Goal: Task Accomplishment & Management: Manage account settings

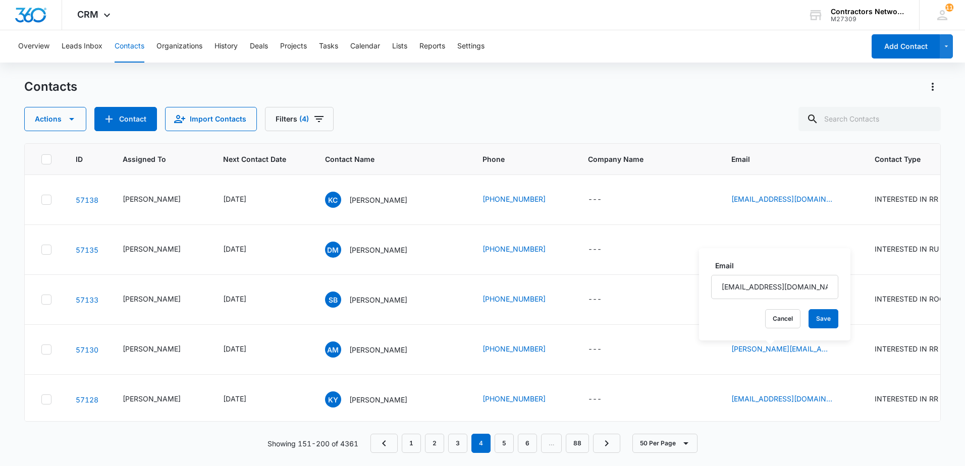
scroll to position [1111, 0]
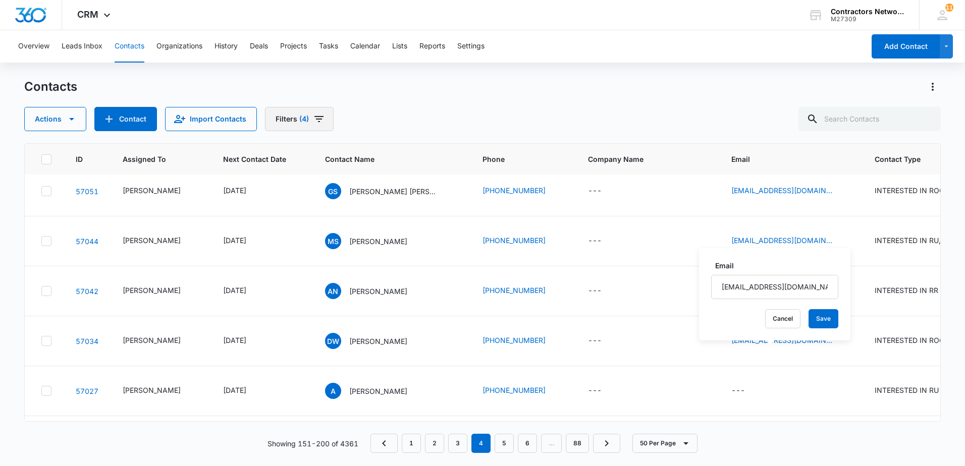
click at [315, 119] on icon "Filters" at bounding box center [319, 119] width 9 height 6
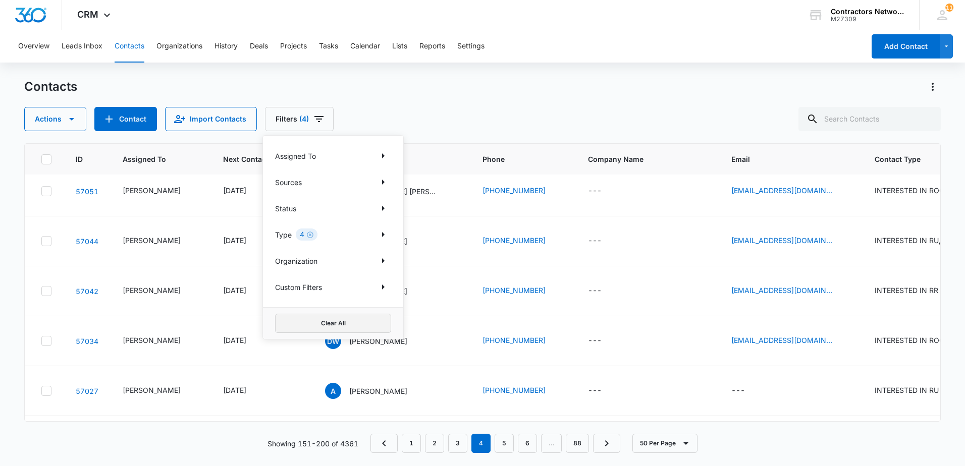
click at [326, 329] on button "Clear All" at bounding box center [333, 323] width 116 height 19
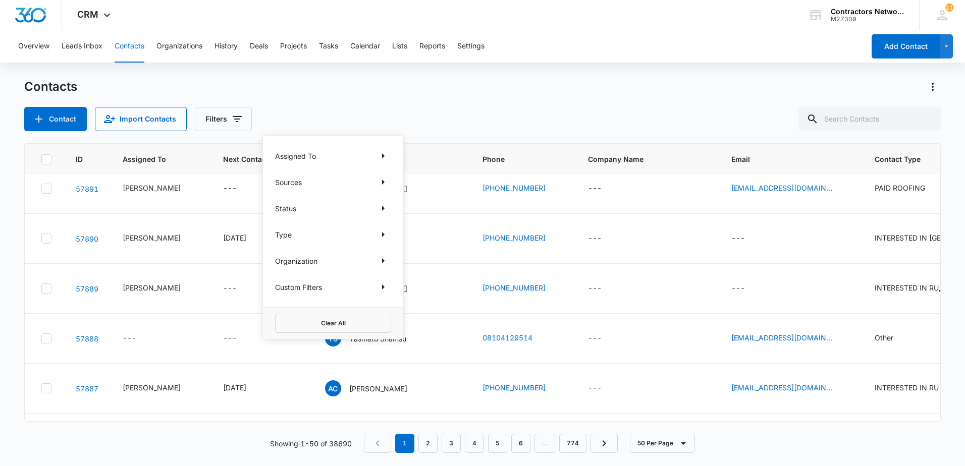
click at [411, 89] on div "Contacts" at bounding box center [482, 87] width 917 height 16
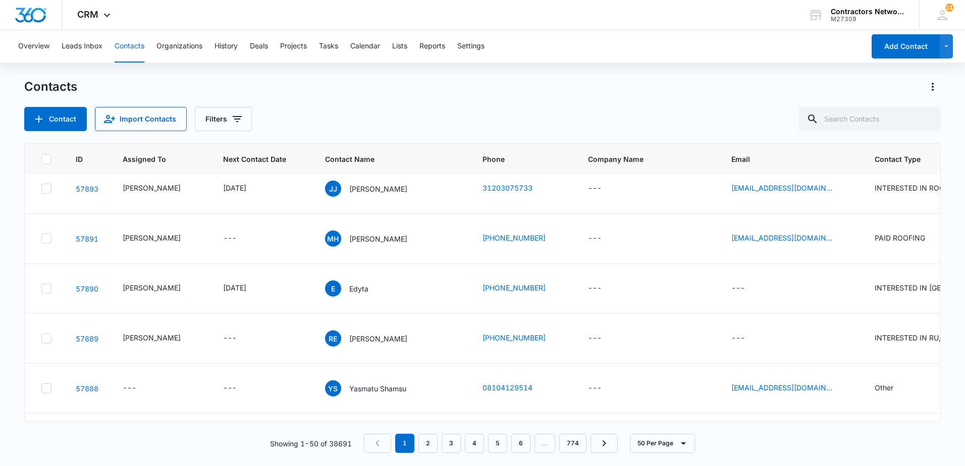
scroll to position [0, 0]
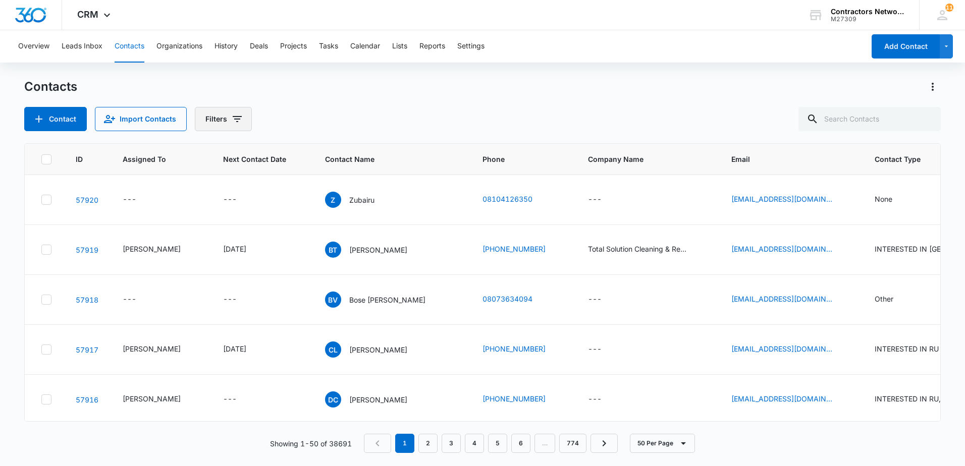
click at [233, 120] on icon "Filters" at bounding box center [237, 119] width 9 height 6
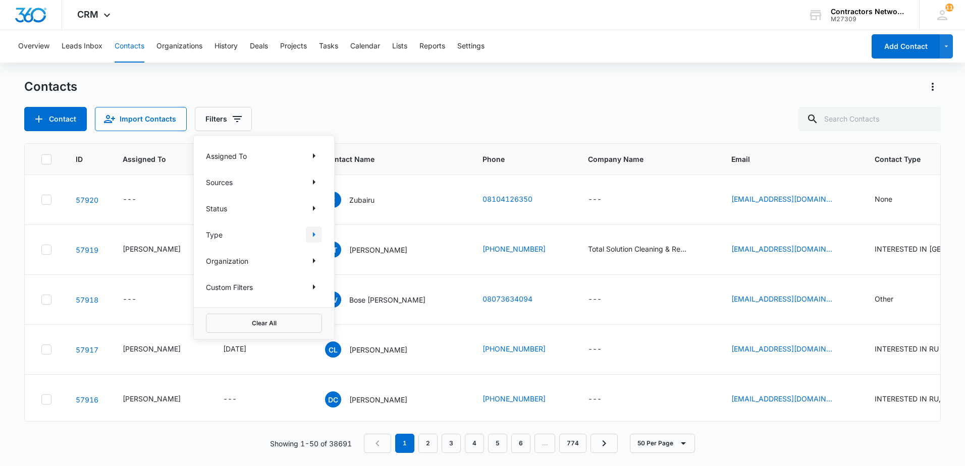
click at [312, 236] on icon "Show Type filters" at bounding box center [314, 235] width 12 height 12
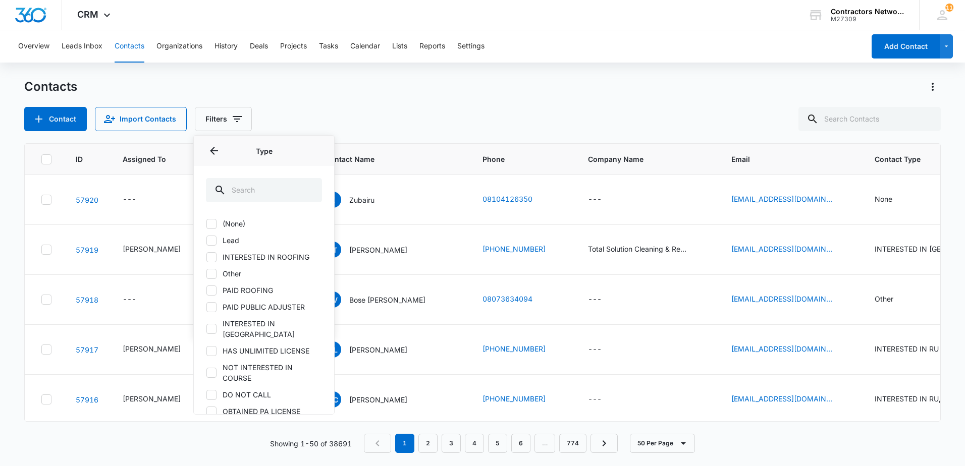
click at [210, 241] on icon at bounding box center [211, 240] width 6 height 5
click at [206, 241] on input "Lead" at bounding box center [206, 240] width 1 height 1
checkbox input "true"
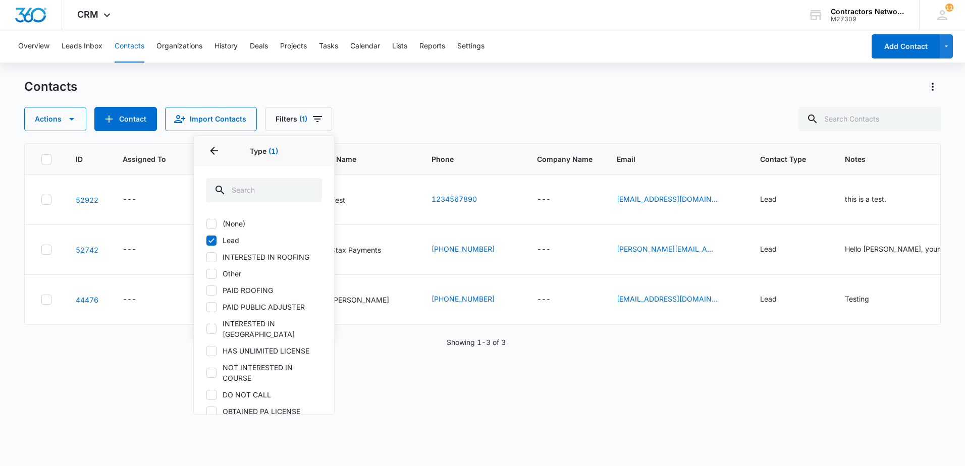
click at [405, 91] on div "Contacts" at bounding box center [482, 87] width 917 height 16
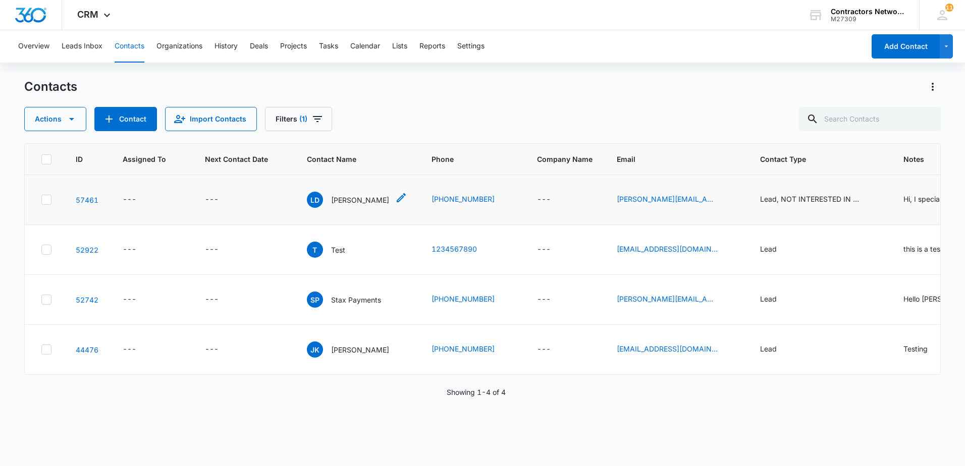
click at [351, 197] on p "[PERSON_NAME]" at bounding box center [360, 200] width 58 height 11
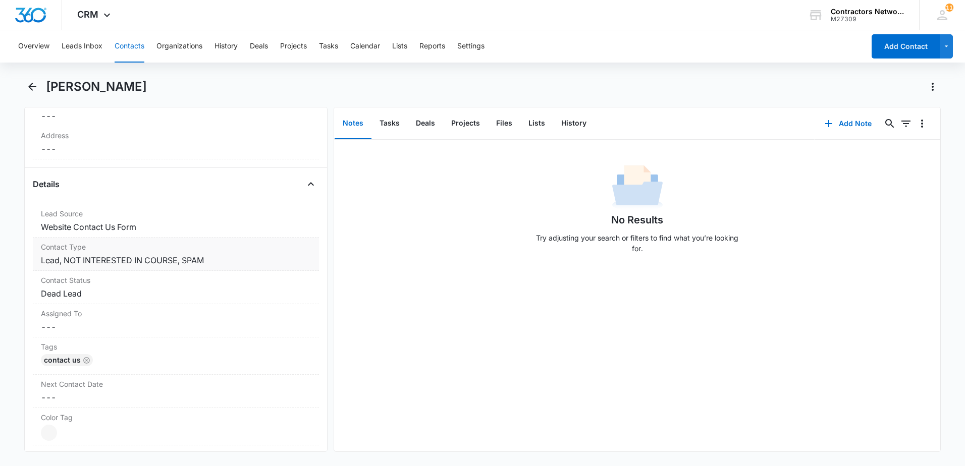
scroll to position [303, 0]
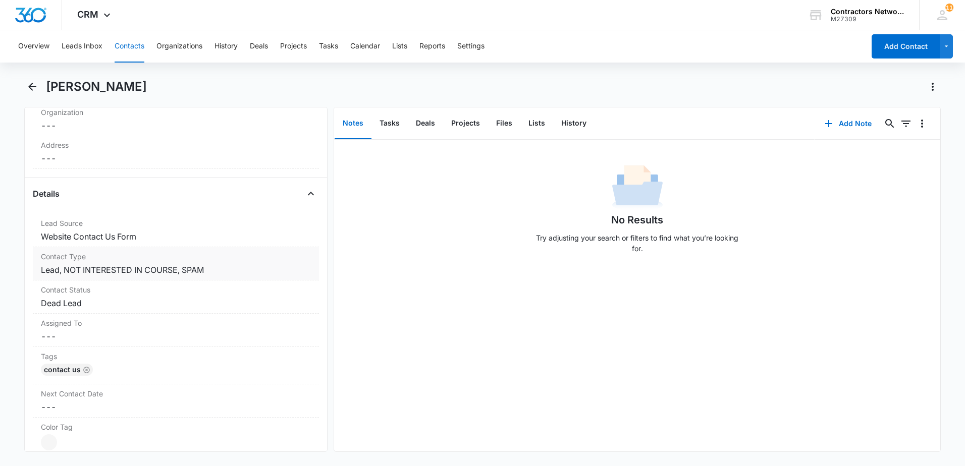
drag, startPoint x: 222, startPoint y: 268, endPoint x: 216, endPoint y: 271, distance: 6.6
click at [222, 269] on dd "Cancel Save Changes Lead, NOT INTERESTED IN COURSE, SPAM" at bounding box center [176, 270] width 270 height 12
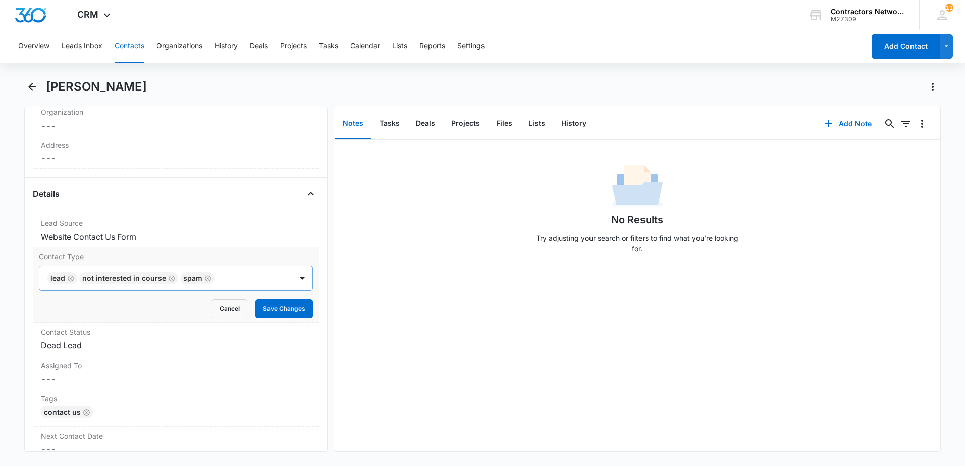
click at [72, 277] on icon "Remove Lead" at bounding box center [70, 279] width 7 height 8
click at [136, 282] on icon "Remove NOT INTERESTED IN COURSE" at bounding box center [139, 279] width 7 height 8
click at [286, 306] on button "Save Changes" at bounding box center [284, 308] width 58 height 19
click at [135, 44] on button "Contacts" at bounding box center [130, 46] width 30 height 32
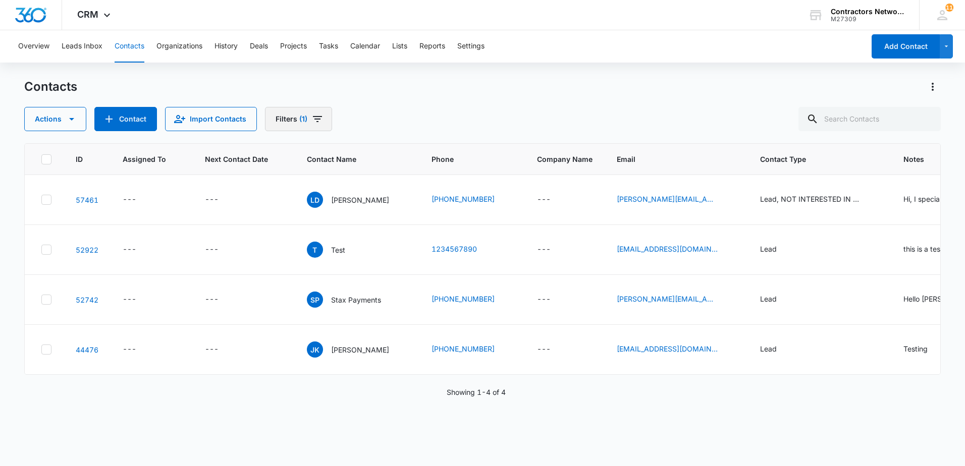
click at [313, 118] on icon "Filters" at bounding box center [317, 119] width 12 height 12
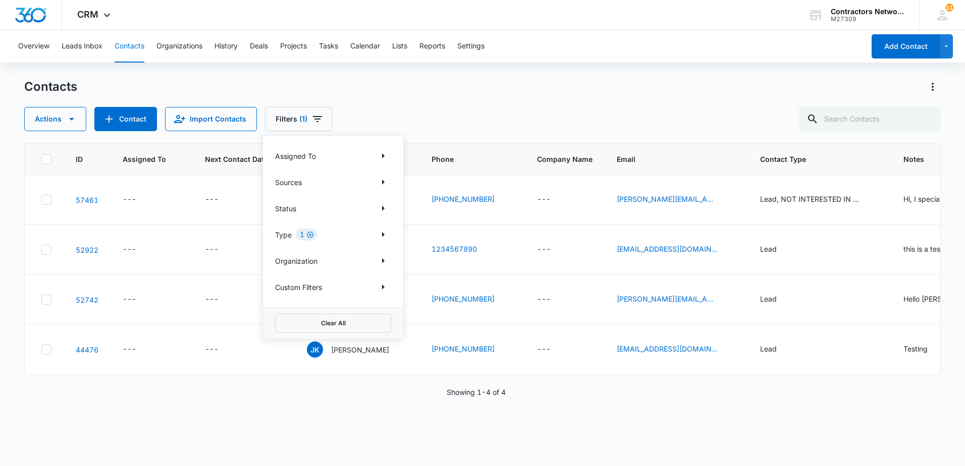
click at [310, 235] on icon "Clear" at bounding box center [310, 235] width 7 height 7
click at [435, 87] on div "Contacts" at bounding box center [482, 87] width 917 height 16
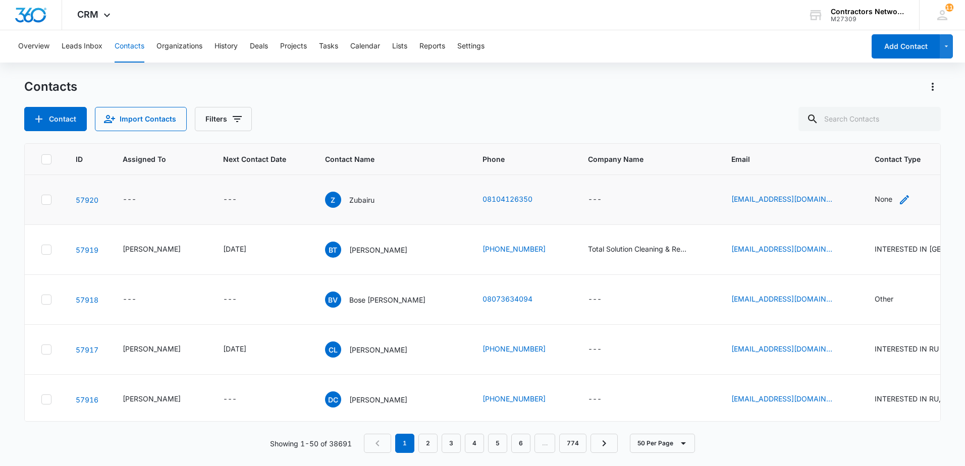
click at [900, 201] on icon "Contact Type - None - Select to Edit Field" at bounding box center [904, 199] width 9 height 9
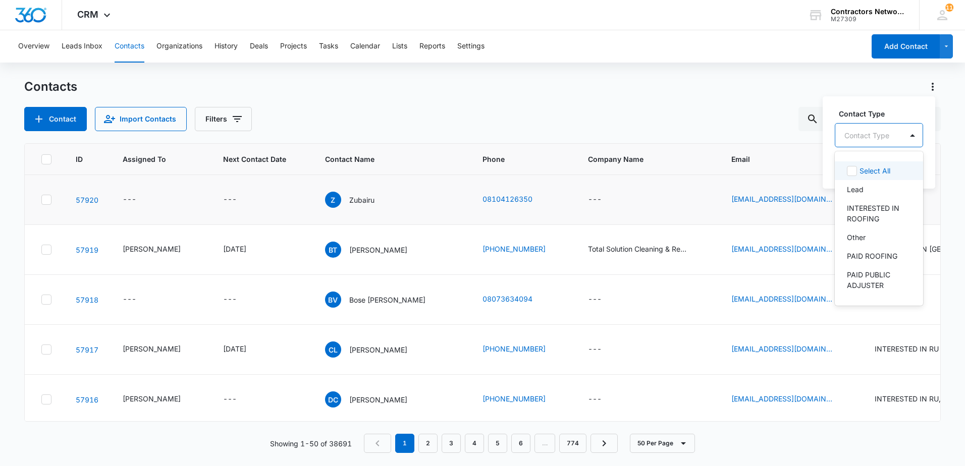
drag, startPoint x: 879, startPoint y: 136, endPoint x: 878, endPoint y: 141, distance: 5.1
click at [879, 138] on div at bounding box center [867, 135] width 45 height 13
click at [867, 238] on div "Other" at bounding box center [878, 237] width 62 height 11
drag, startPoint x: 829, startPoint y: 173, endPoint x: 834, endPoint y: 174, distance: 5.1
click at [834, 174] on div "Contact Type option Other, selected. 39 results available. Use Up and Down to c…" at bounding box center [876, 141] width 106 height 93
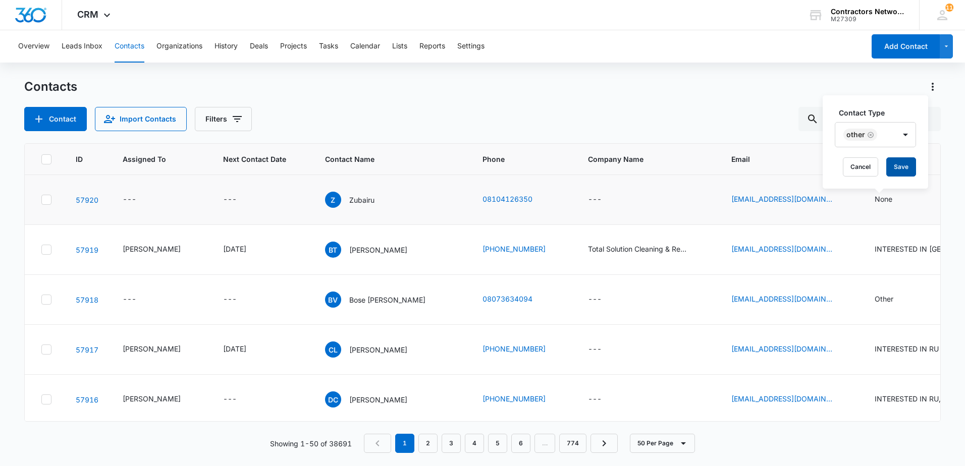
click at [900, 168] on button "Save" at bounding box center [901, 167] width 30 height 19
click at [433, 99] on div "Contacts Contact Import Contacts Filters" at bounding box center [482, 105] width 917 height 53
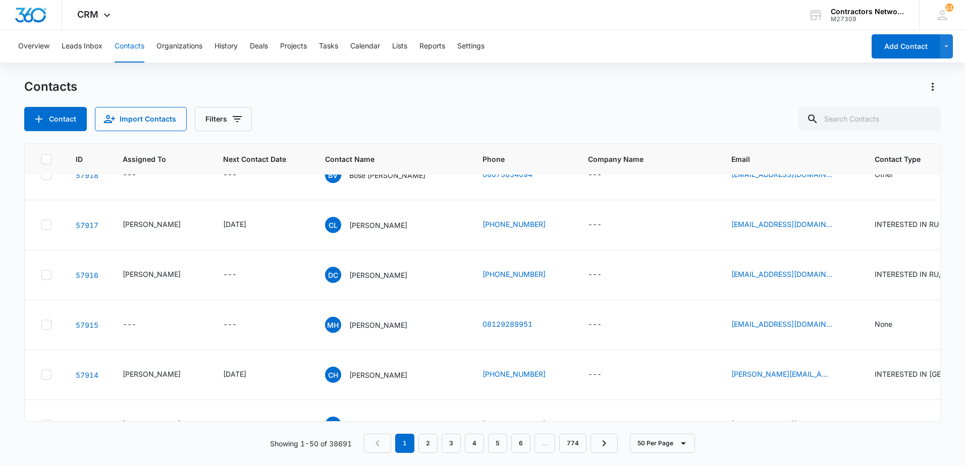
scroll to position [151, 0]
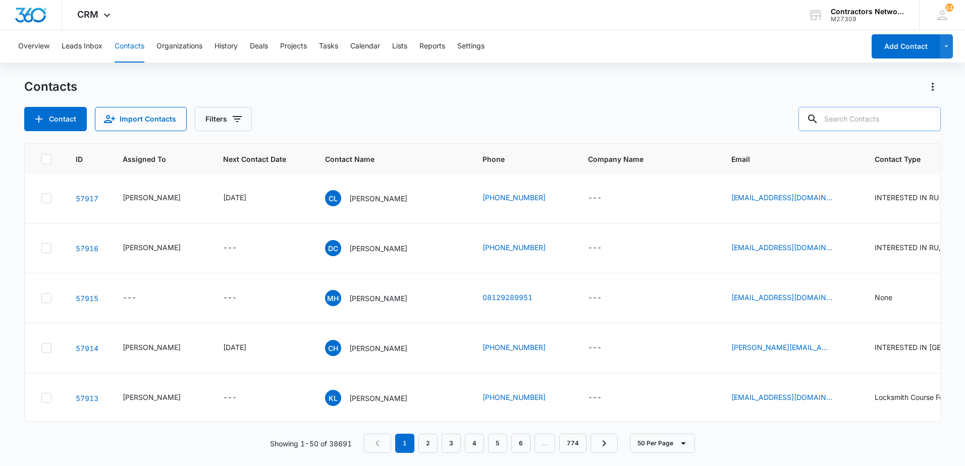
click at [898, 121] on input "text" at bounding box center [870, 119] width 142 height 24
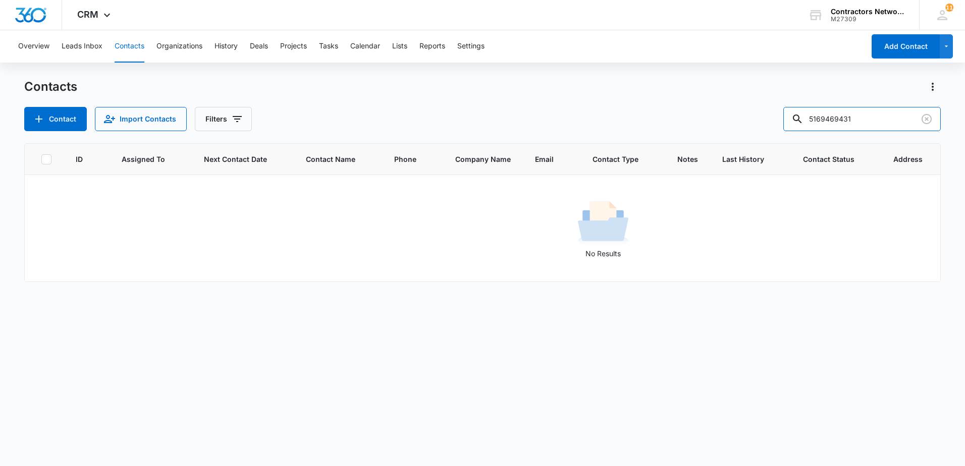
scroll to position [0, 0]
click at [831, 123] on input "5169469431" at bounding box center [862, 119] width 158 height 24
click at [849, 123] on input "516-9469431" at bounding box center [862, 119] width 158 height 24
type input "[PHONE_NUMBER]"
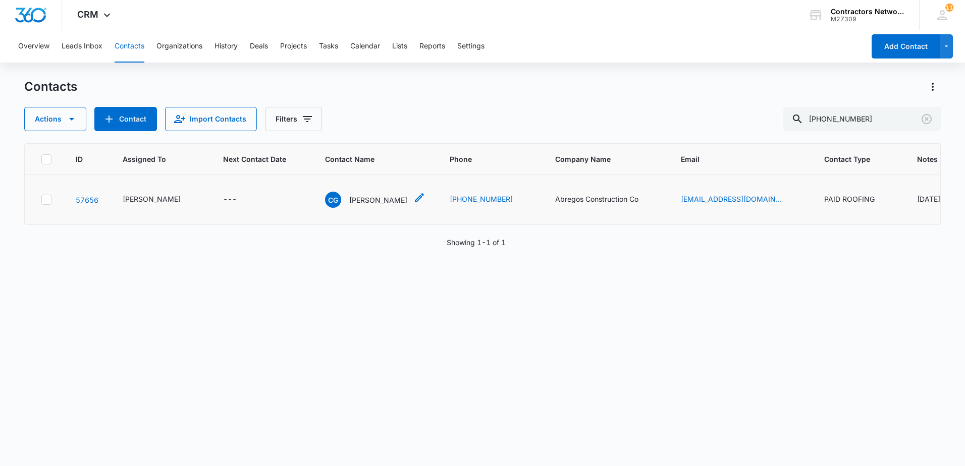
click at [373, 205] on p "[PERSON_NAME]" at bounding box center [378, 200] width 58 height 11
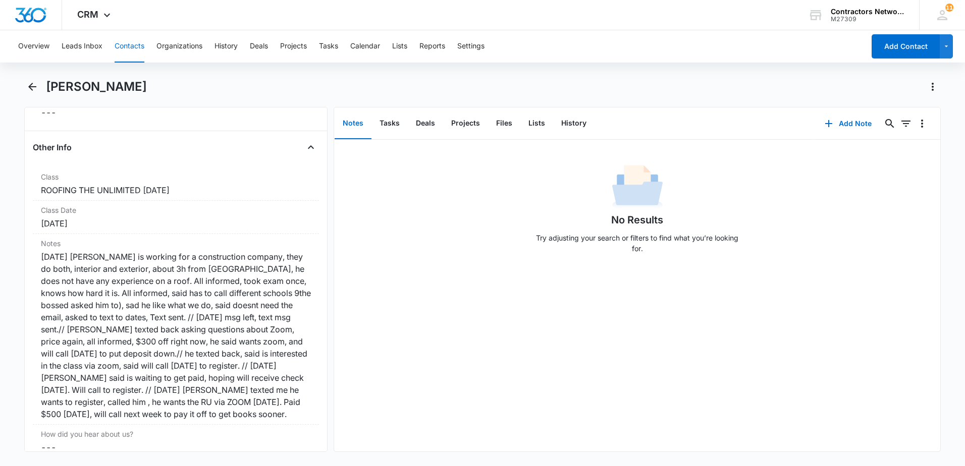
scroll to position [1212, 0]
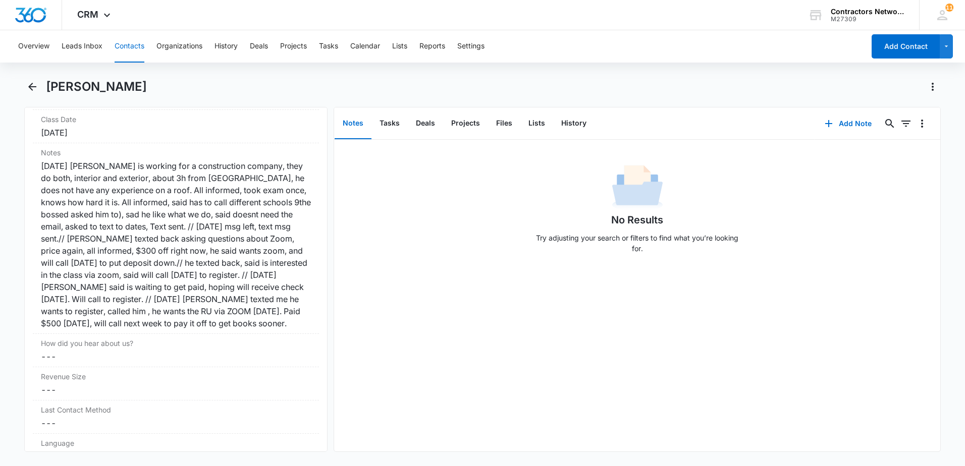
click at [131, 47] on button "Contacts" at bounding box center [130, 46] width 30 height 32
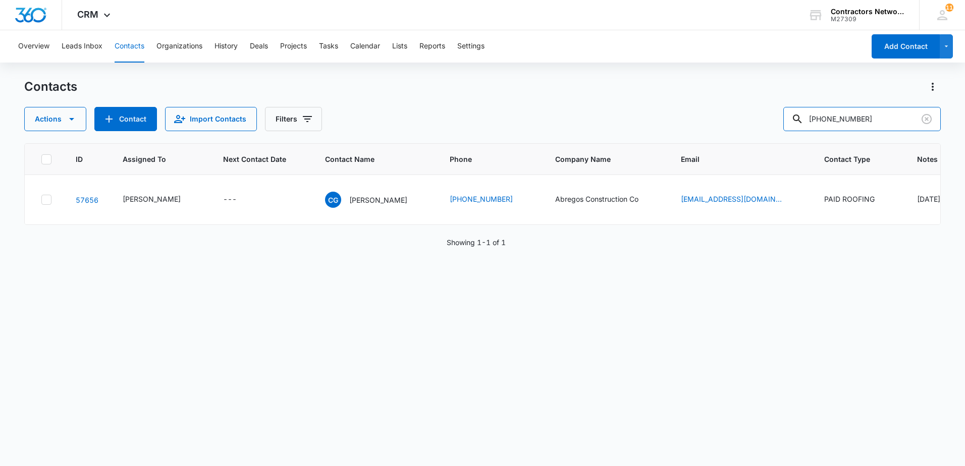
drag, startPoint x: 874, startPoint y: 116, endPoint x: 750, endPoint y: 115, distance: 124.2
click at [750, 115] on div "Actions Contact Import Contacts Filters [PHONE_NUMBER]" at bounding box center [482, 119] width 917 height 24
type input "[PHONE_NUMBER]"
click at [359, 202] on p "[PERSON_NAME]" at bounding box center [378, 200] width 58 height 11
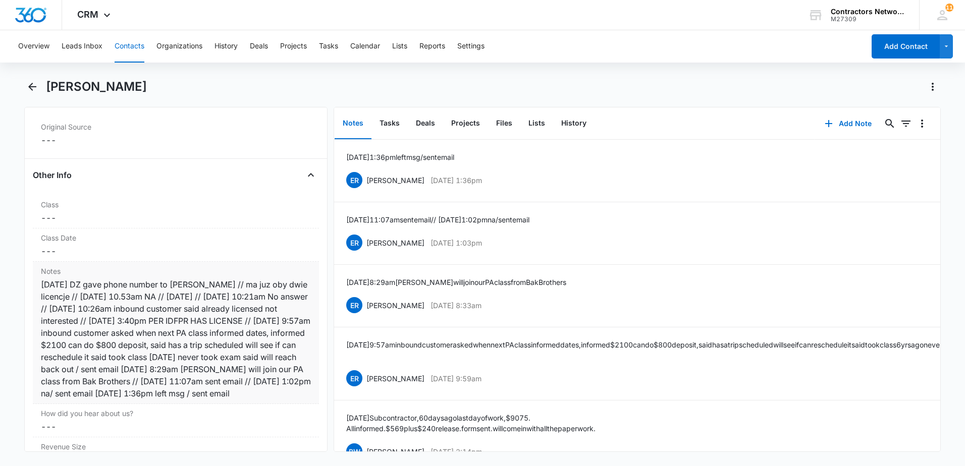
scroll to position [1111, 0]
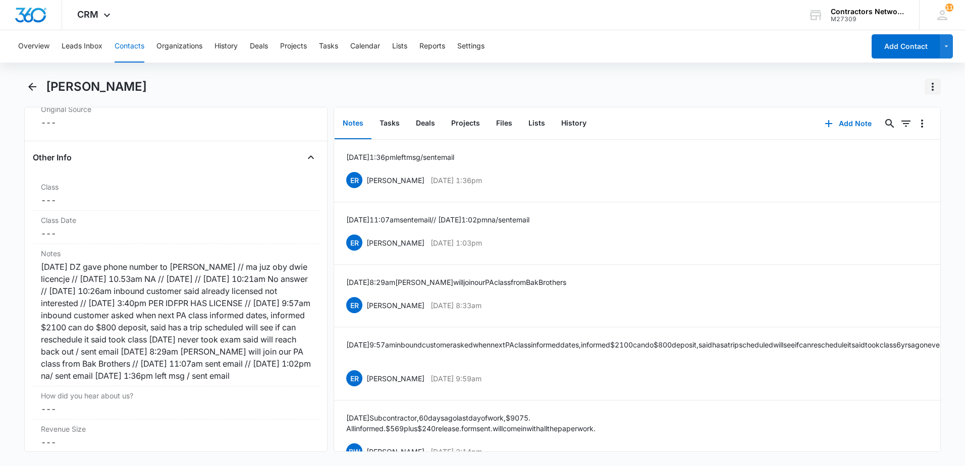
click at [933, 89] on icon "Actions" at bounding box center [933, 87] width 2 height 8
click at [886, 115] on div "Make a Copy" at bounding box center [894, 115] width 44 height 7
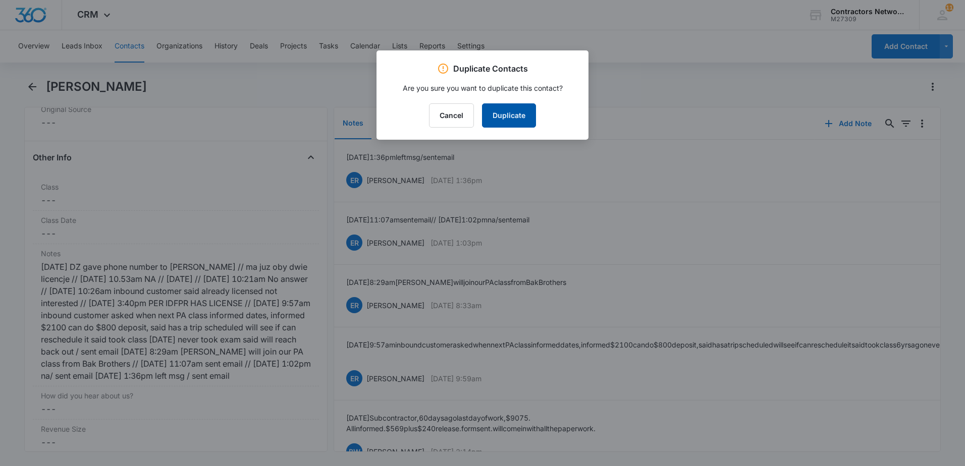
click at [521, 121] on button "Duplicate" at bounding box center [509, 115] width 54 height 24
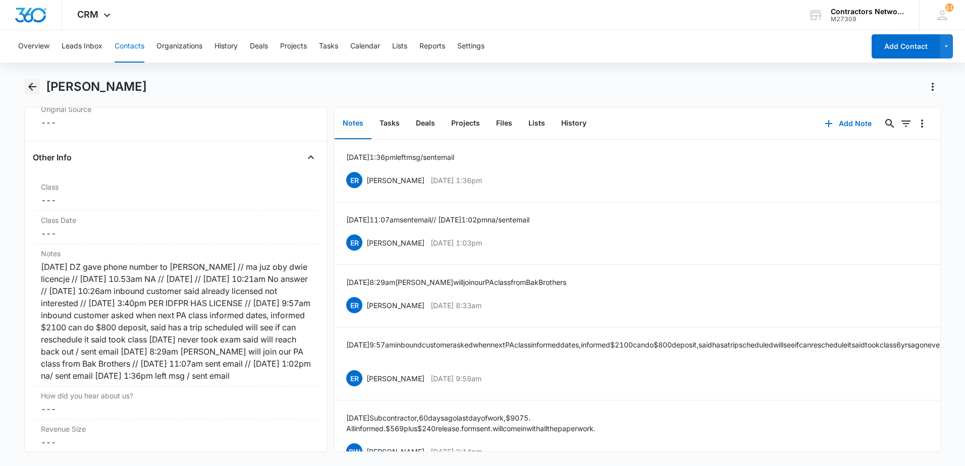
click at [31, 88] on icon "Back" at bounding box center [32, 87] width 12 height 12
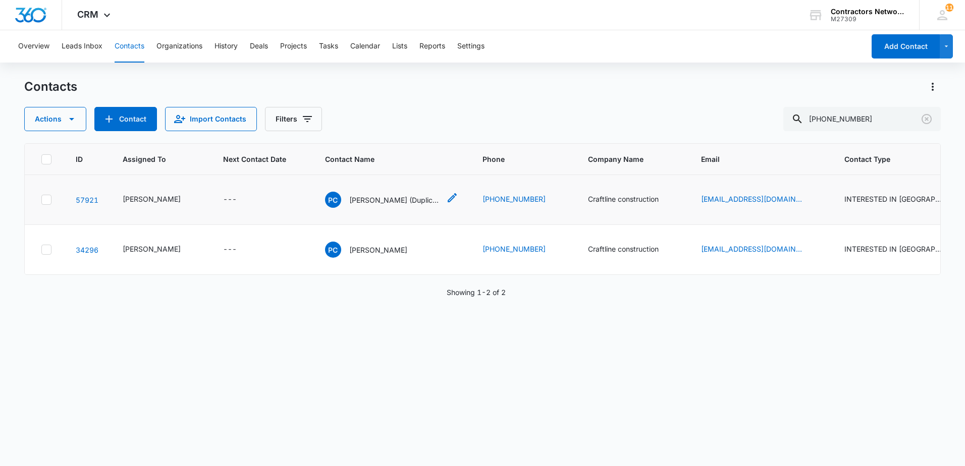
click at [353, 202] on p "[PERSON_NAME] (Duplicate)" at bounding box center [394, 200] width 91 height 11
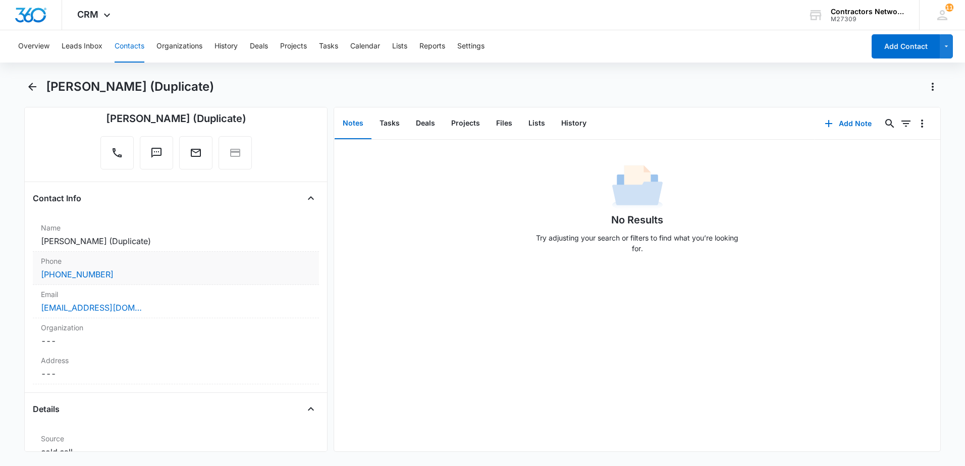
scroll to position [101, 0]
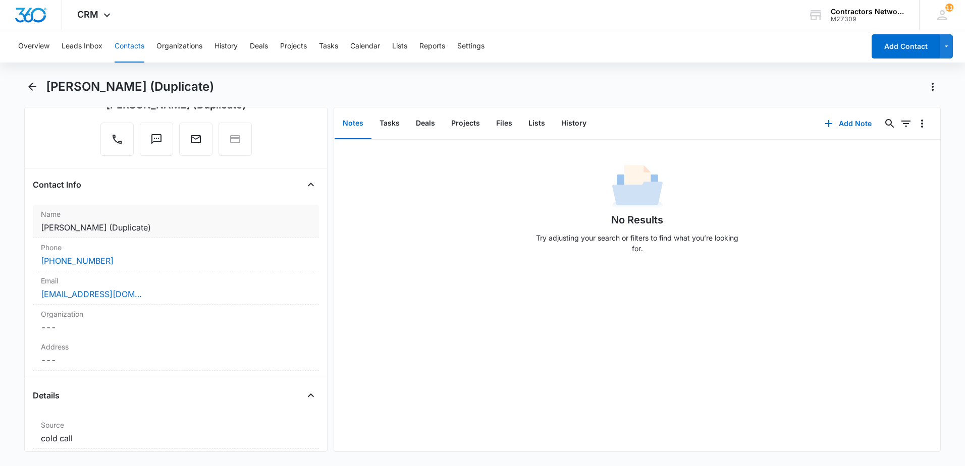
click at [204, 232] on dd "Cancel Save Changes [PERSON_NAME] (Duplicate)" at bounding box center [176, 228] width 270 height 12
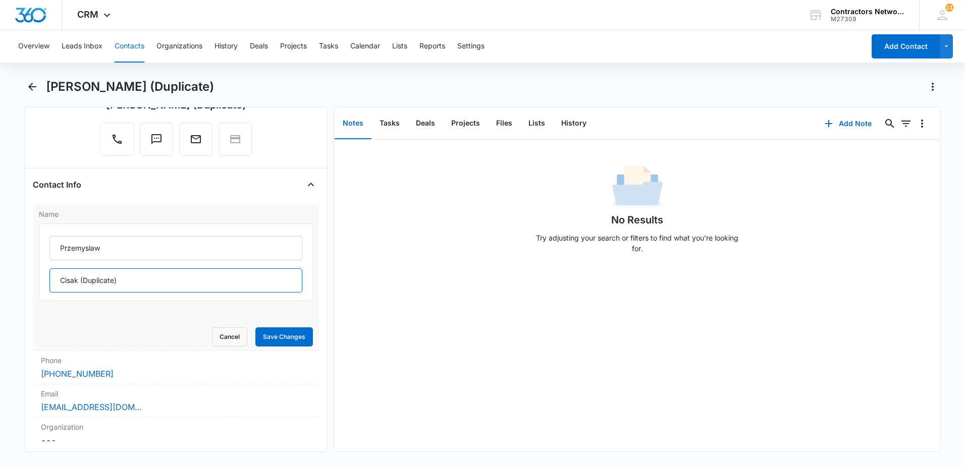
click at [183, 283] on input "Cisak (Duplicate)" at bounding box center [175, 281] width 253 height 24
type input "Cisak"
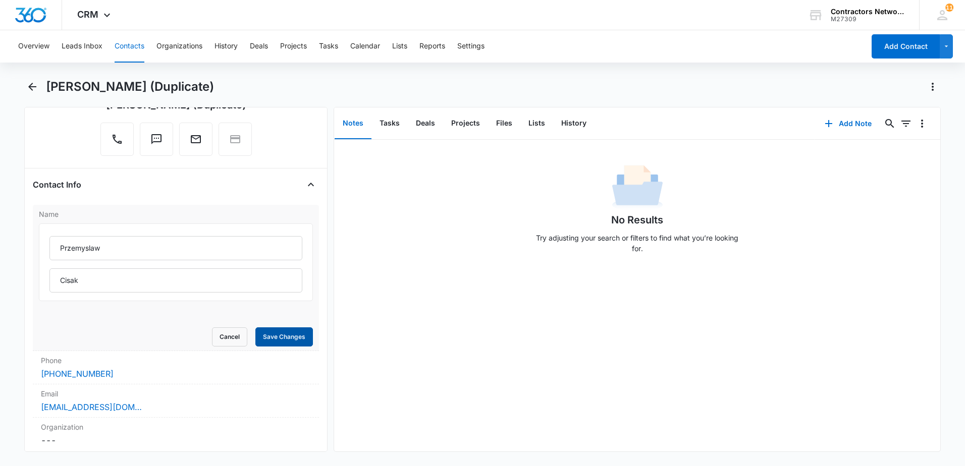
click at [281, 332] on button "Save Changes" at bounding box center [284, 337] width 58 height 19
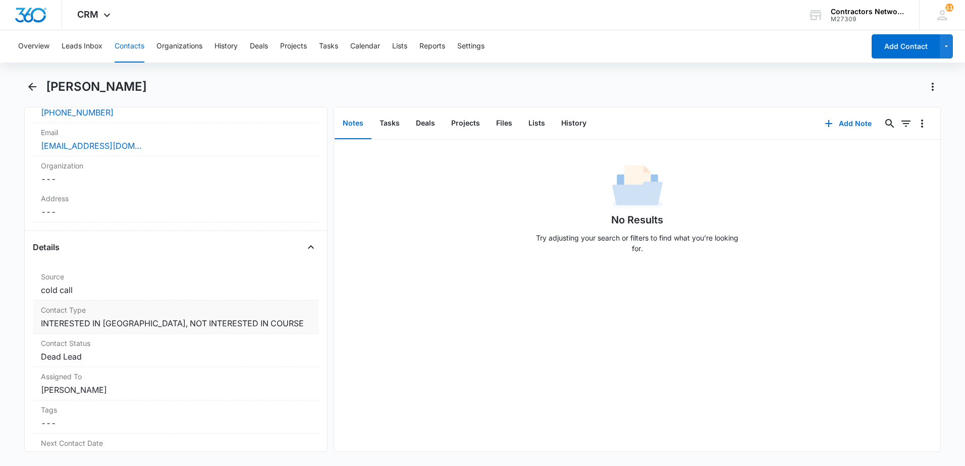
scroll to position [252, 0]
click at [254, 320] on dd "Cancel Save Changes INTERESTED IN PA, NOT INTERESTED IN COURSE" at bounding box center [176, 321] width 270 height 12
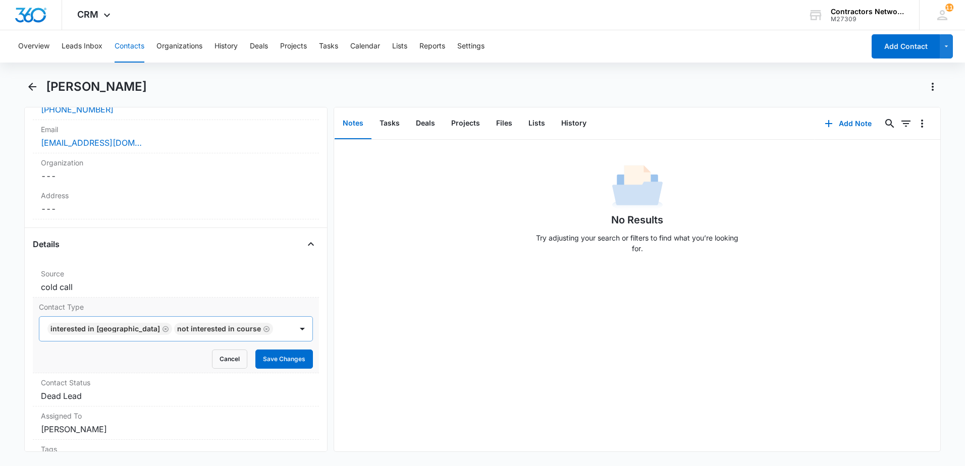
click at [263, 326] on icon "Remove NOT INTERESTED IN COURSE" at bounding box center [266, 330] width 7 height 8
click at [163, 328] on icon "Remove INTERESTED IN PA" at bounding box center [166, 329] width 6 height 6
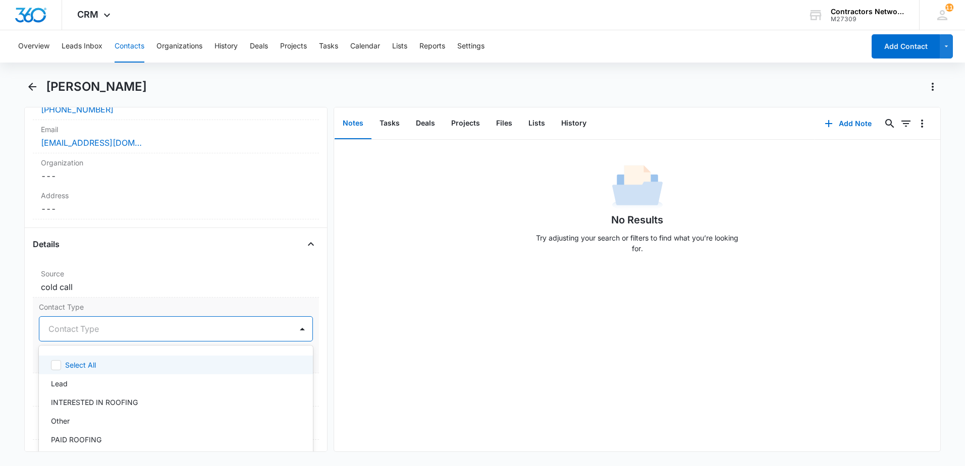
click at [112, 333] on div at bounding box center [163, 329] width 231 height 14
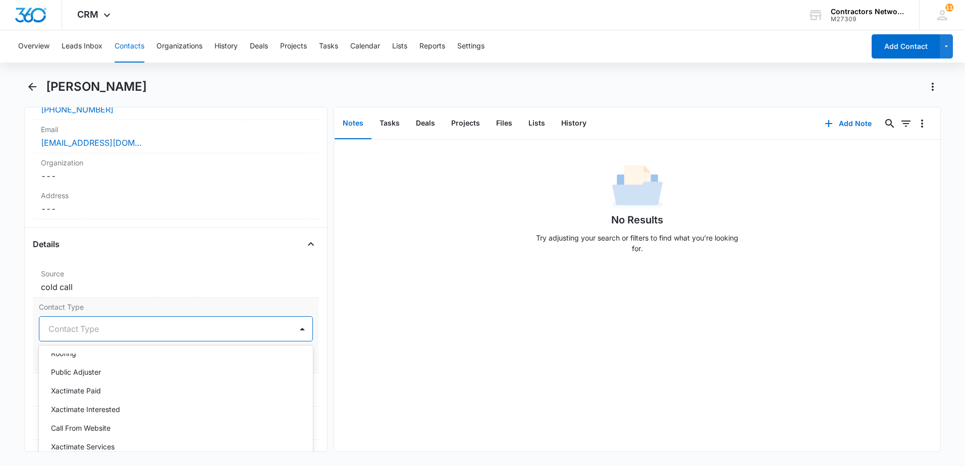
scroll to position [454, 0]
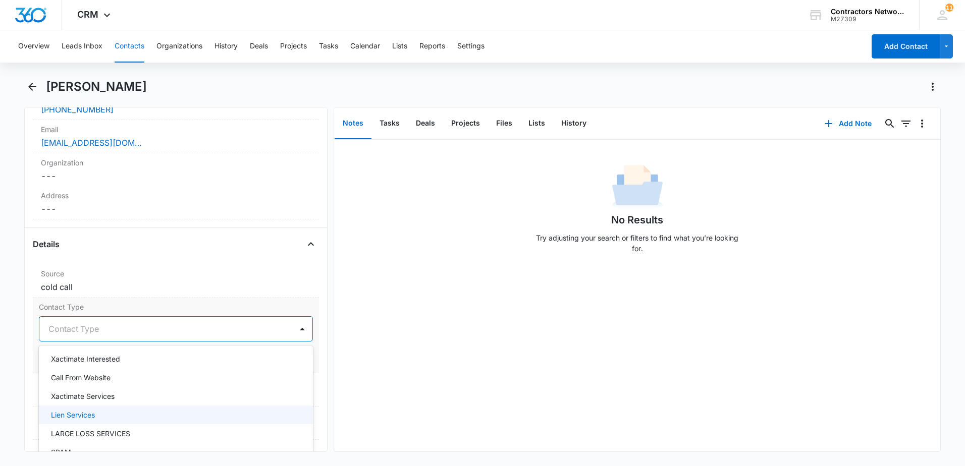
click at [115, 414] on div "Lien Services" at bounding box center [175, 415] width 248 height 11
drag, startPoint x: 504, startPoint y: 407, endPoint x: 418, endPoint y: 391, distance: 87.4
click at [504, 407] on div "No Results Try adjusting your search or filters to find what you’re looking for." at bounding box center [637, 296] width 606 height 312
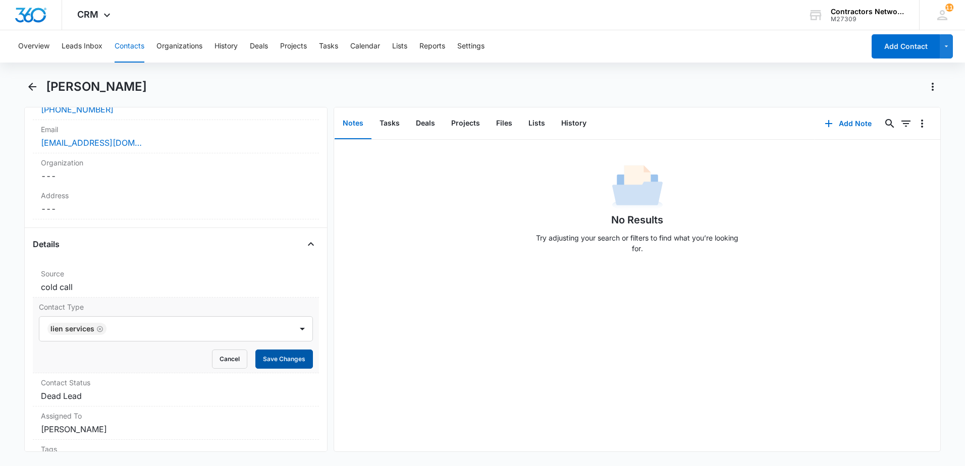
click at [269, 363] on button "Save Changes" at bounding box center [284, 359] width 58 height 19
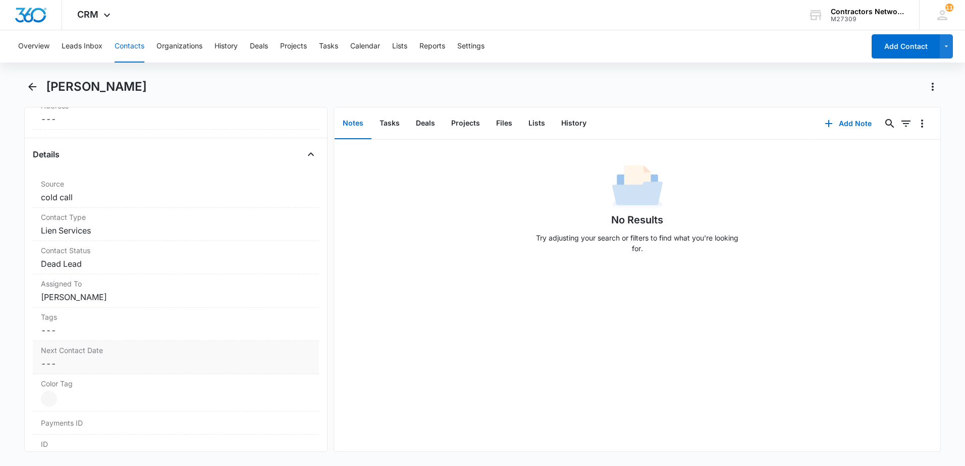
scroll to position [353, 0]
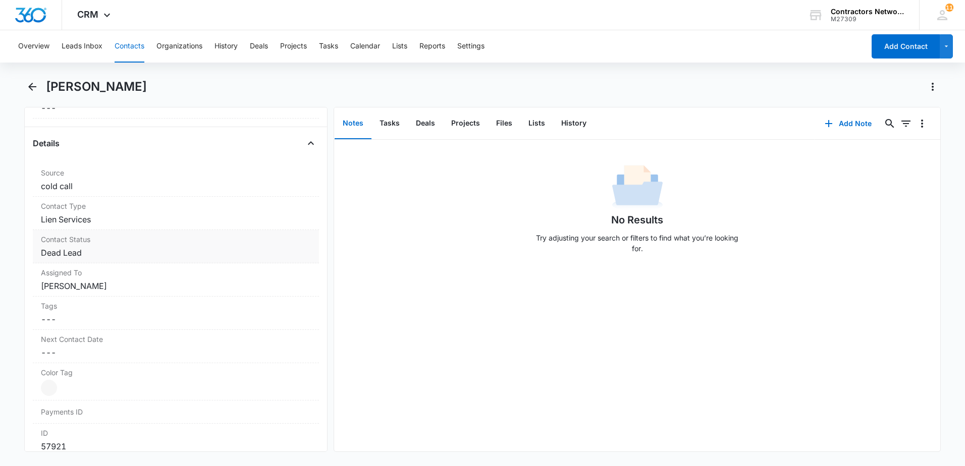
click at [133, 252] on dd "Cancel Save Changes Dead Lead" at bounding box center [176, 253] width 270 height 12
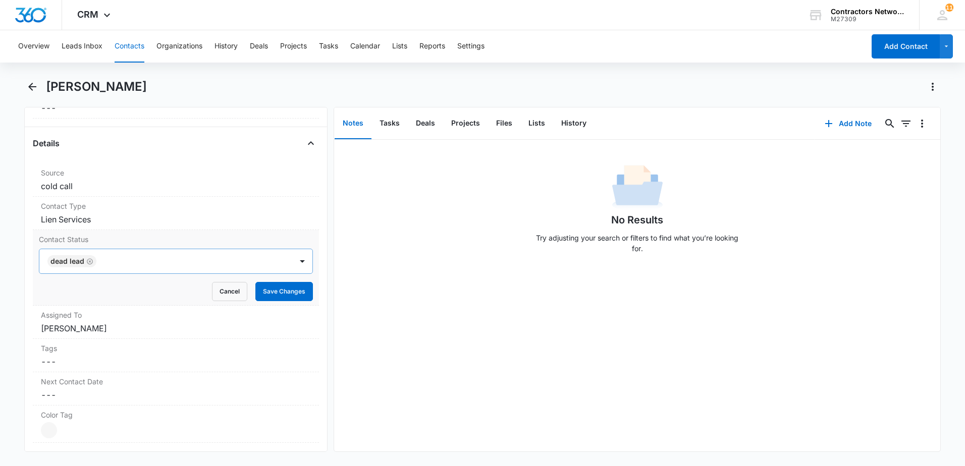
click at [86, 263] on div "Remove Dead Lead" at bounding box center [88, 261] width 9 height 7
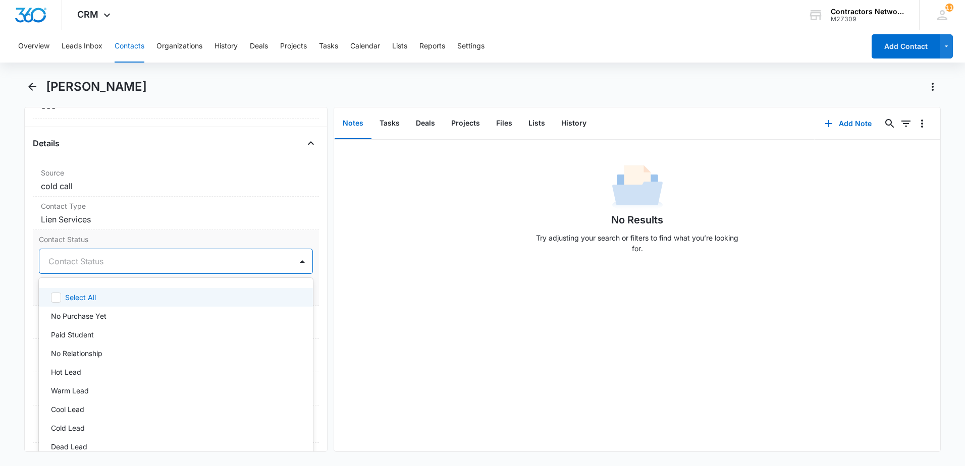
click at [78, 265] on div at bounding box center [163, 261] width 231 height 14
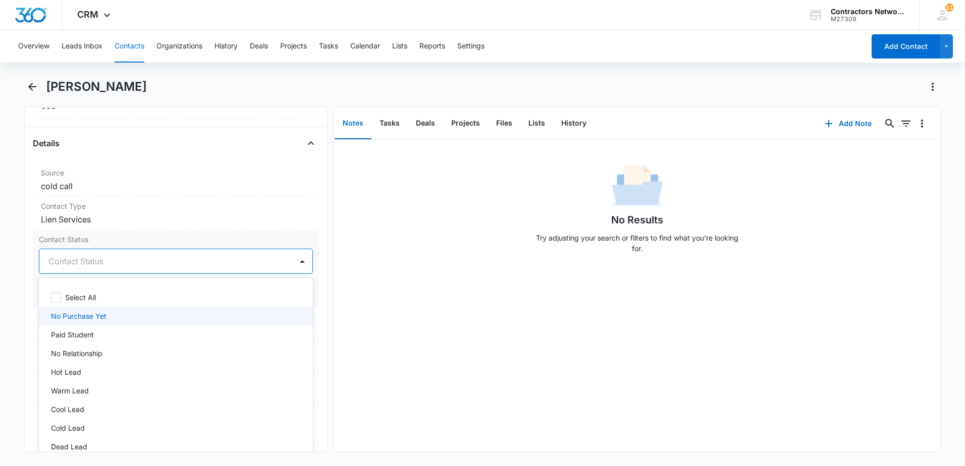
click at [84, 318] on p "No Purchase Yet" at bounding box center [79, 316] width 56 height 11
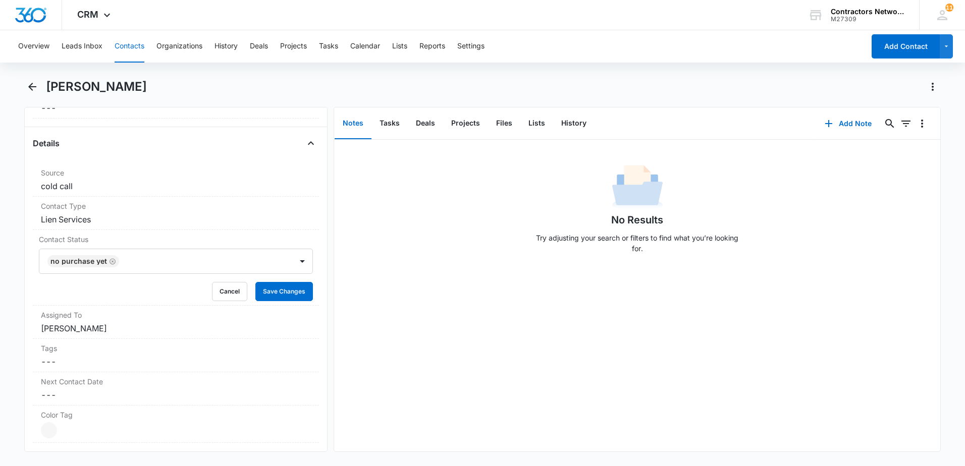
click at [562, 349] on div "No Results Try adjusting your search or filters to find what you’re looking for." at bounding box center [637, 296] width 606 height 312
drag, startPoint x: 277, startPoint y: 292, endPoint x: 179, endPoint y: 292, distance: 97.9
click at [271, 293] on button "Save Changes" at bounding box center [284, 291] width 58 height 19
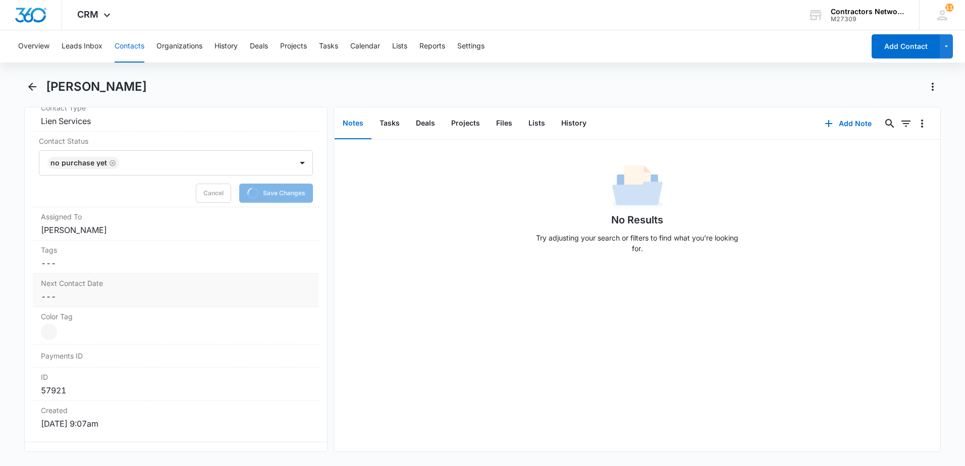
scroll to position [454, 0]
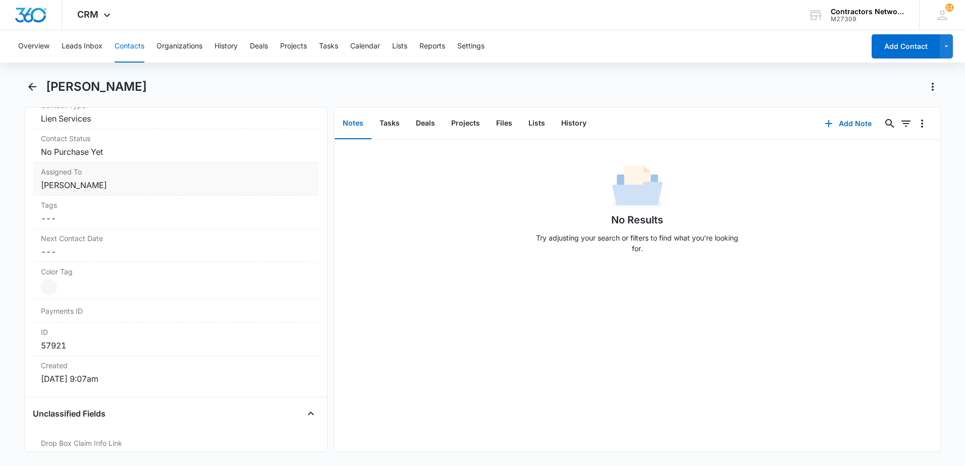
click at [110, 186] on dd "Cancel Save Changes [PERSON_NAME]" at bounding box center [176, 185] width 270 height 12
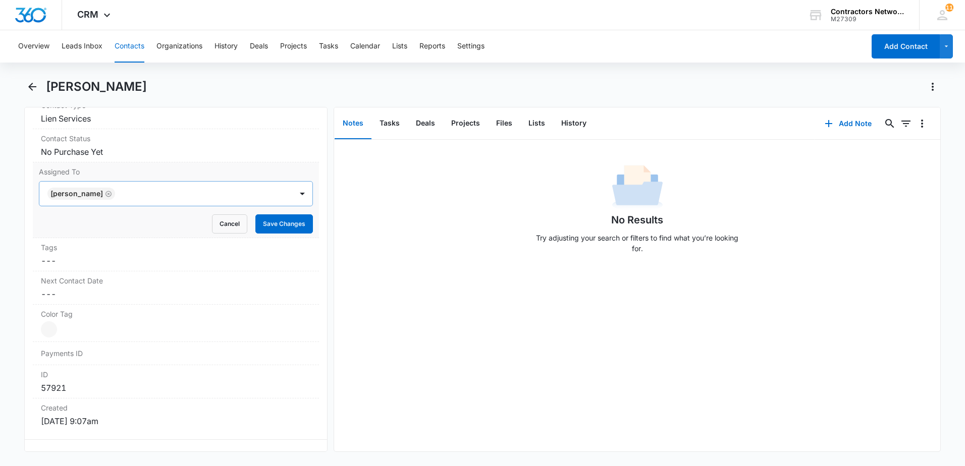
click at [105, 196] on icon "Remove Elvis Ruelas" at bounding box center [108, 194] width 7 height 8
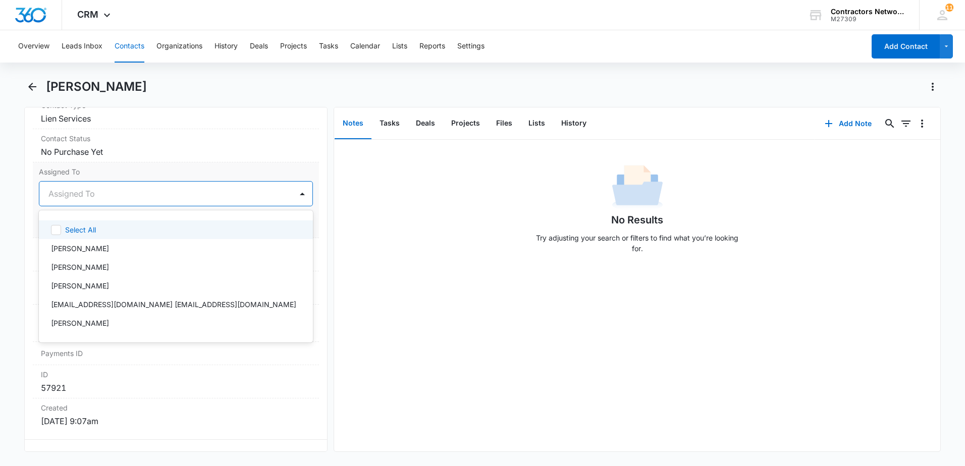
click at [93, 202] on div "Assigned To" at bounding box center [165, 194] width 253 height 24
click at [105, 250] on div "[PERSON_NAME]" at bounding box center [175, 248] width 248 height 11
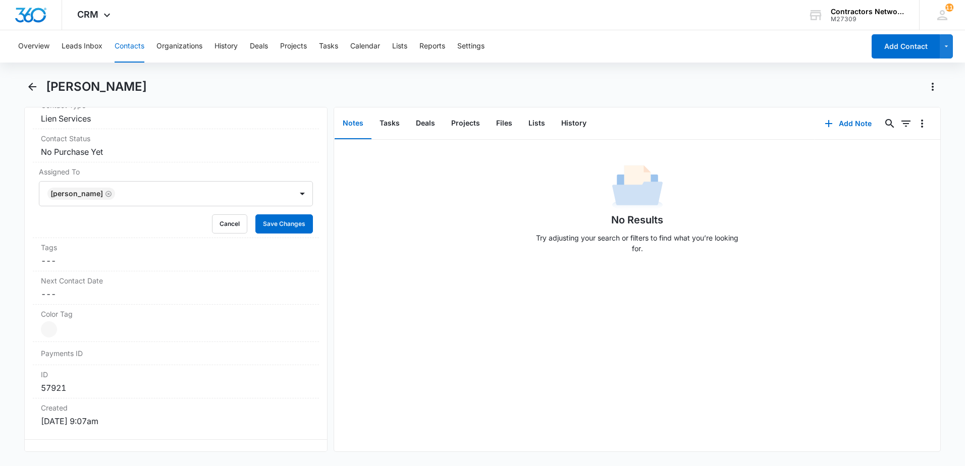
drag, startPoint x: 436, startPoint y: 286, endPoint x: 375, endPoint y: 264, distance: 65.0
click at [427, 284] on div "No Results Try adjusting your search or filters to find what you’re looking for." at bounding box center [637, 296] width 606 height 312
click at [288, 230] on button "Save Changes" at bounding box center [284, 224] width 58 height 19
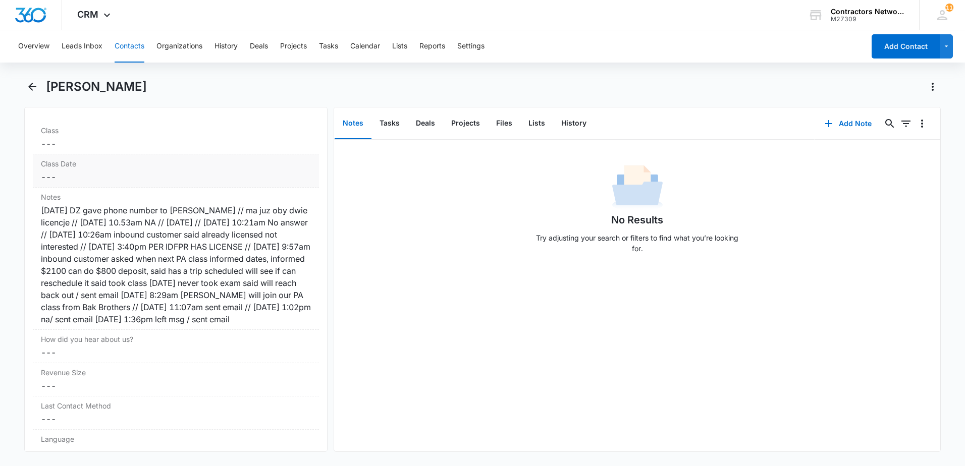
scroll to position [1169, 0]
click at [135, 255] on div "[DATE] DZ gave phone number to [PERSON_NAME] // ma juz oby dwie licencje // [DA…" at bounding box center [176, 262] width 270 height 121
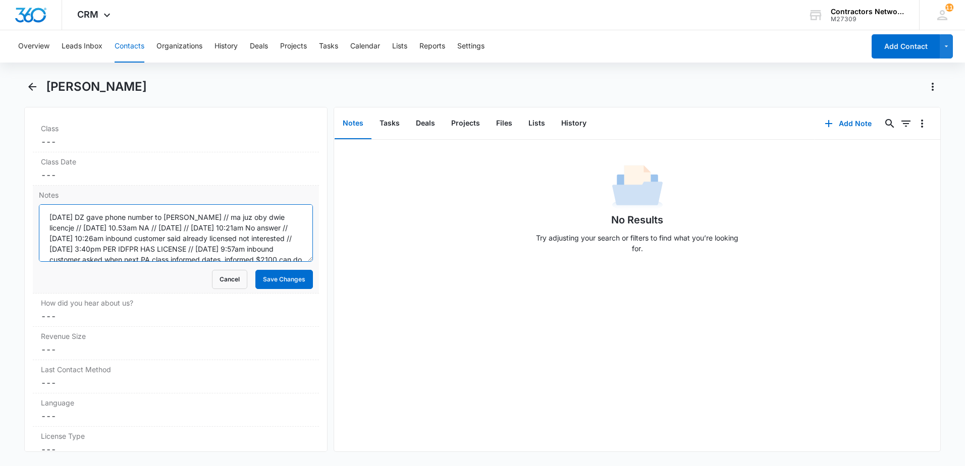
click at [210, 232] on textarea "[DATE] DZ gave phone number to [PERSON_NAME] // ma juz oby dwie licencje // [DA…" at bounding box center [176, 233] width 274 height 58
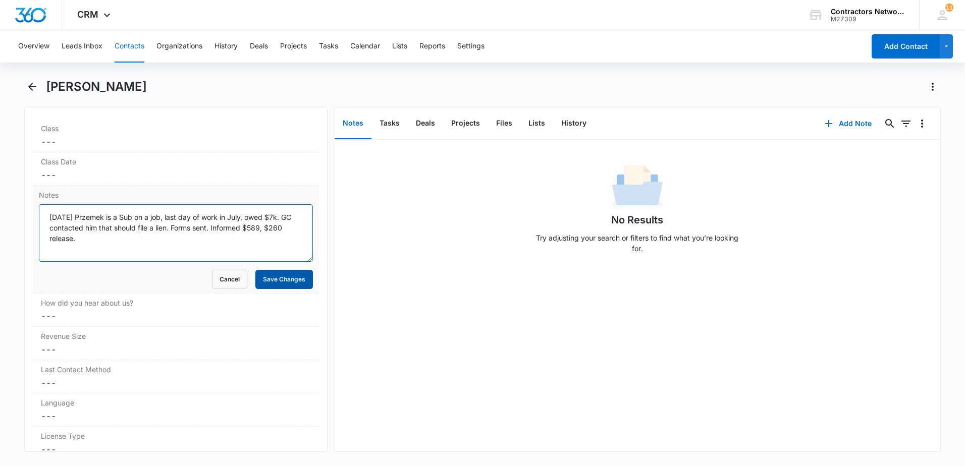
type textarea "[DATE] Przemek is a Sub on a job, last day of work in July, owed $7k. GC contac…"
click at [266, 280] on button "Save Changes" at bounding box center [284, 279] width 58 height 19
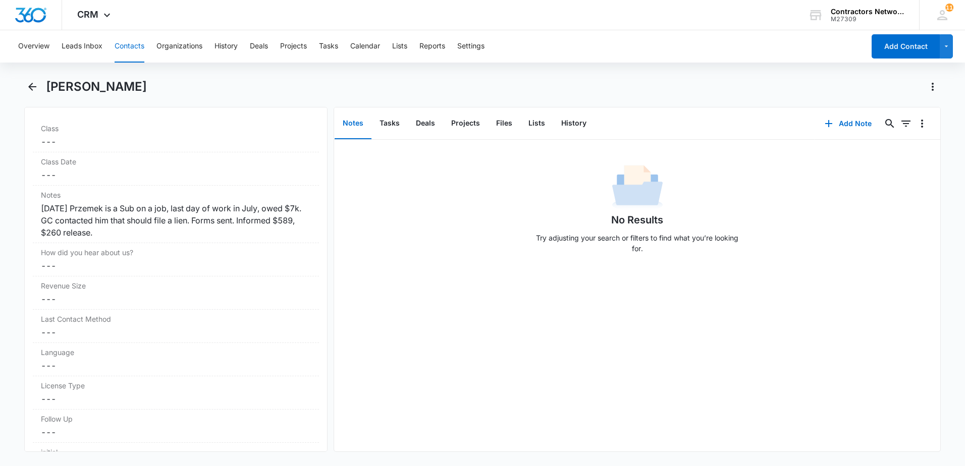
click at [131, 46] on button "Contacts" at bounding box center [130, 46] width 30 height 32
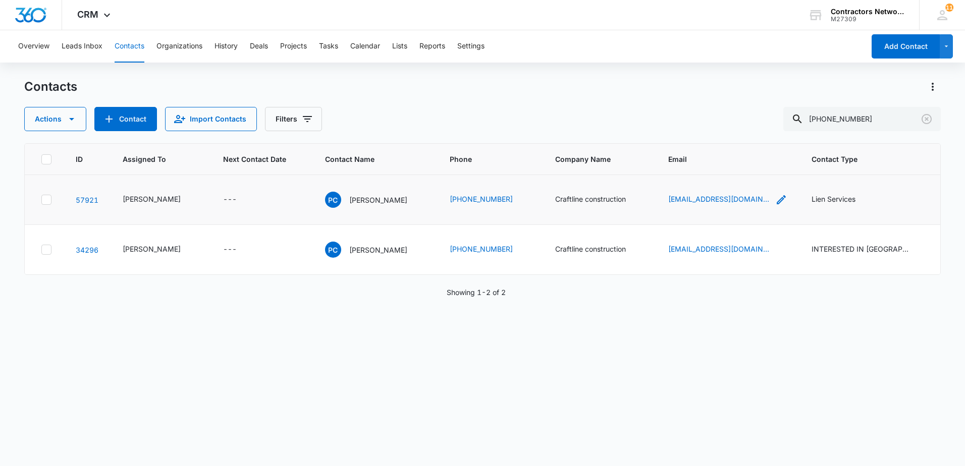
click at [777, 200] on icon "Email - info@craftlineconstruction.com - Select to Edit Field" at bounding box center [781, 199] width 9 height 9
click at [746, 139] on input "[EMAIL_ADDRESS][DOMAIN_NAME]" at bounding box center [722, 135] width 127 height 24
click at [927, 120] on icon "Clear" at bounding box center [927, 119] width 12 height 12
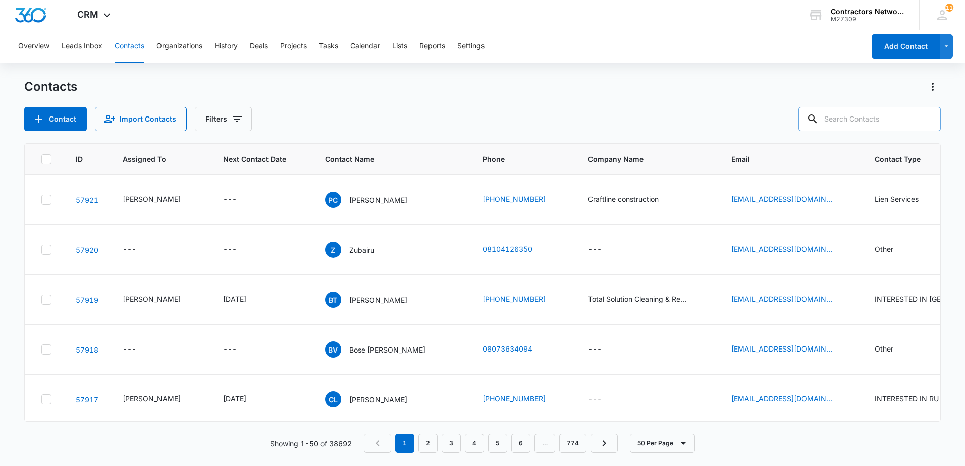
paste input "[PHONE_NUMBER]"
type input "[PHONE_NUMBER]"
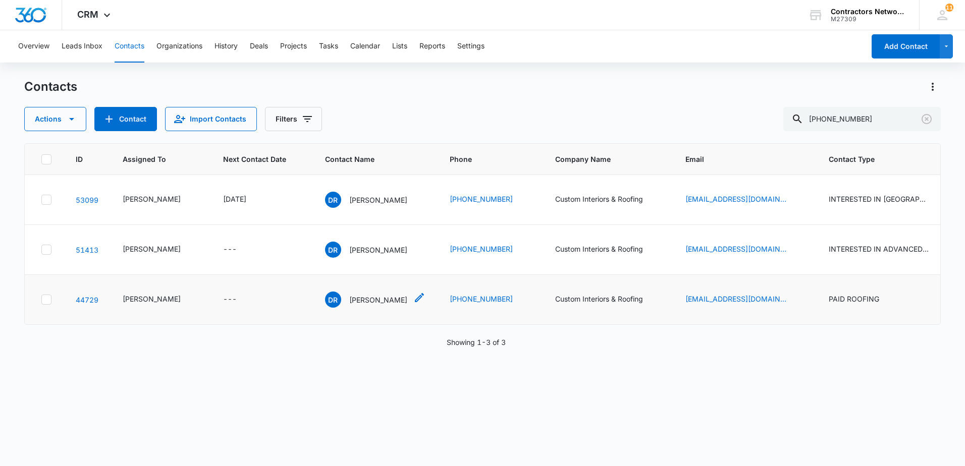
click at [361, 305] on p "[PERSON_NAME]" at bounding box center [378, 300] width 58 height 11
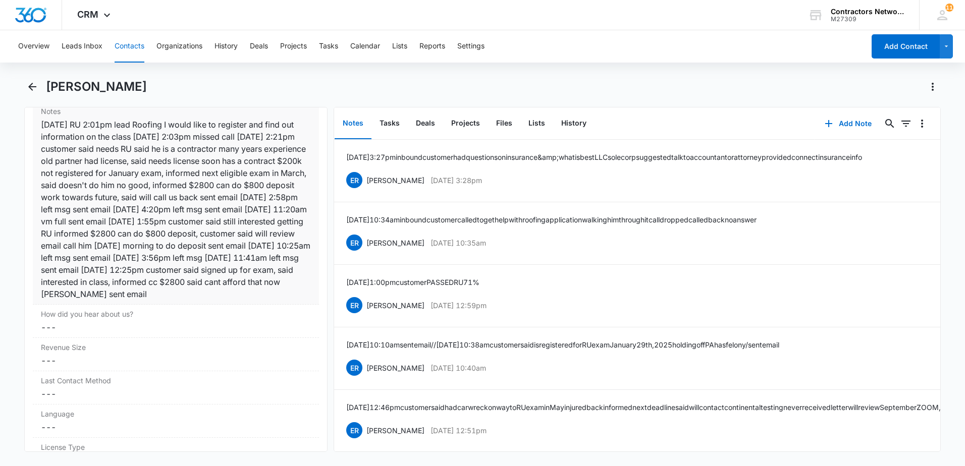
scroll to position [1262, 0]
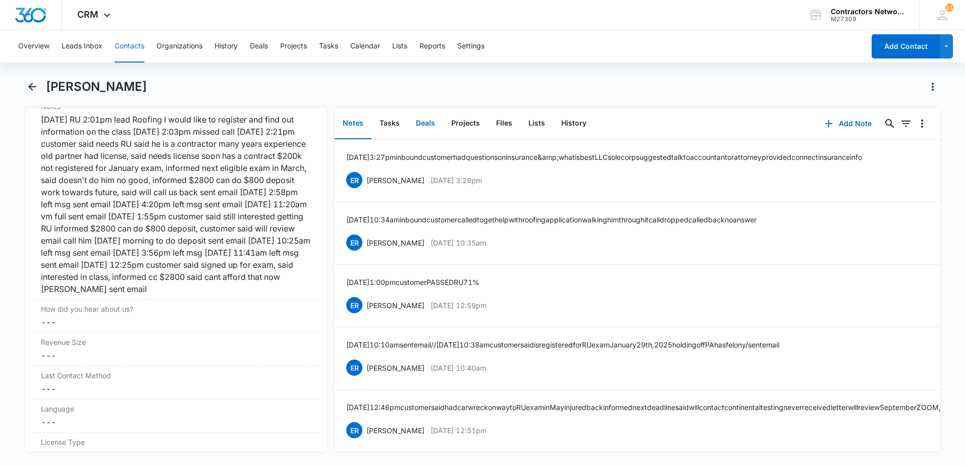
click at [431, 121] on button "Deals" at bounding box center [425, 123] width 35 height 31
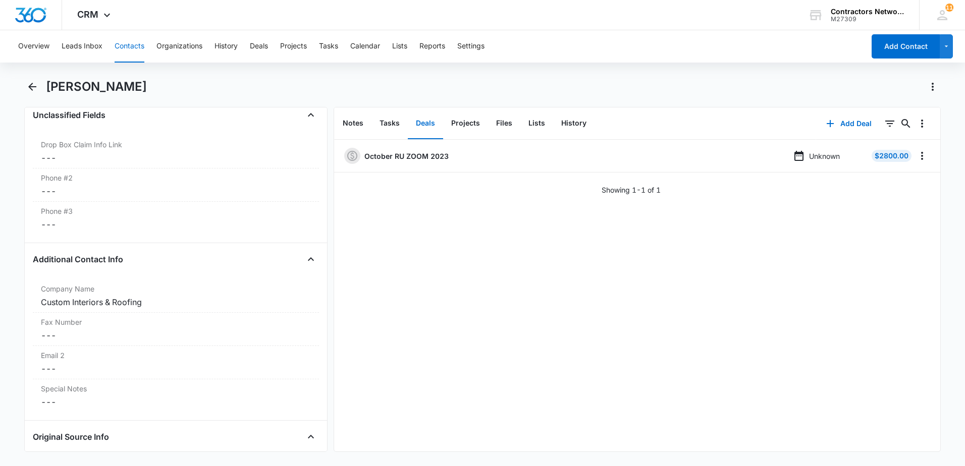
scroll to position [656, 0]
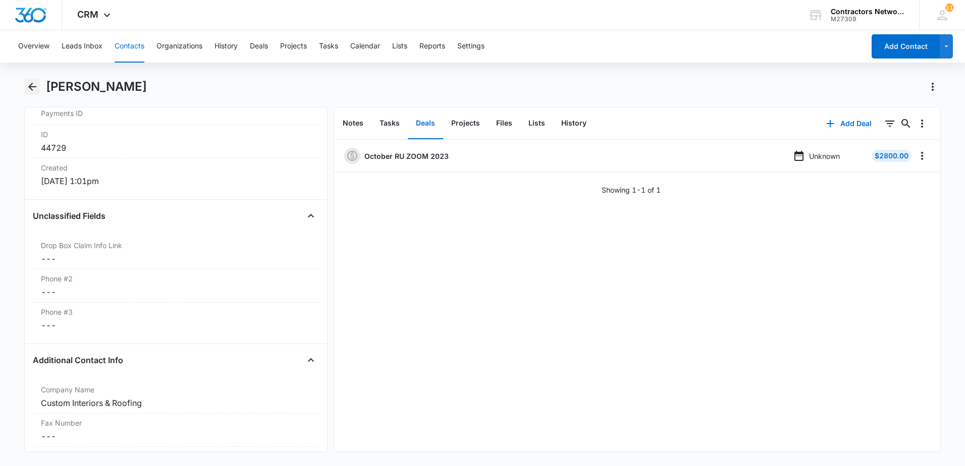
click at [29, 85] on icon "Back" at bounding box center [32, 87] width 12 height 12
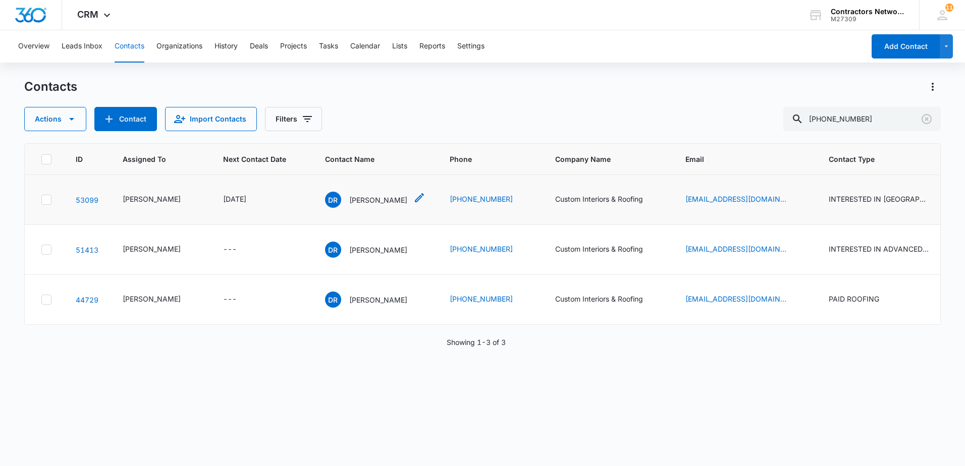
click at [349, 205] on p "[PERSON_NAME]" at bounding box center [378, 200] width 58 height 11
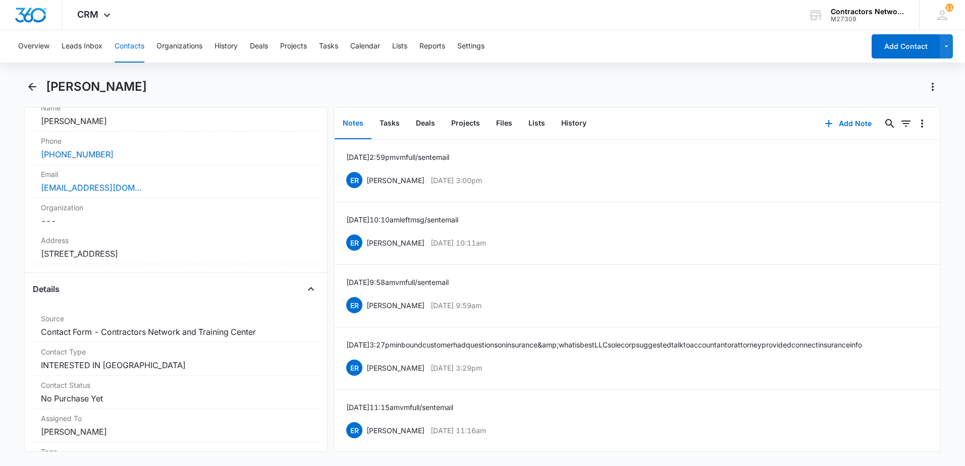
scroll to position [151, 0]
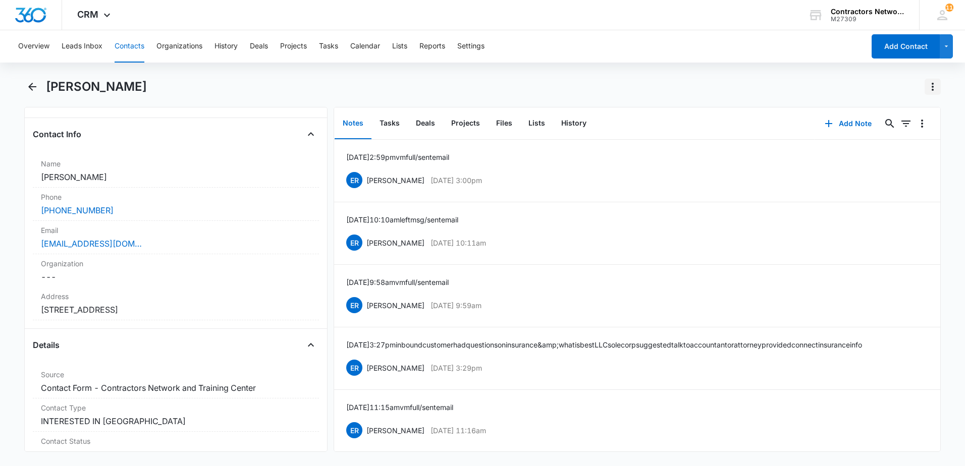
click at [931, 88] on icon "Actions" at bounding box center [933, 87] width 12 height 12
click at [904, 113] on div "Make a Copy" at bounding box center [894, 115] width 44 height 7
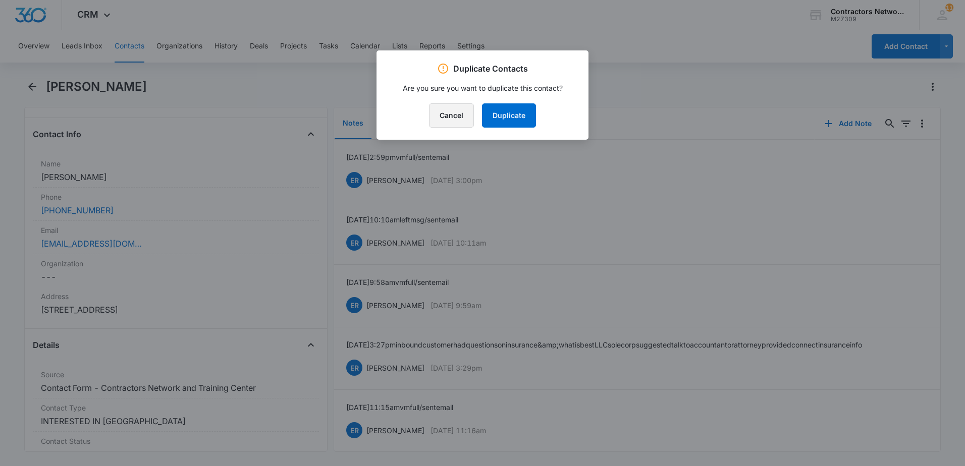
drag, startPoint x: 458, startPoint y: 114, endPoint x: 403, endPoint y: 117, distance: 54.6
click at [457, 114] on button "Cancel" at bounding box center [451, 115] width 45 height 24
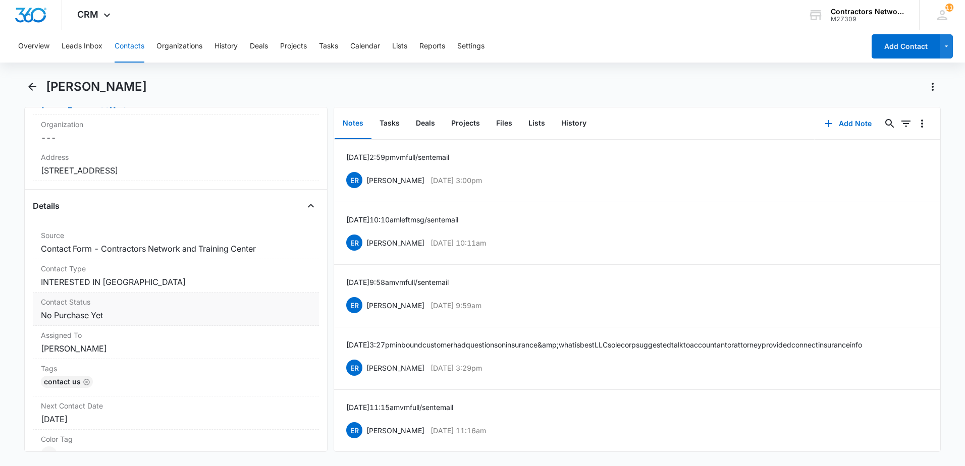
scroll to position [303, 0]
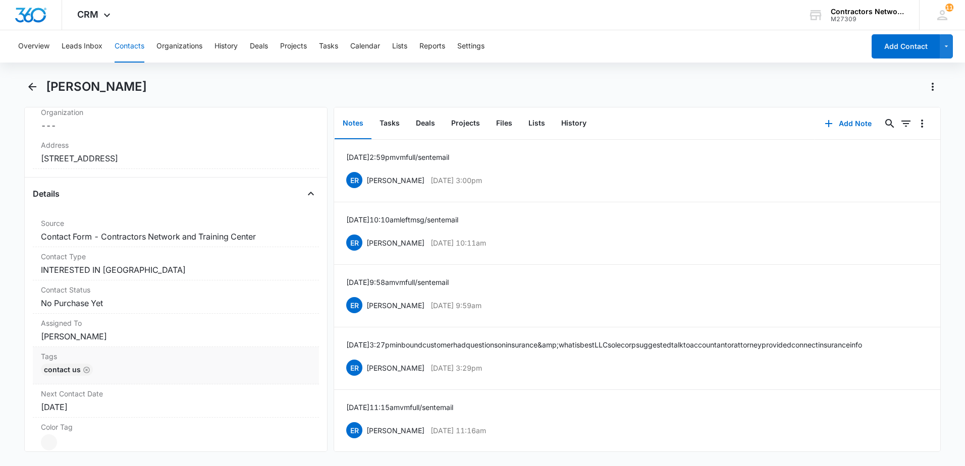
click at [123, 338] on dd "Cancel Save Changes [PERSON_NAME]" at bounding box center [176, 337] width 270 height 12
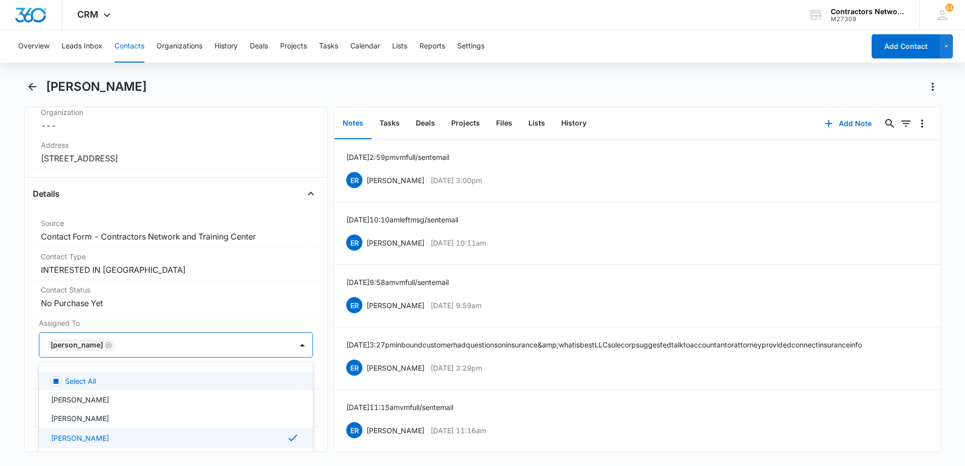
click at [80, 342] on div "[PERSON_NAME]" at bounding box center [76, 345] width 53 height 7
click at [105, 344] on icon "Remove Elvis Ruelas" at bounding box center [108, 346] width 7 height 8
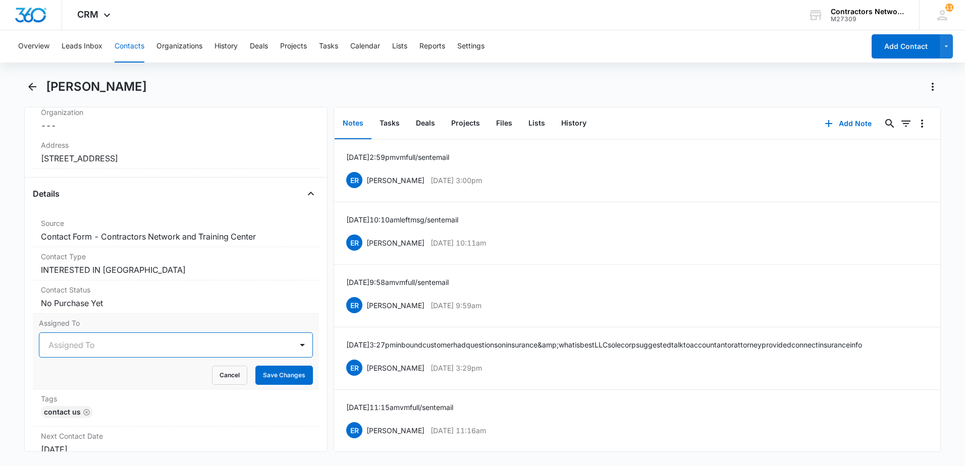
click at [82, 351] on div at bounding box center [163, 345] width 231 height 14
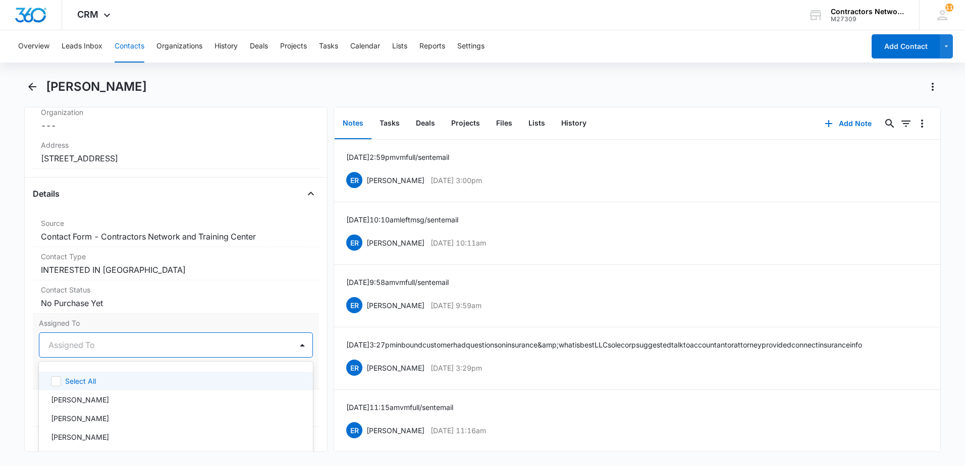
click at [99, 344] on div at bounding box center [163, 345] width 231 height 14
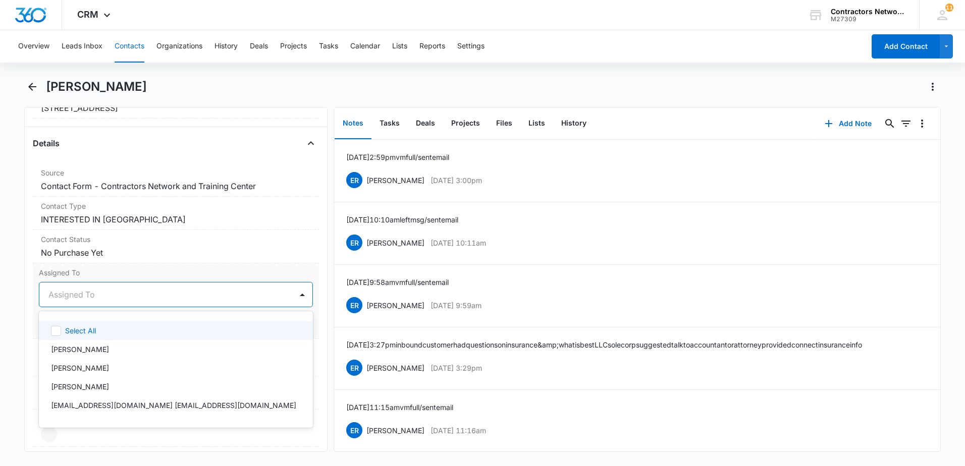
scroll to position [16, 0]
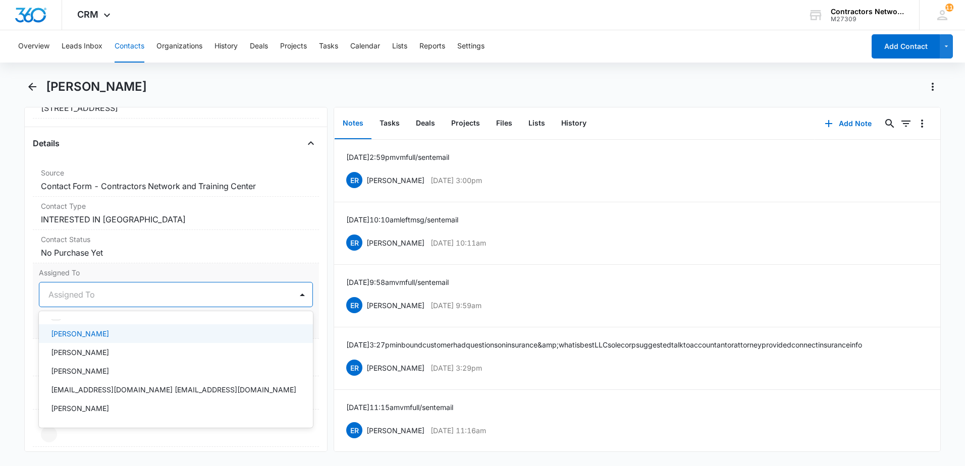
click at [119, 333] on div "[PERSON_NAME]" at bounding box center [175, 334] width 248 height 11
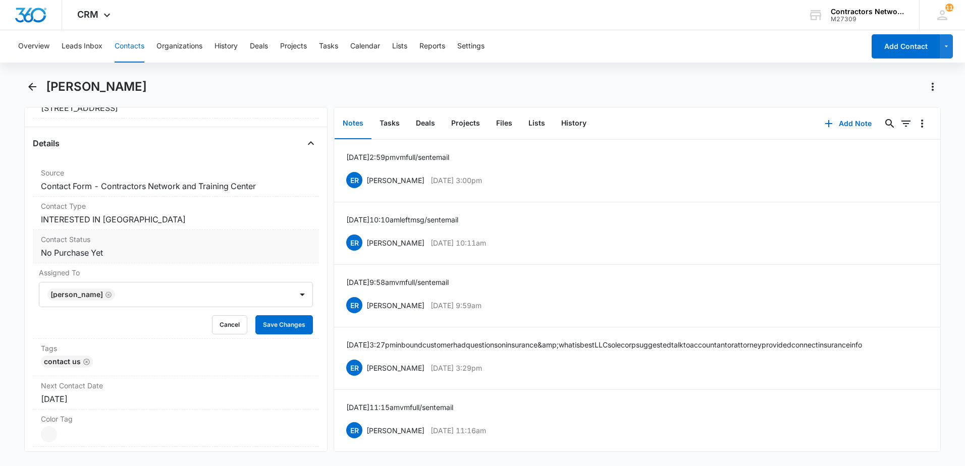
click at [173, 251] on dd "Cancel Save Changes No Purchase Yet" at bounding box center [176, 253] width 270 height 12
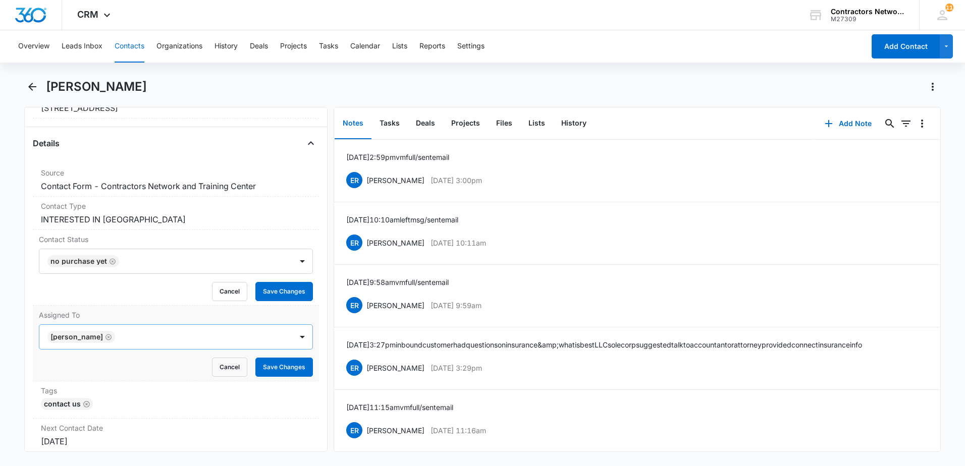
click at [273, 347] on div "[PERSON_NAME]" at bounding box center [165, 337] width 253 height 24
click at [268, 290] on button "Save Changes" at bounding box center [284, 291] width 58 height 19
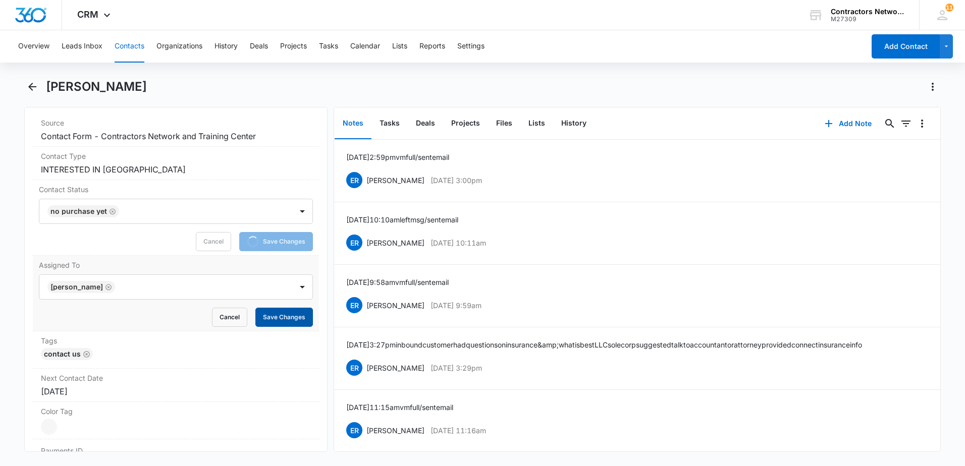
scroll to position [404, 0]
click at [283, 312] on button "Save Changes" at bounding box center [284, 316] width 58 height 19
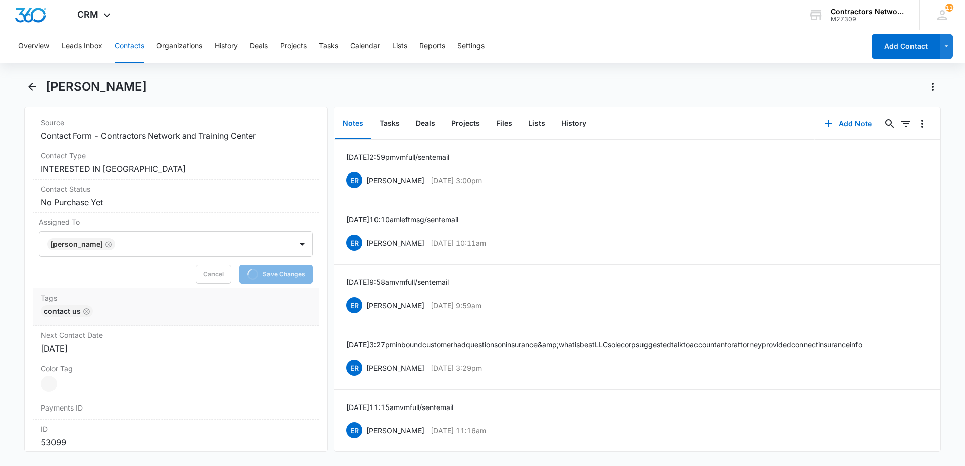
scroll to position [454, 0]
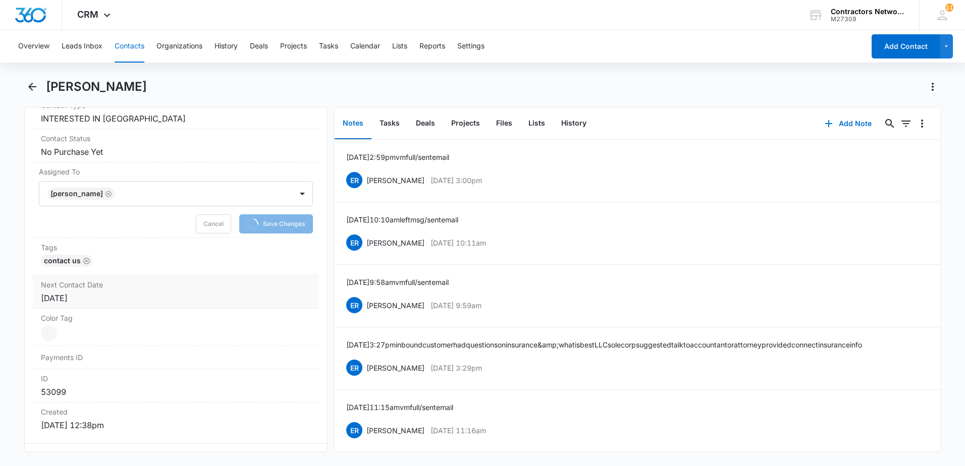
click at [118, 298] on div "[DATE]" at bounding box center [176, 298] width 270 height 12
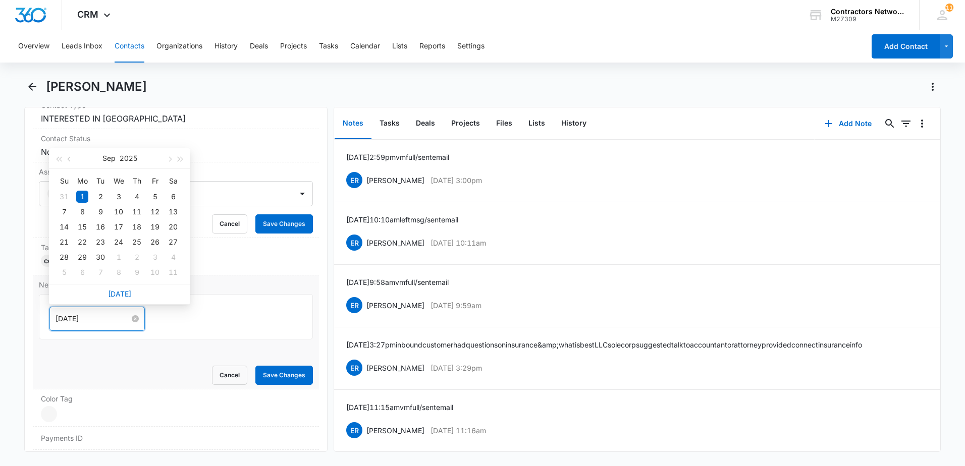
click at [98, 319] on input "[DATE]" at bounding box center [93, 318] width 74 height 11
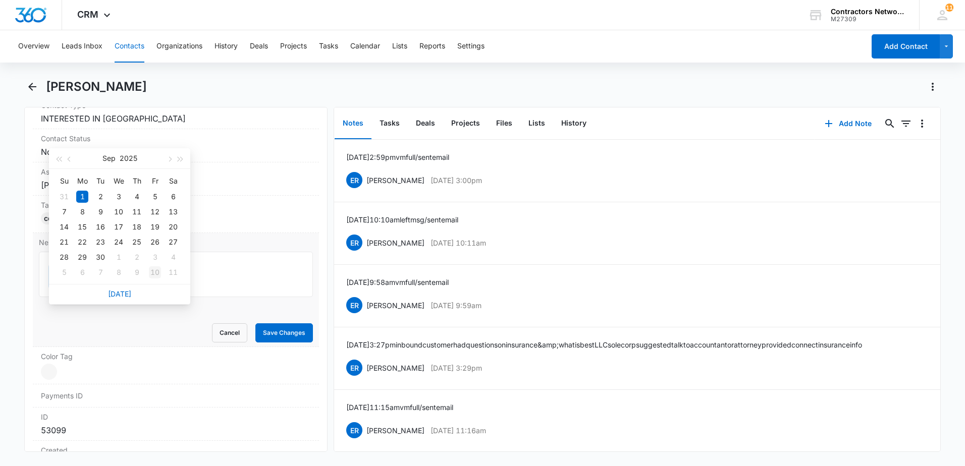
type input "[DATE]"
drag, startPoint x: 119, startPoint y: 271, endPoint x: 151, endPoint y: 273, distance: 32.4
click at [152, 273] on tr "5 6 7 8 9 10 11" at bounding box center [118, 272] width 127 height 15
click at [151, 273] on div "10" at bounding box center [155, 273] width 12 height 12
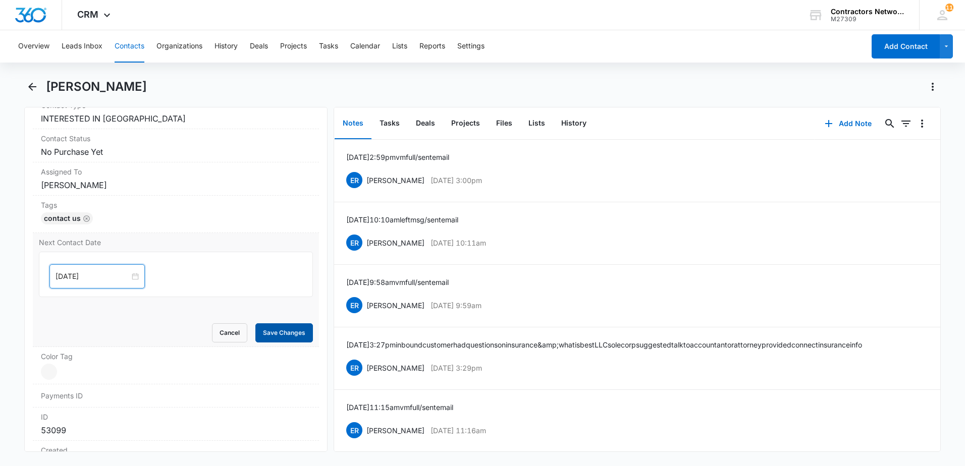
click at [258, 333] on button "Save Changes" at bounding box center [284, 333] width 58 height 19
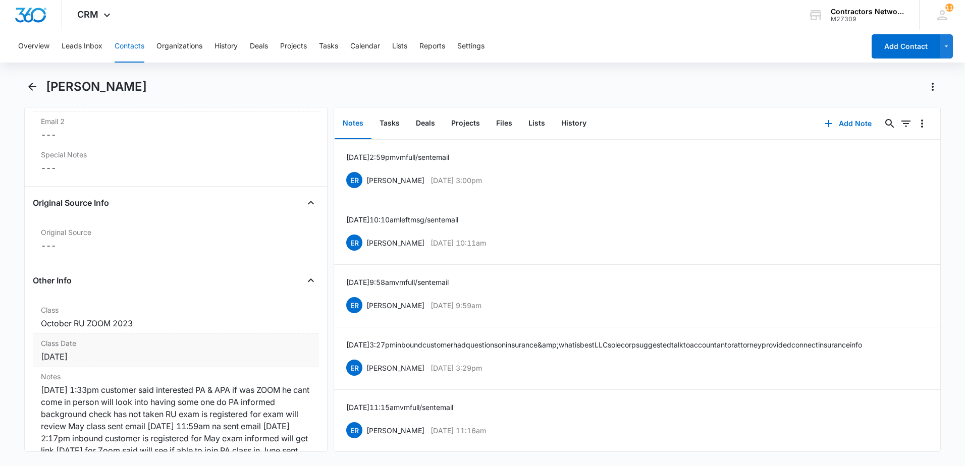
scroll to position [1010, 0]
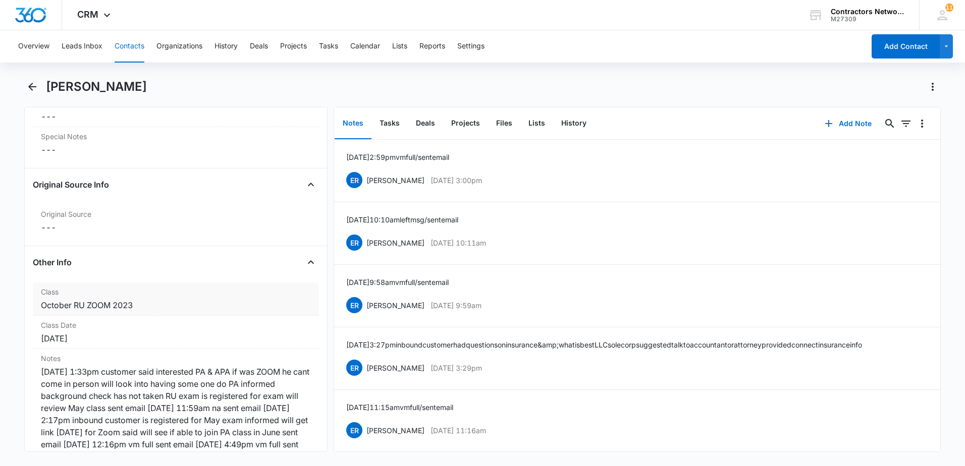
click at [183, 306] on div "October RU ZOOM 2023" at bounding box center [176, 305] width 270 height 12
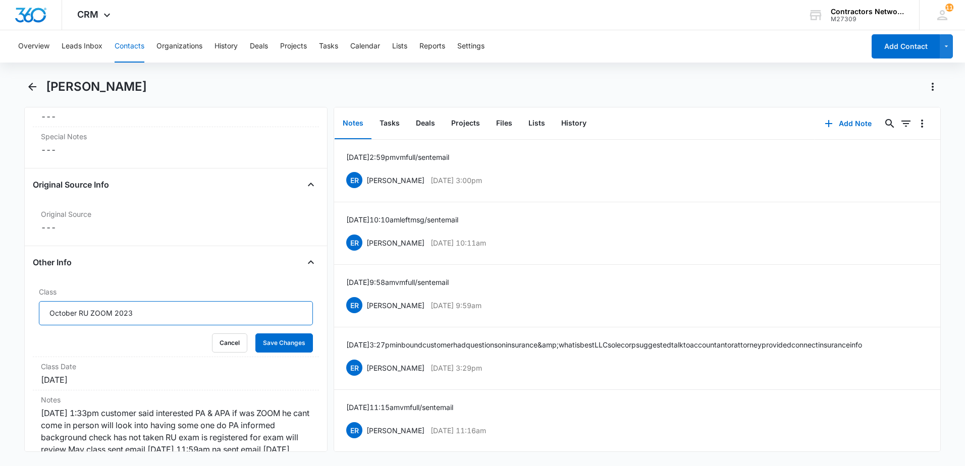
drag, startPoint x: 139, startPoint y: 315, endPoint x: -2, endPoint y: 315, distance: 140.8
click at [0, 315] on html "CRM Apps Reputation Websites Forms CRM Email Social Shop Payments POS Content A…" at bounding box center [482, 233] width 965 height 466
click at [287, 342] on button "Save Changes" at bounding box center [284, 343] width 58 height 19
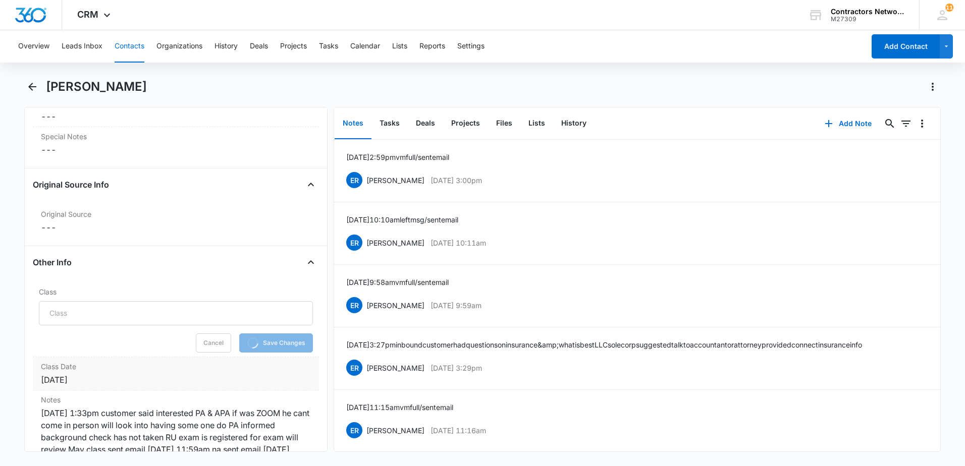
click at [122, 380] on div "[DATE]" at bounding box center [176, 380] width 270 height 12
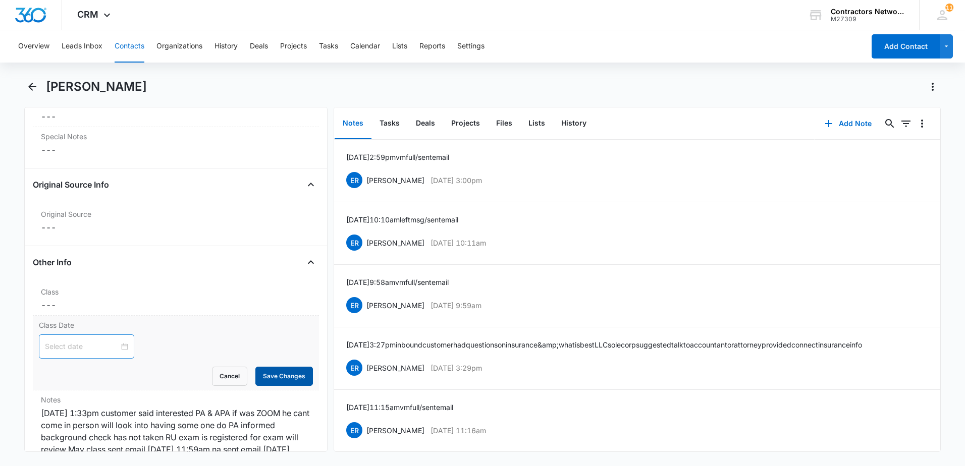
click at [272, 376] on button "Save Changes" at bounding box center [284, 376] width 58 height 19
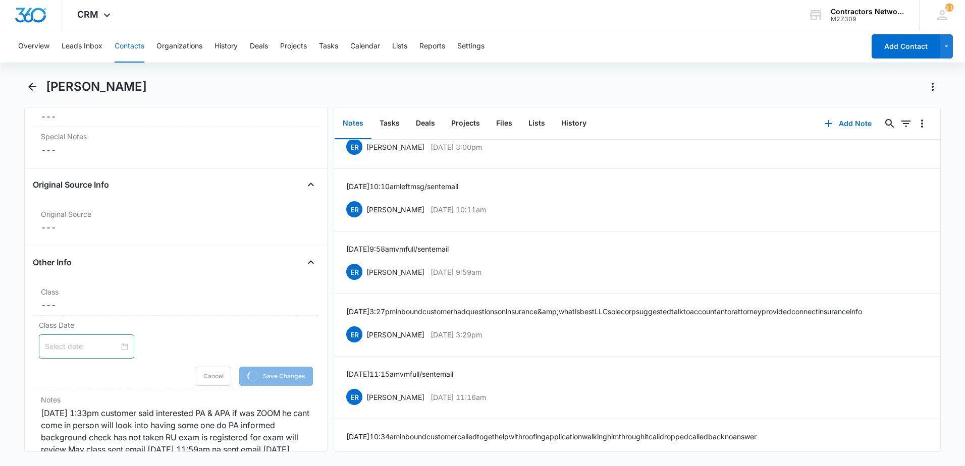
scroll to position [50, 0]
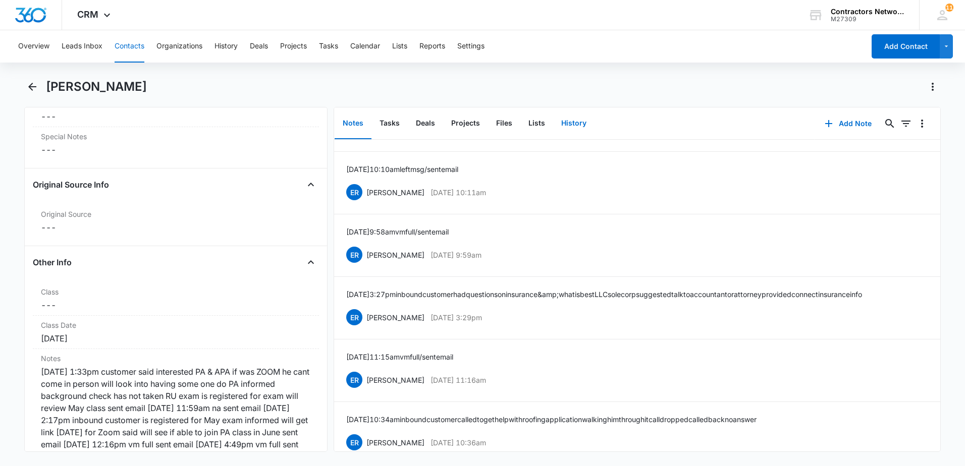
click at [570, 124] on button "History" at bounding box center [573, 123] width 41 height 31
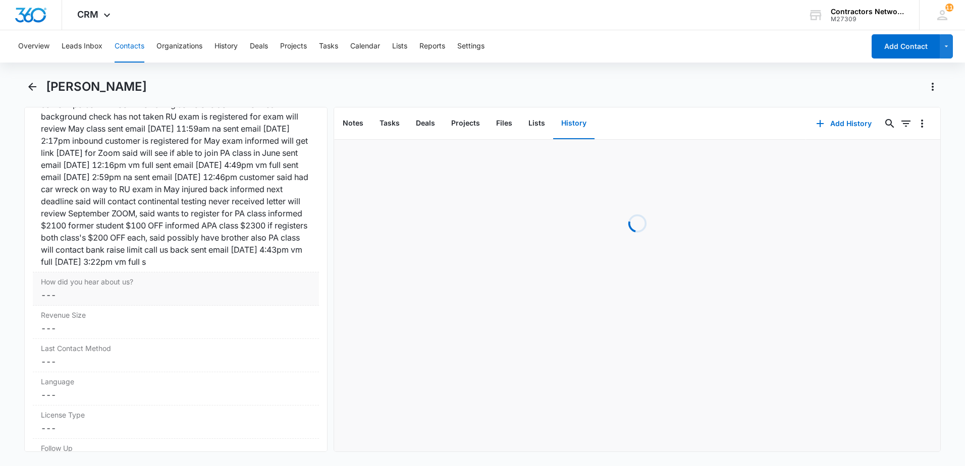
scroll to position [1313, 0]
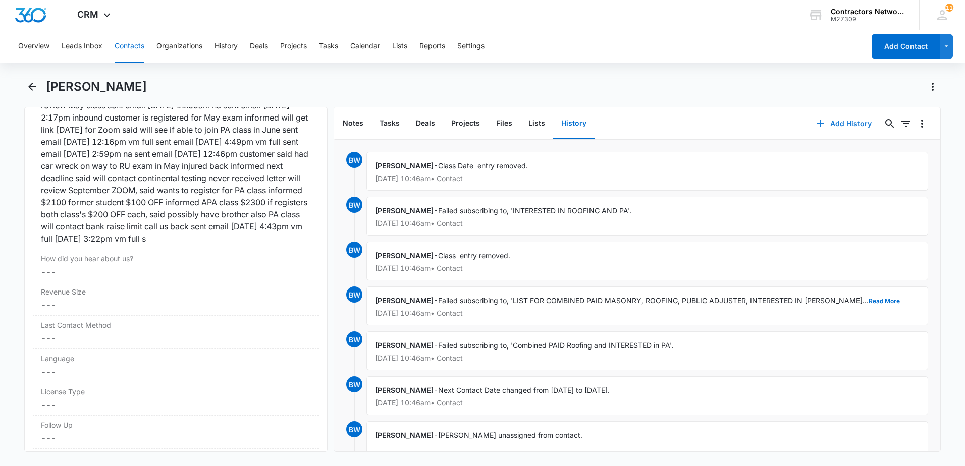
click at [817, 124] on icon "button" at bounding box center [820, 123] width 7 height 7
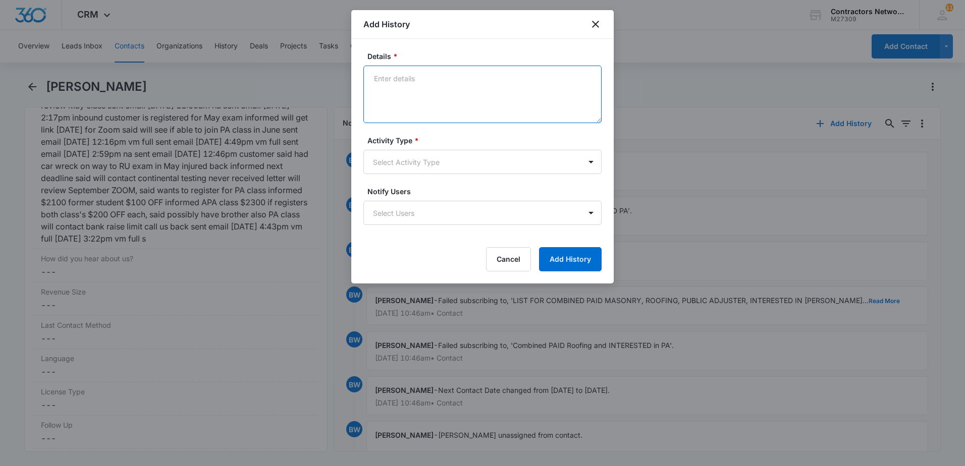
click at [439, 102] on textarea "Details *" at bounding box center [482, 95] width 238 height 58
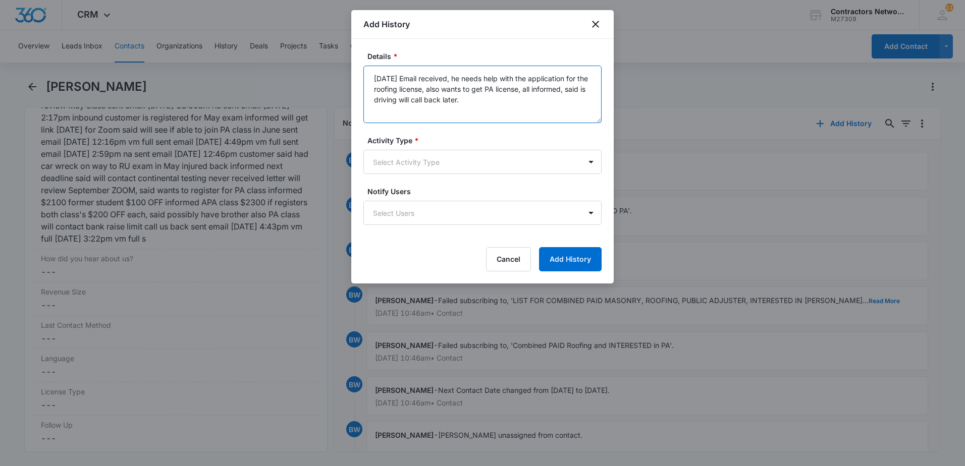
click at [509, 104] on textarea "[DATE] Email received, he needs help with the application for the roofing licen…" at bounding box center [482, 95] width 238 height 58
click at [536, 90] on textarea "[DATE] Email received, he needs help with the application for the roofing licen…" at bounding box center [482, 95] width 238 height 58
type textarea "[DATE] Email received, he needs help with the application for the roofing licen…"
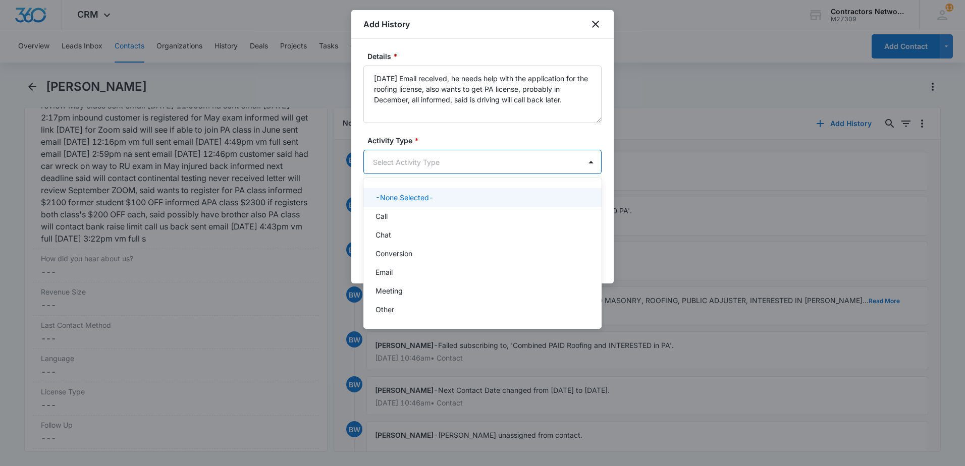
click at [500, 166] on body "CRM Apps Reputation Websites Forms CRM Email Social Shop Payments POS Content A…" at bounding box center [482, 233] width 965 height 466
click at [421, 222] on div "Call" at bounding box center [482, 216] width 238 height 19
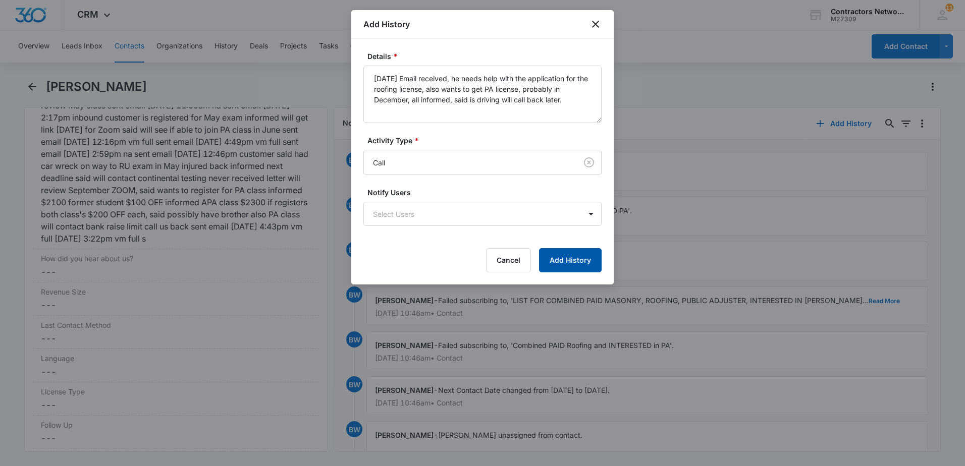
click at [557, 258] on button "Add History" at bounding box center [570, 260] width 63 height 24
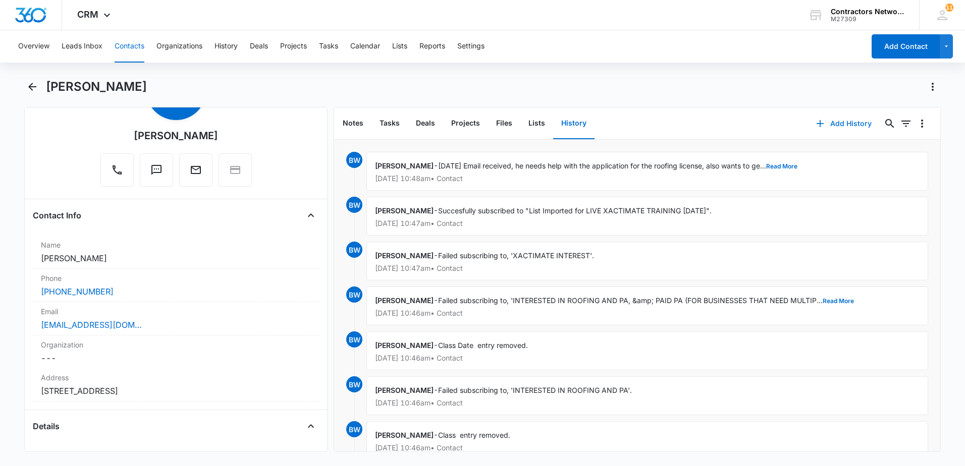
scroll to position [0, 0]
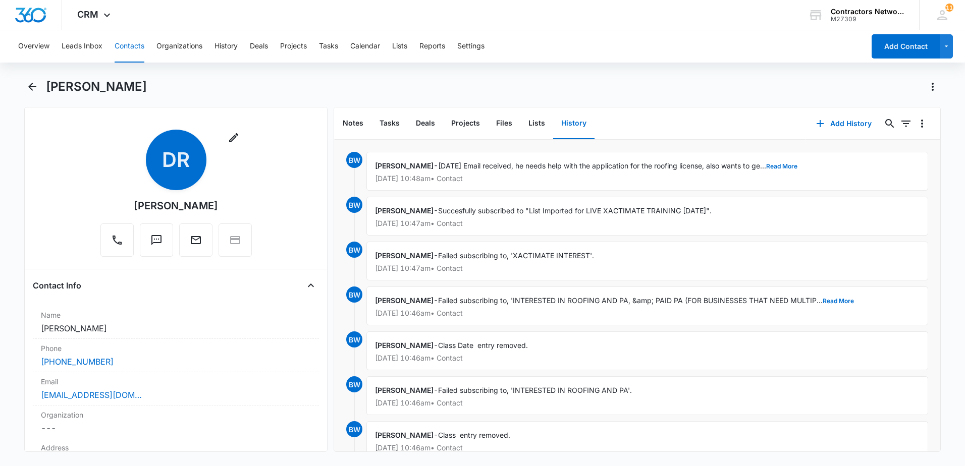
click at [131, 48] on button "Contacts" at bounding box center [130, 46] width 30 height 32
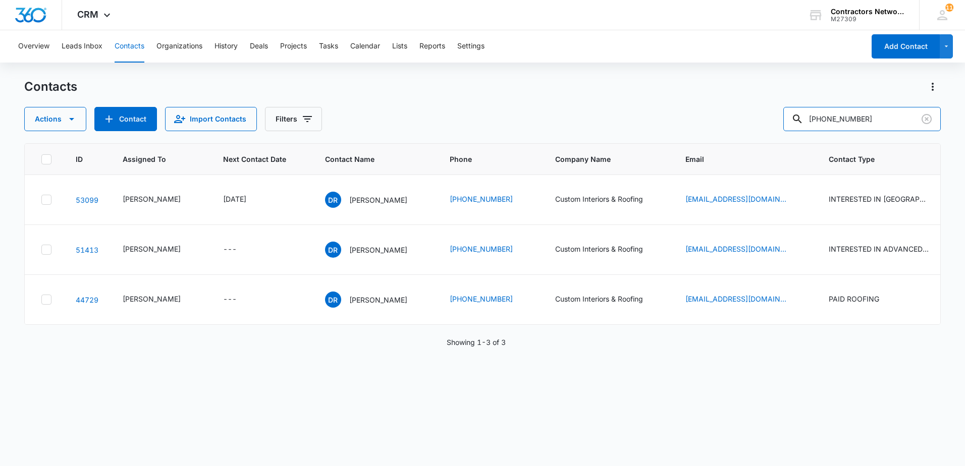
drag, startPoint x: 886, startPoint y: 116, endPoint x: 724, endPoint y: 114, distance: 162.1
click at [727, 114] on div "Actions Contact Import Contacts Filters [PHONE_NUMBER]" at bounding box center [482, 119] width 917 height 24
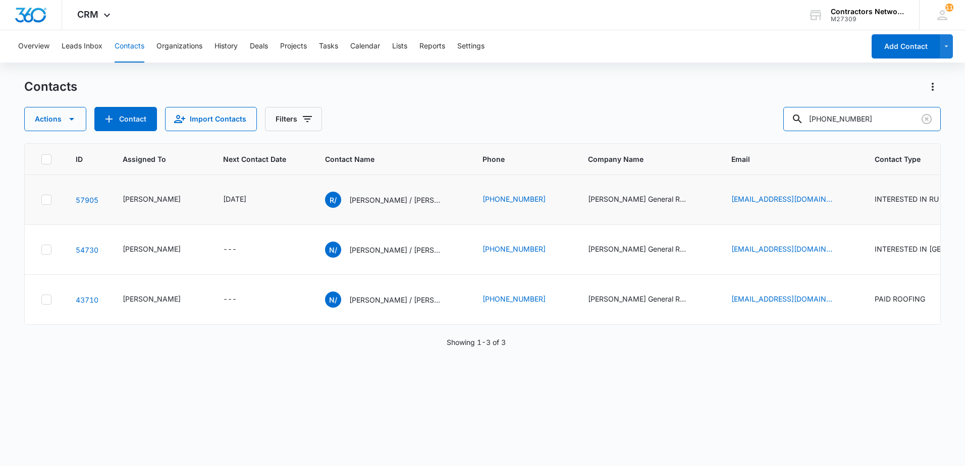
type input "[PHONE_NUMBER]"
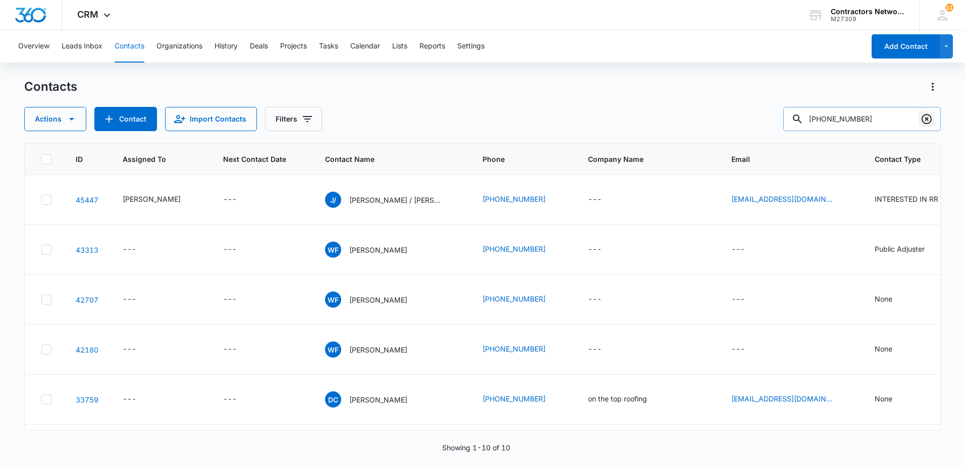
click at [930, 117] on icon "Clear" at bounding box center [927, 119] width 12 height 12
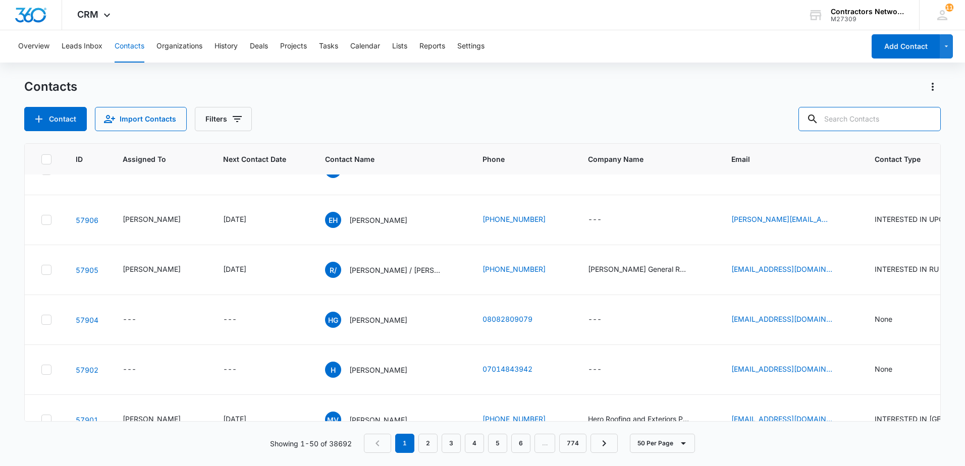
scroll to position [656, 0]
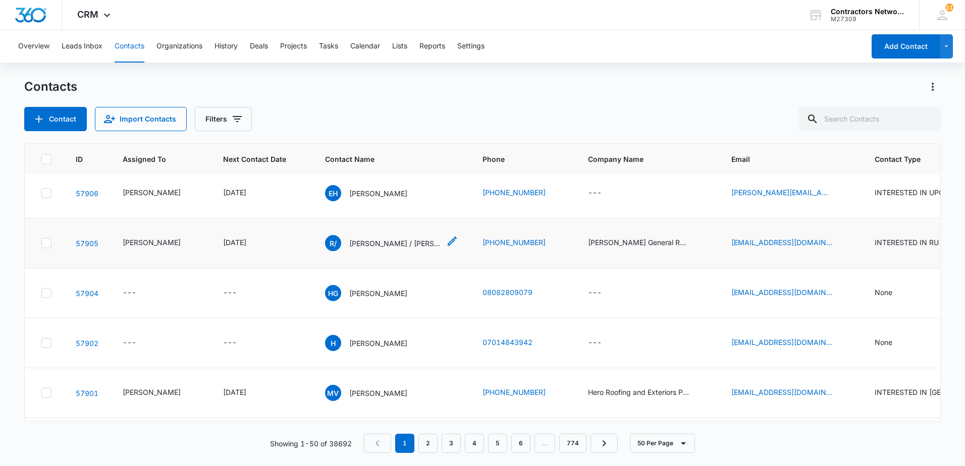
click at [376, 249] on p "[PERSON_NAME] / [PERSON_NAME]" at bounding box center [394, 243] width 91 height 11
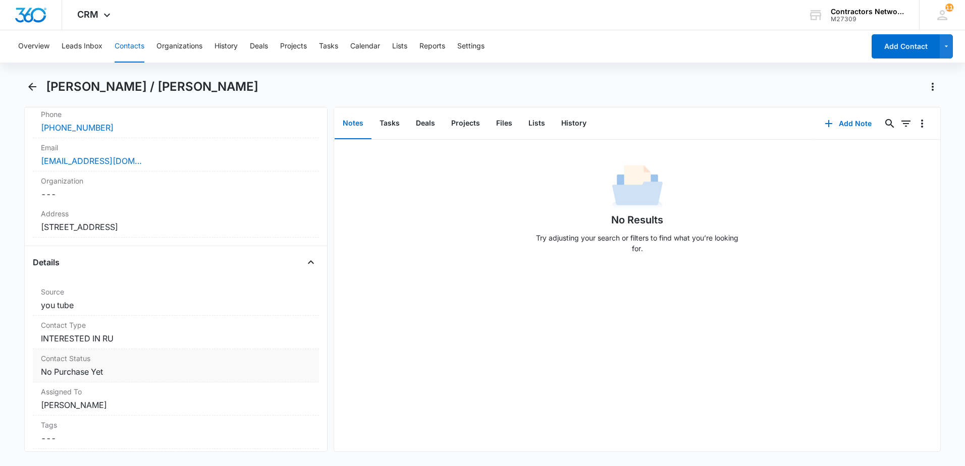
scroll to position [252, 0]
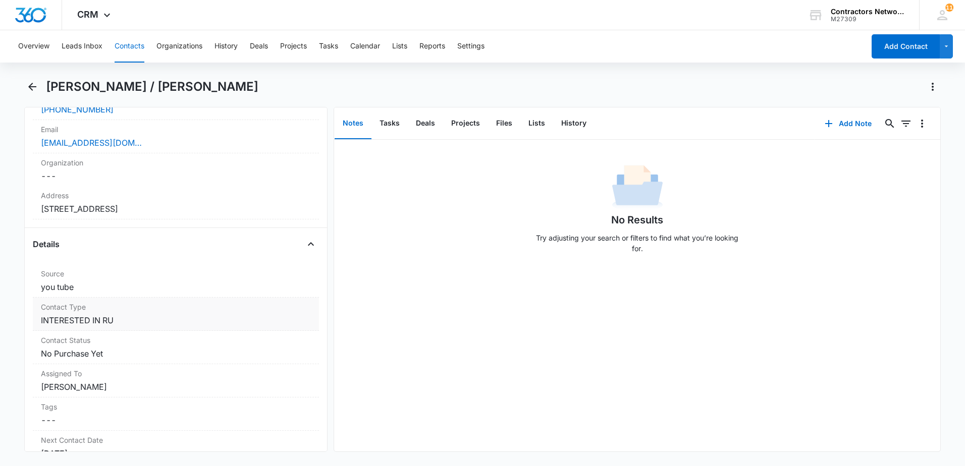
click at [183, 320] on dd "Cancel Save Changes INTERESTED IN RU" at bounding box center [176, 321] width 270 height 12
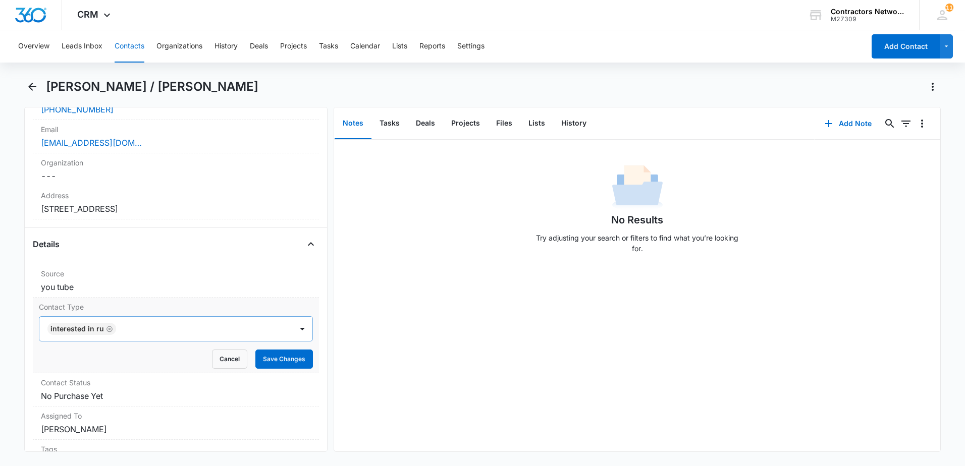
click at [107, 328] on icon "Remove INTERESTED IN RU" at bounding box center [109, 330] width 7 height 8
drag, startPoint x: 108, startPoint y: 331, endPoint x: 111, endPoint y: 347, distance: 16.4
click at [108, 333] on div at bounding box center [163, 329] width 231 height 14
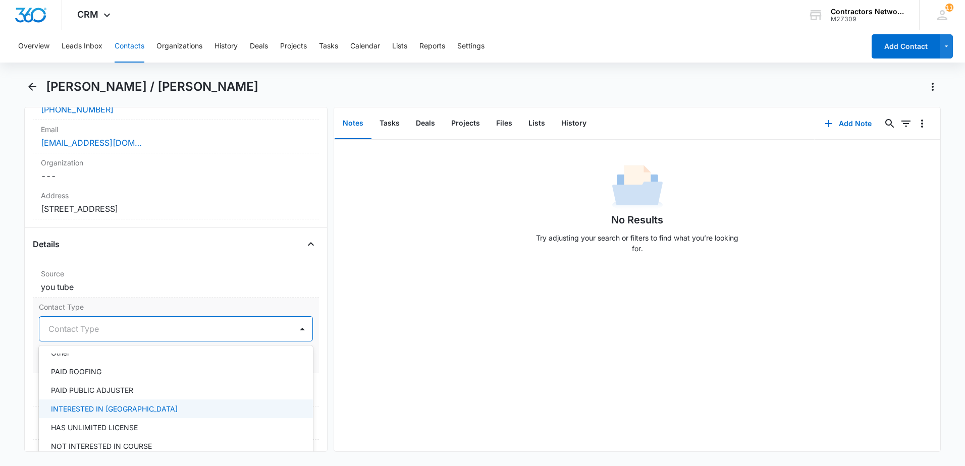
scroll to position [50, 0]
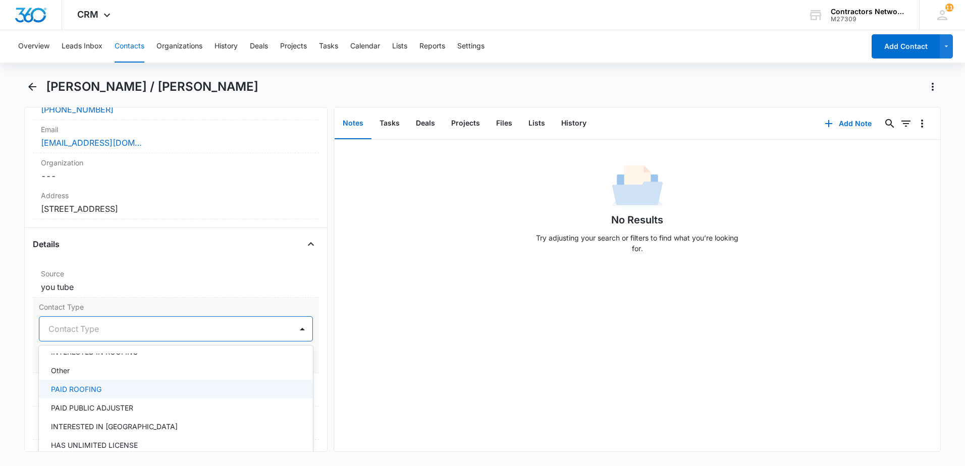
click at [143, 389] on div "PAID ROOFING" at bounding box center [175, 389] width 248 height 11
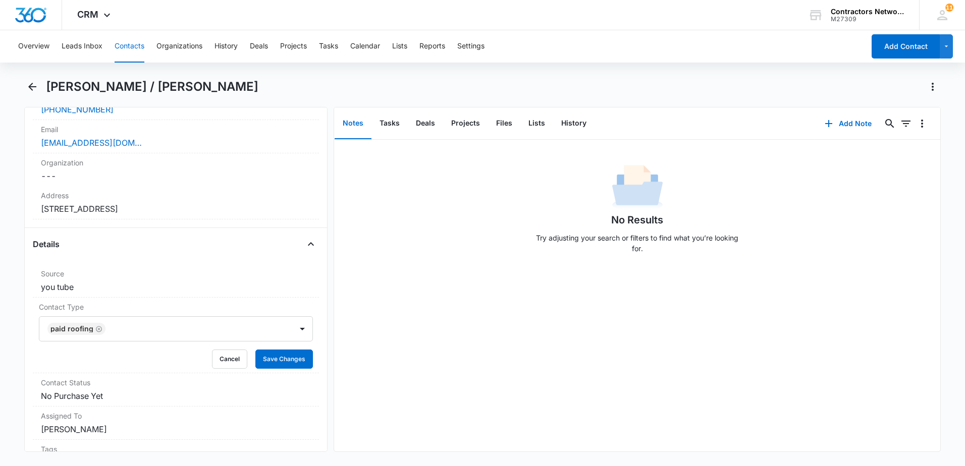
click at [395, 386] on div "No Results Try adjusting your search or filters to find what you’re looking for." at bounding box center [637, 296] width 606 height 312
click at [286, 361] on button "Save Changes" at bounding box center [284, 359] width 58 height 19
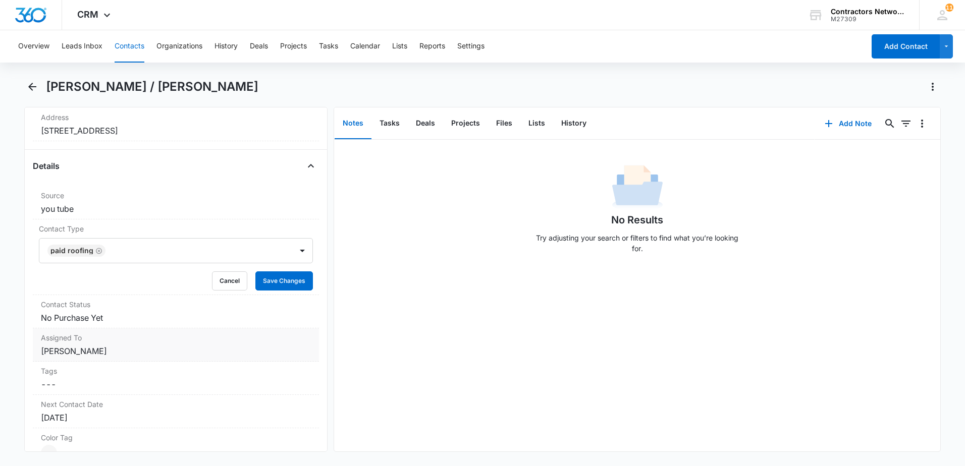
scroll to position [353, 0]
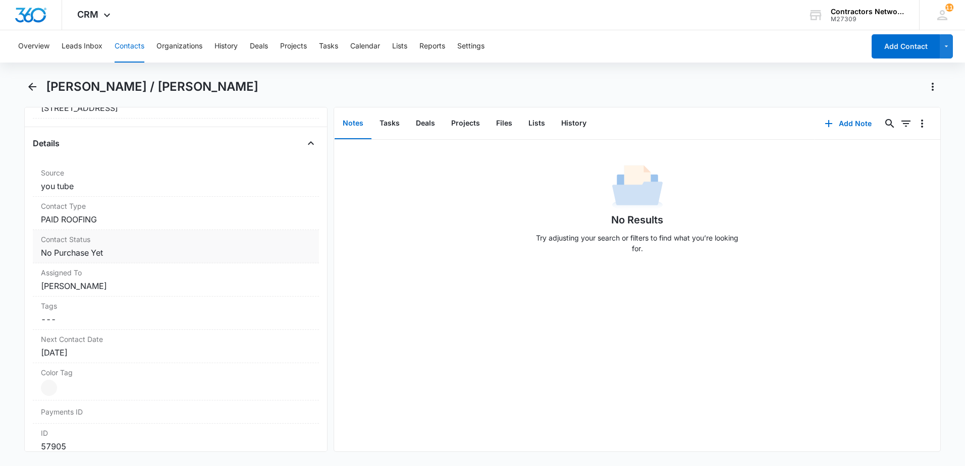
click at [166, 253] on dd "Cancel Save Changes No Purchase Yet" at bounding box center [176, 253] width 270 height 12
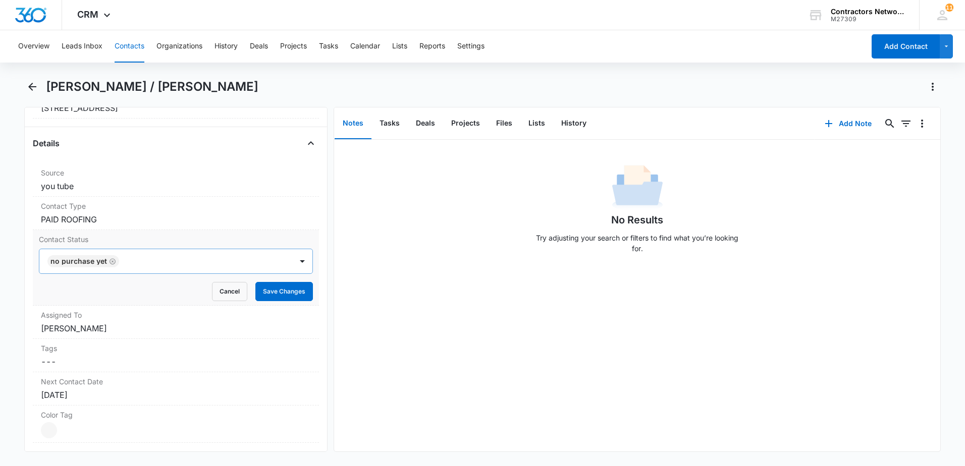
click at [112, 260] on icon "Remove No Purchase Yet" at bounding box center [112, 262] width 7 height 8
click at [104, 267] on div at bounding box center [163, 261] width 231 height 14
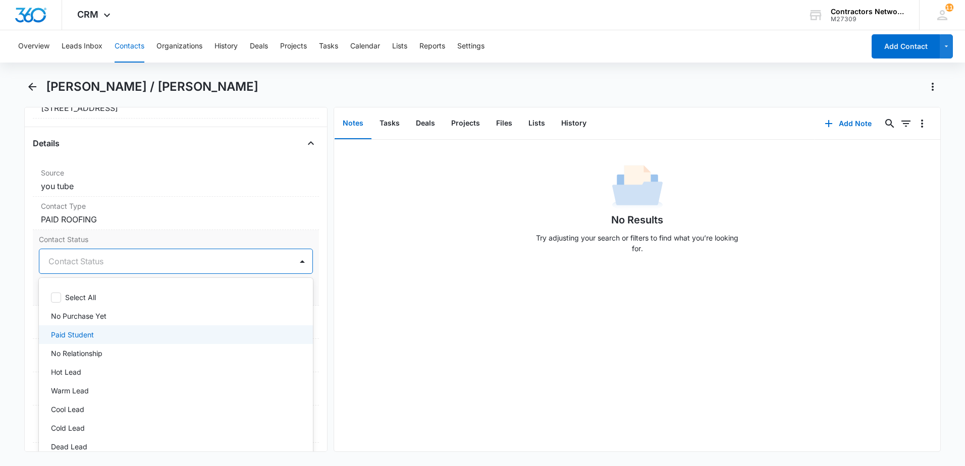
click at [108, 337] on div "Paid Student" at bounding box center [175, 335] width 248 height 11
drag, startPoint x: 401, startPoint y: 339, endPoint x: 379, endPoint y: 339, distance: 21.7
click at [400, 339] on div "No Results Try adjusting your search or filters to find what you’re looking for." at bounding box center [637, 296] width 606 height 312
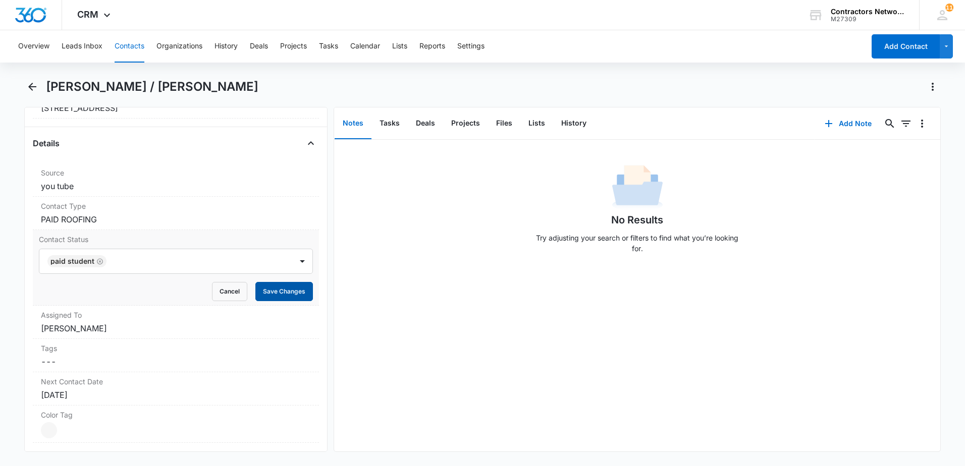
click at [276, 292] on button "Save Changes" at bounding box center [284, 291] width 58 height 19
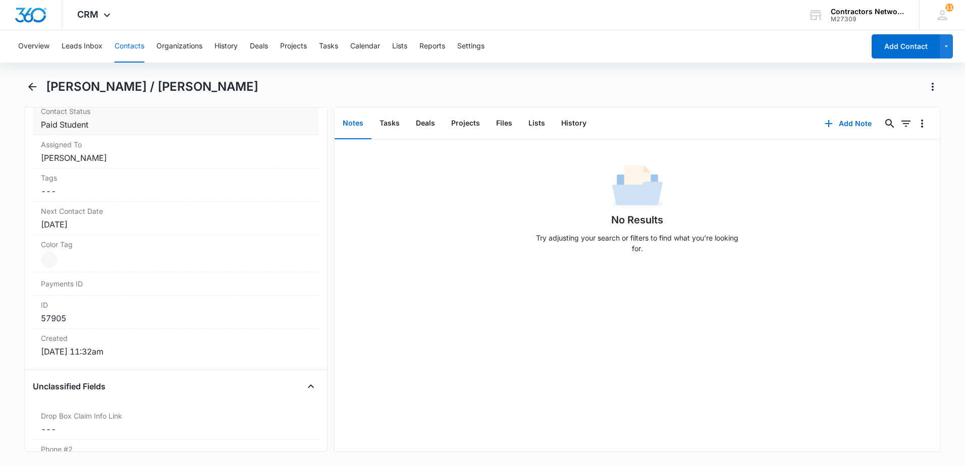
scroll to position [505, 0]
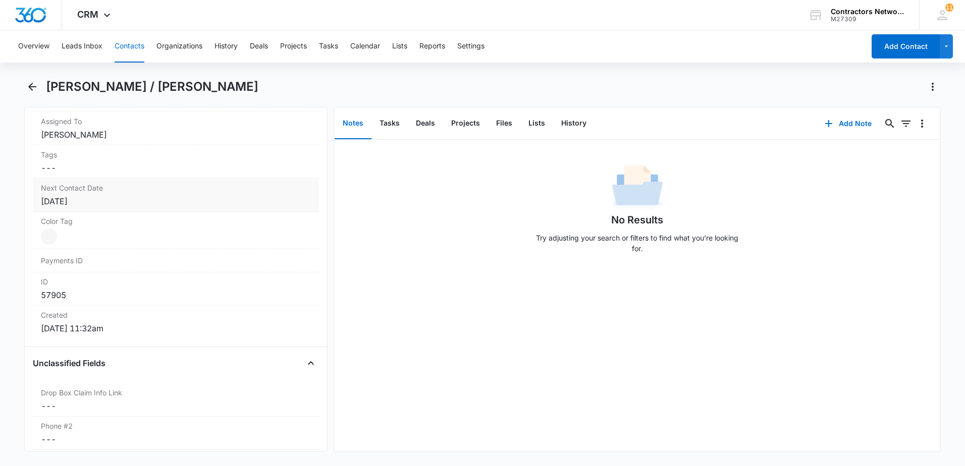
click at [159, 205] on div "[DATE]" at bounding box center [176, 201] width 270 height 12
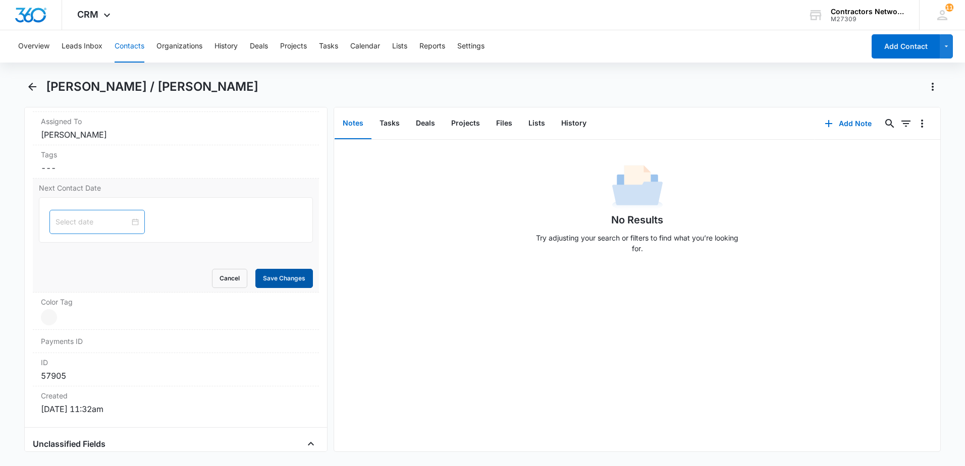
click at [261, 275] on button "Save Changes" at bounding box center [284, 278] width 58 height 19
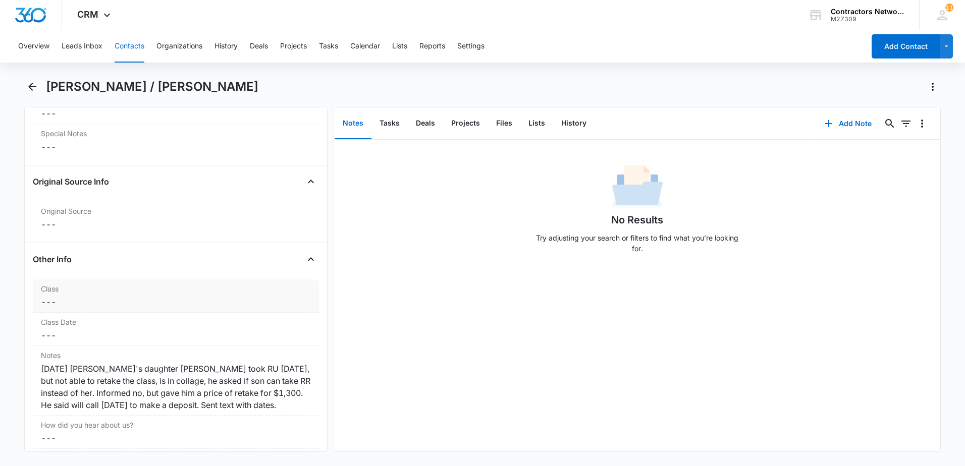
scroll to position [1010, 0]
click at [96, 301] on dd "Cancel Save Changes ---" at bounding box center [176, 301] width 270 height 12
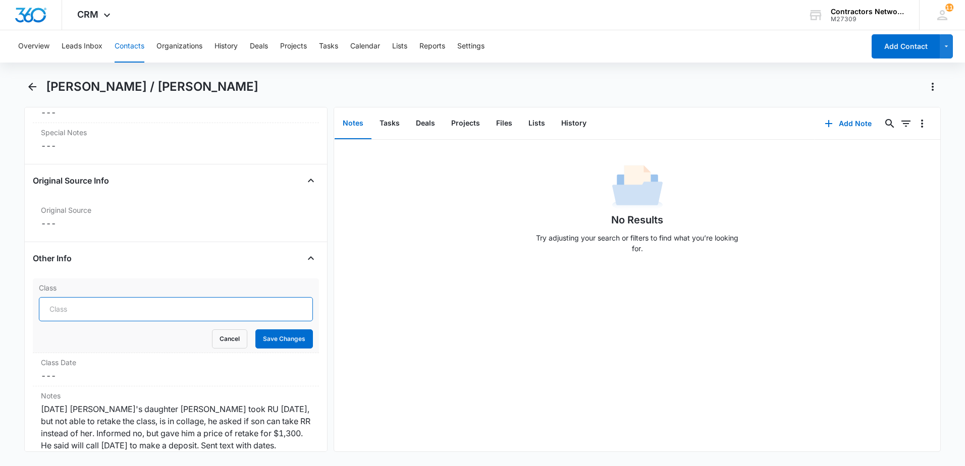
click at [99, 315] on input "Class" at bounding box center [176, 309] width 274 height 24
type input "ROOFING THE UNLIMITED [DATE]"
click at [289, 338] on button "Save Changes" at bounding box center [284, 339] width 58 height 19
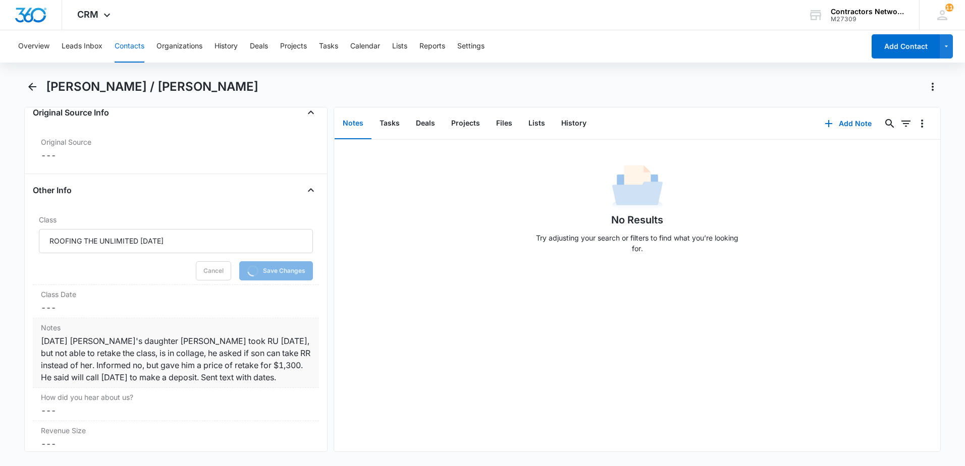
scroll to position [1111, 0]
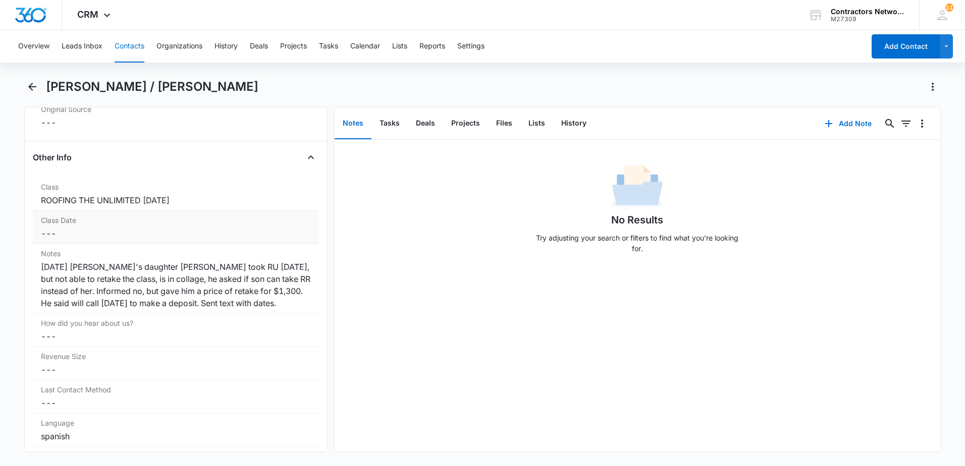
click at [92, 233] on dd "Cancel Save Changes ---" at bounding box center [176, 234] width 270 height 12
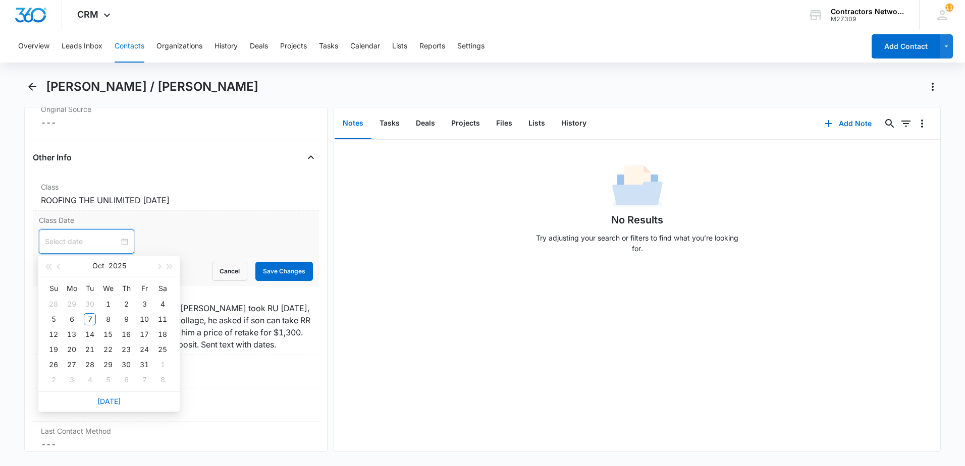
click at [76, 244] on input at bounding box center [82, 241] width 74 height 11
type input "[DATE]"
click at [71, 362] on div "27" at bounding box center [72, 365] width 12 height 12
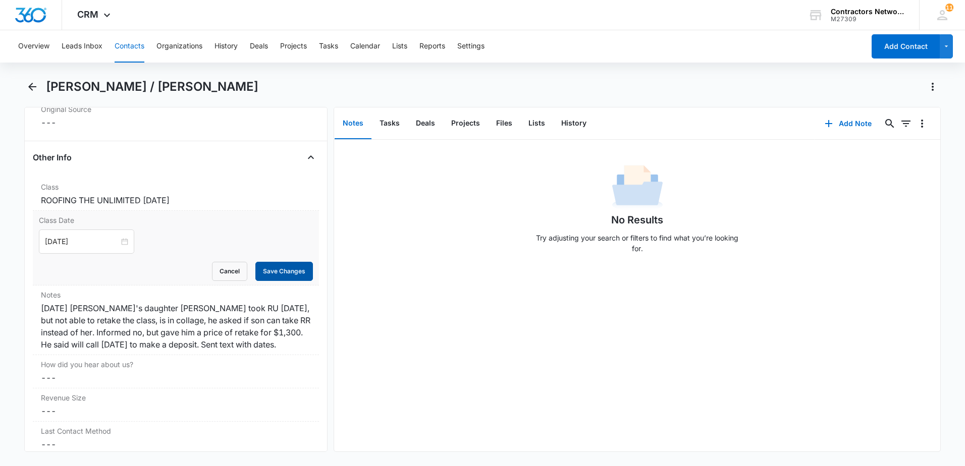
click at [271, 270] on button "Save Changes" at bounding box center [284, 271] width 58 height 19
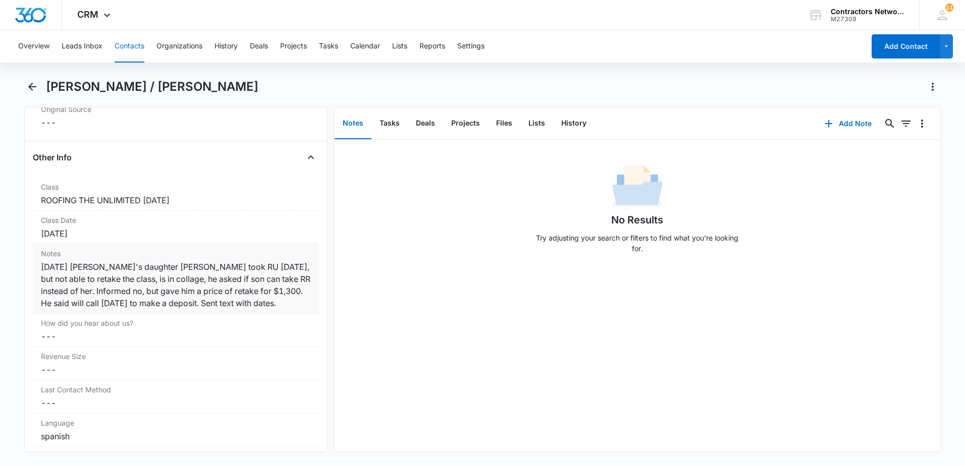
drag, startPoint x: 82, startPoint y: 320, endPoint x: 86, endPoint y: 323, distance: 5.2
click at [86, 314] on div "Notes Cancel Save Changes [DATE] [PERSON_NAME]'s daughter [PERSON_NAME] took RU…" at bounding box center [176, 279] width 286 height 70
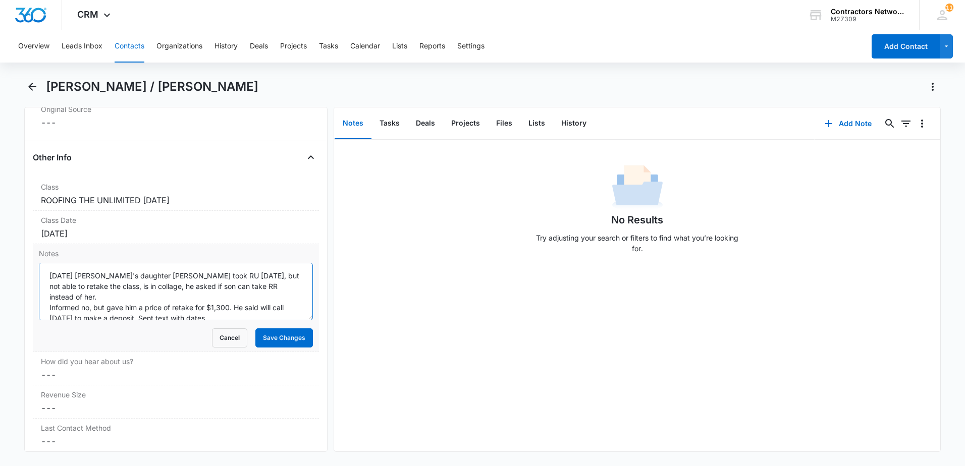
click at [251, 311] on textarea "[DATE] [PERSON_NAME]'s daughter [PERSON_NAME] took RU [DATE], but not able to r…" at bounding box center [176, 292] width 274 height 58
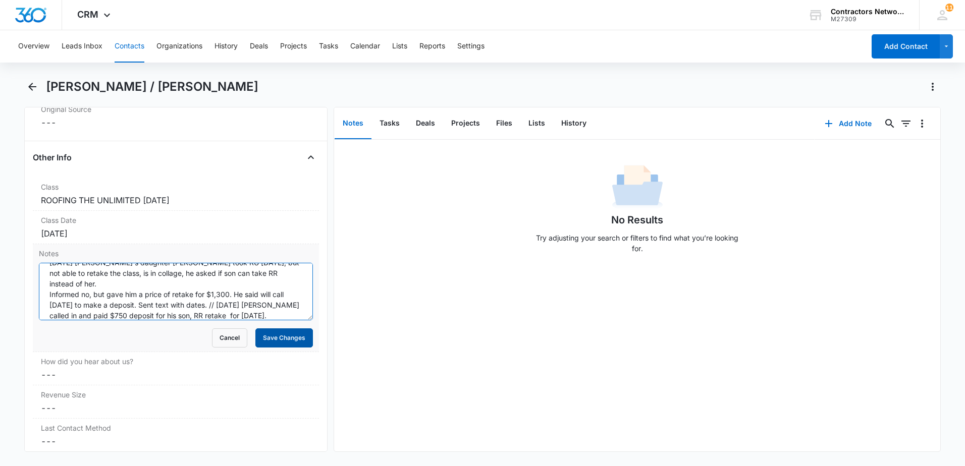
type textarea "[DATE] [PERSON_NAME]'s daughter [PERSON_NAME] took RU [DATE], but not able to r…"
click at [272, 337] on button "Save Changes" at bounding box center [284, 338] width 58 height 19
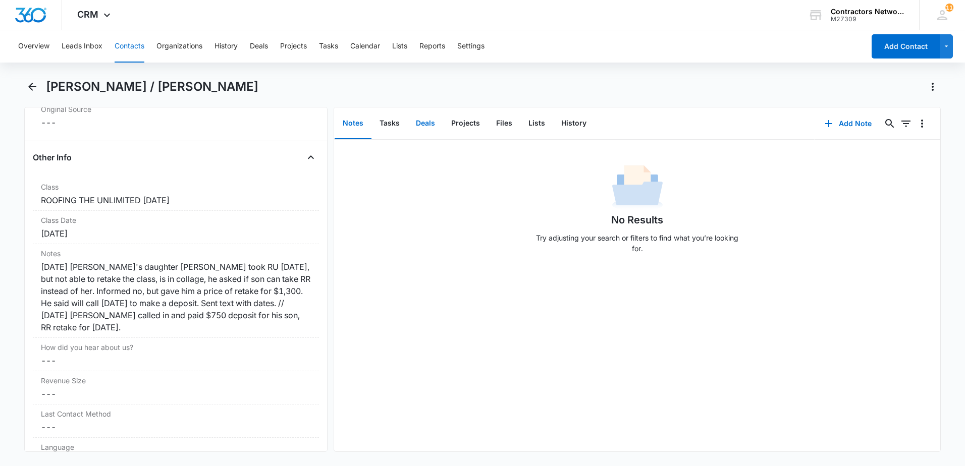
click at [425, 122] on button "Deals" at bounding box center [425, 123] width 35 height 31
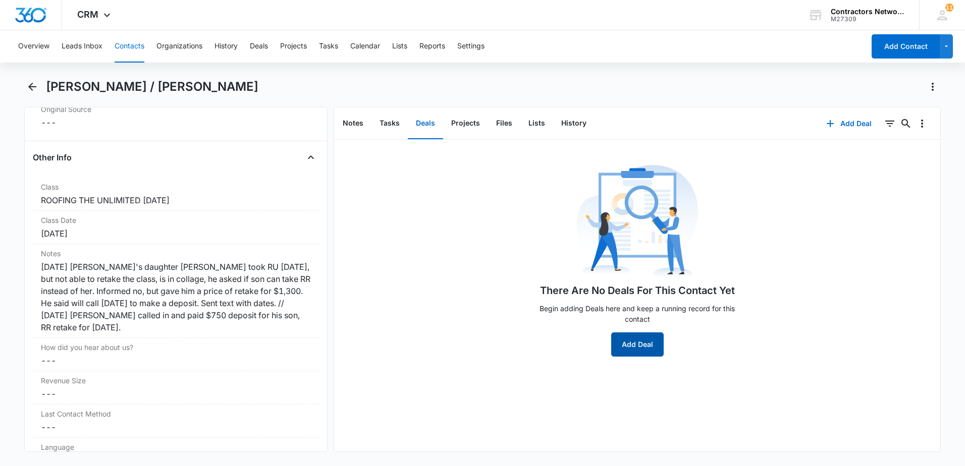
click at [640, 341] on button "Add Deal" at bounding box center [637, 345] width 53 height 24
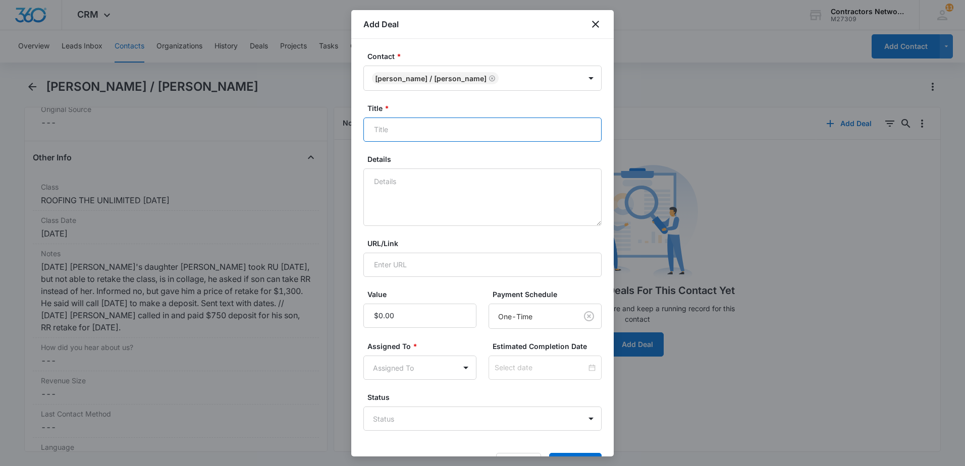
click at [449, 127] on input "Title *" at bounding box center [482, 130] width 238 height 24
type input "r"
type input "ROOFING THE UNLIMITED [DATE]"
click at [454, 195] on textarea "Details" at bounding box center [482, 198] width 238 height 58
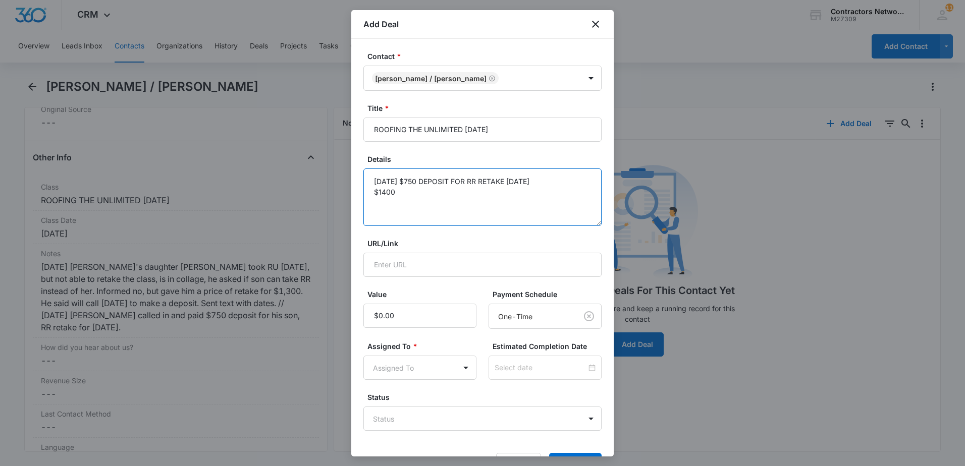
click at [479, 185] on textarea "[DATE] $750 DEPOSIT FOR RR RETAKE [DATE] $1400" at bounding box center [482, 198] width 238 height 58
click at [496, 214] on textarea "[DATE] $750 DEPOSIT FOR RURETAKE [DATE] $1400" at bounding box center [482, 198] width 238 height 58
click at [480, 183] on textarea "[DATE] $750 DEPOSIT FOR RURETAKE [DATE] $1400" at bounding box center [482, 198] width 238 height 58
click at [420, 201] on textarea "[DATE] $750 DEPOSIT FOR RU RETAKE [DATE] $1400" at bounding box center [482, 198] width 238 height 58
type textarea "[DATE] $750 DEPOSIT FOR RU RETAKE [DATE] $1400 TOTAL"
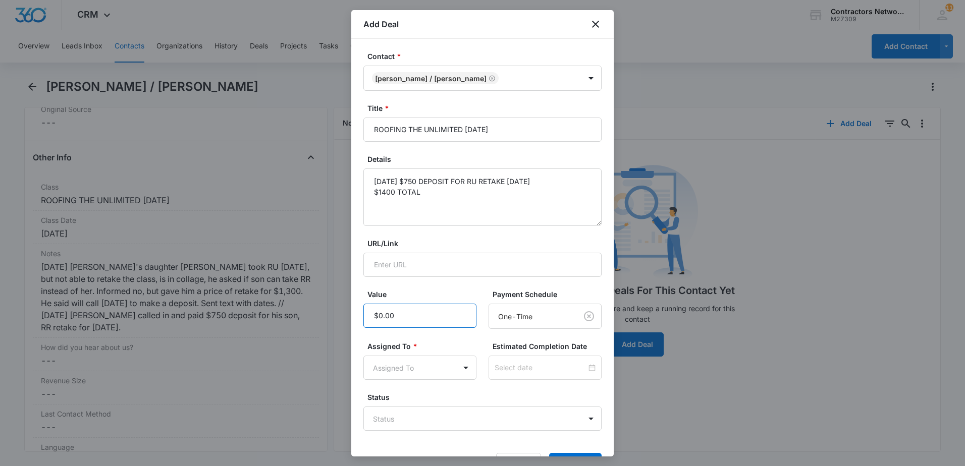
click at [409, 318] on input "Value" at bounding box center [419, 316] width 113 height 24
type input "$750.00"
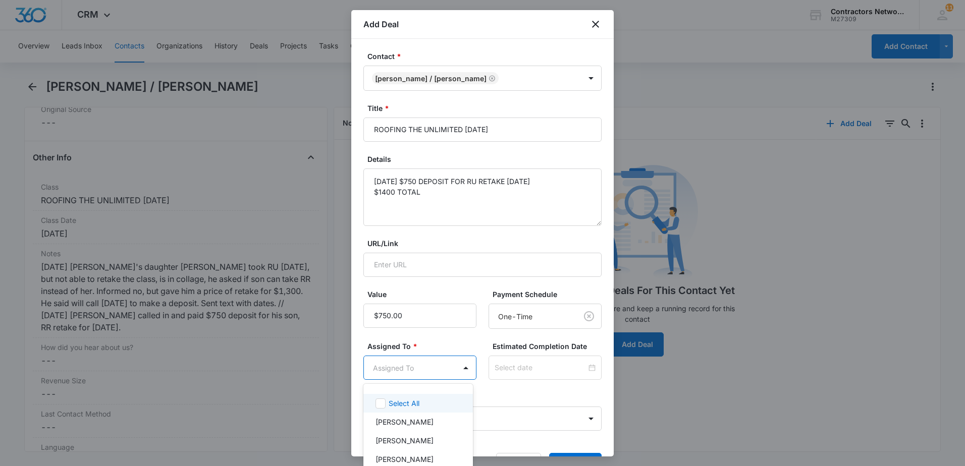
click at [414, 364] on body "CRM Apps Reputation Websites Forms CRM Email Social Shop Payments POS Content A…" at bounding box center [482, 233] width 965 height 466
drag, startPoint x: 412, startPoint y: 422, endPoint x: 423, endPoint y: 415, distance: 12.5
click at [415, 420] on p "[PERSON_NAME]" at bounding box center [405, 422] width 58 height 11
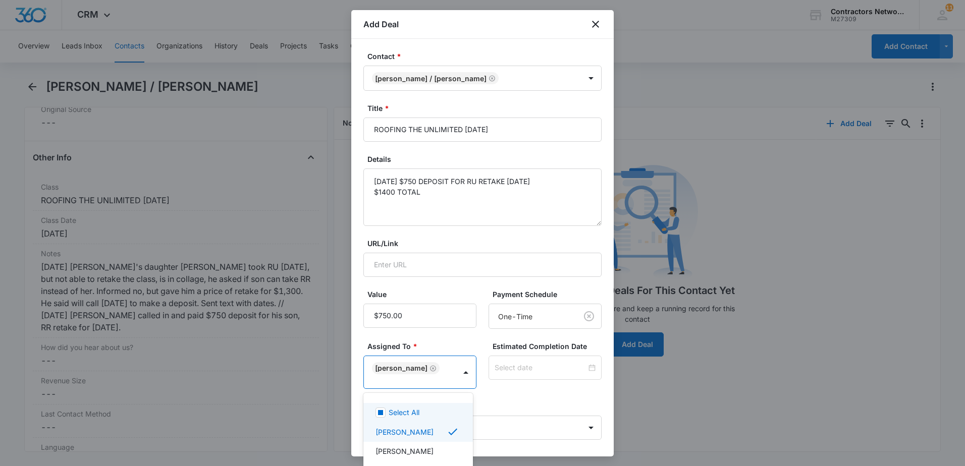
click at [513, 391] on div at bounding box center [482, 233] width 965 height 466
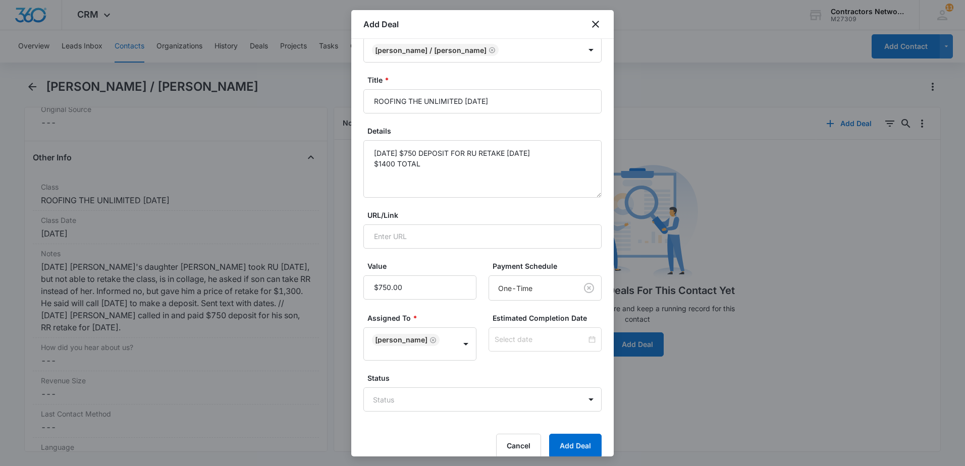
scroll to position [42, 0]
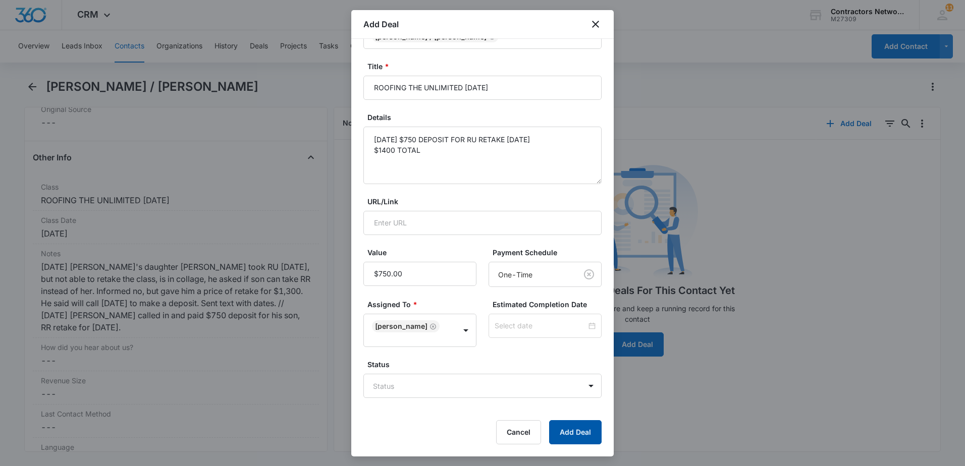
click at [573, 436] on button "Add Deal" at bounding box center [575, 433] width 53 height 24
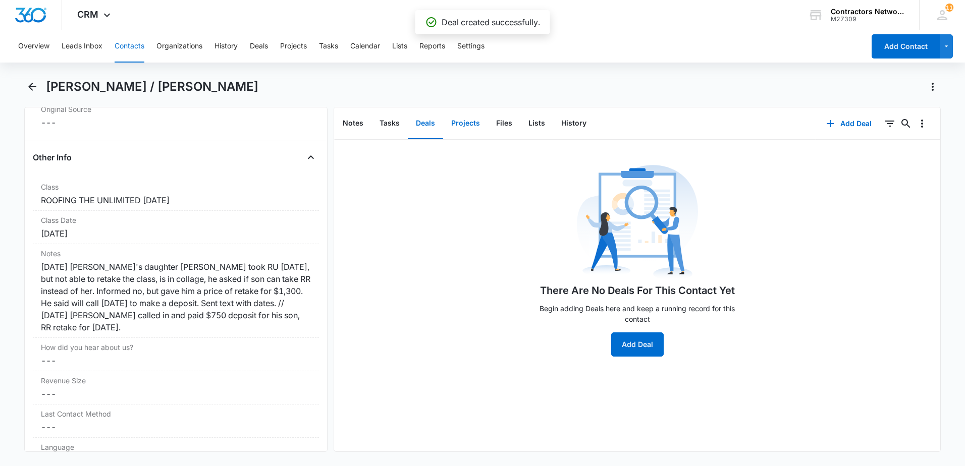
click at [465, 123] on button "Projects" at bounding box center [465, 123] width 45 height 31
click at [817, 123] on icon "button" at bounding box center [820, 123] width 7 height 7
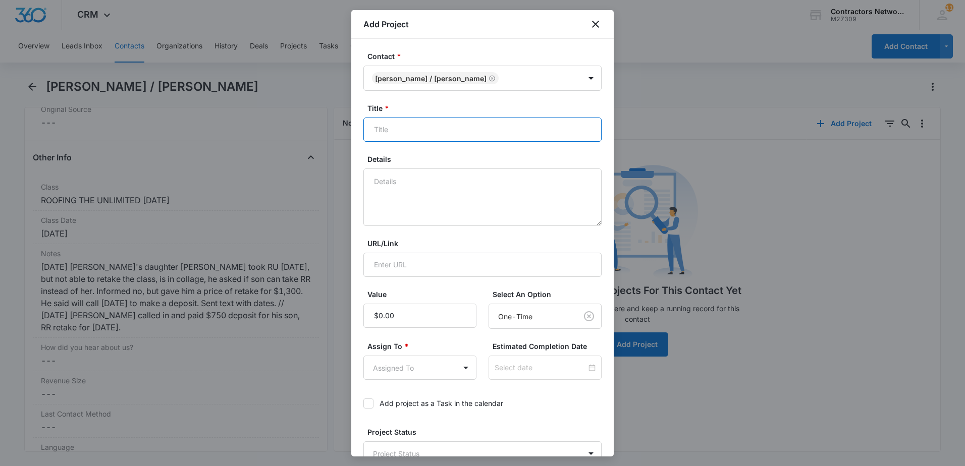
click at [422, 125] on input "Title *" at bounding box center [482, 130] width 238 height 24
type input "ROOFING THE UNLIMITED [DATE]"
click at [416, 200] on textarea "Details" at bounding box center [482, 198] width 238 height 58
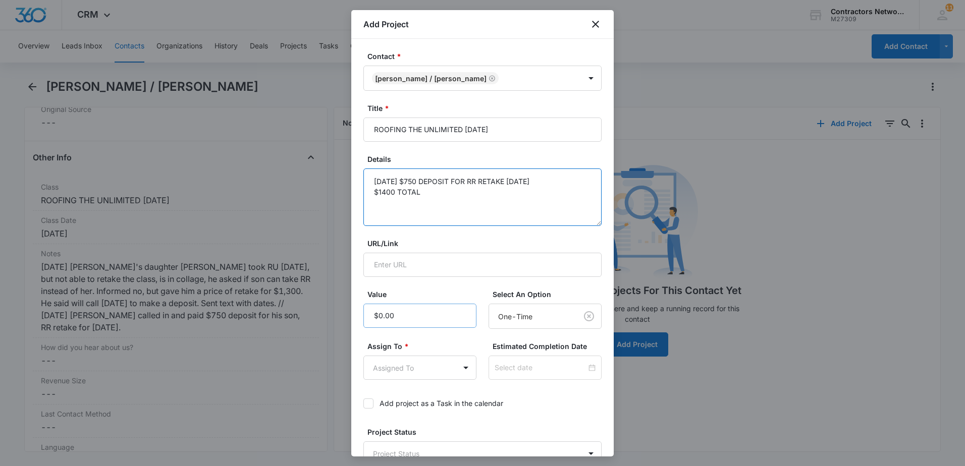
type textarea "[DATE] $750 DEPOSIT FOR RR RETAKE [DATE] $1400 TOTAL"
click at [404, 317] on input "Value" at bounding box center [419, 316] width 113 height 24
type input "$1,400.00"
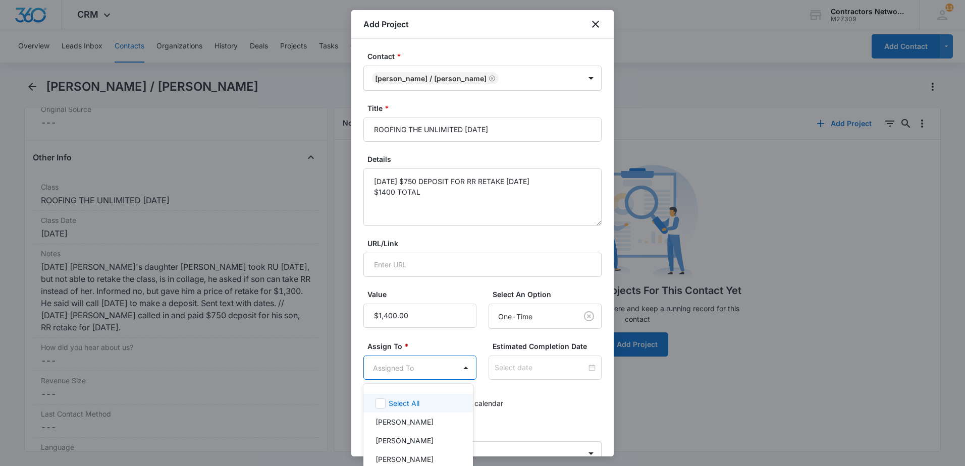
click at [411, 370] on body "CRM Apps Reputation Websites Forms CRM Email Social Shop Payments POS Content A…" at bounding box center [482, 233] width 965 height 466
drag, startPoint x: 414, startPoint y: 421, endPoint x: 483, endPoint y: 419, distance: 68.2
click at [417, 421] on p "[PERSON_NAME]" at bounding box center [405, 422] width 58 height 11
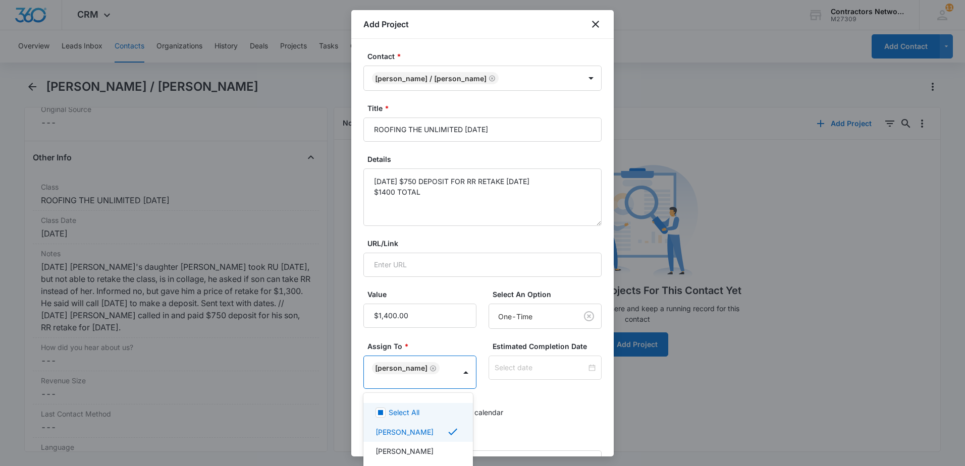
click at [538, 421] on div at bounding box center [482, 233] width 965 height 466
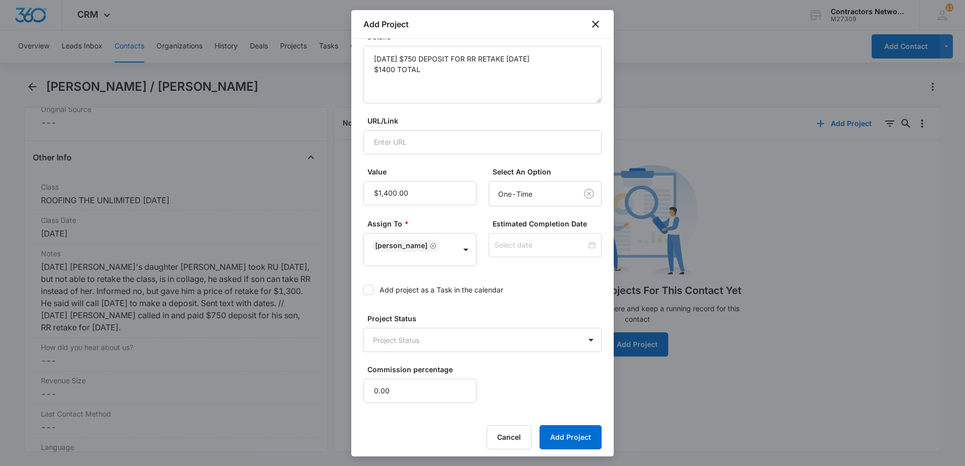
scroll to position [128, 0]
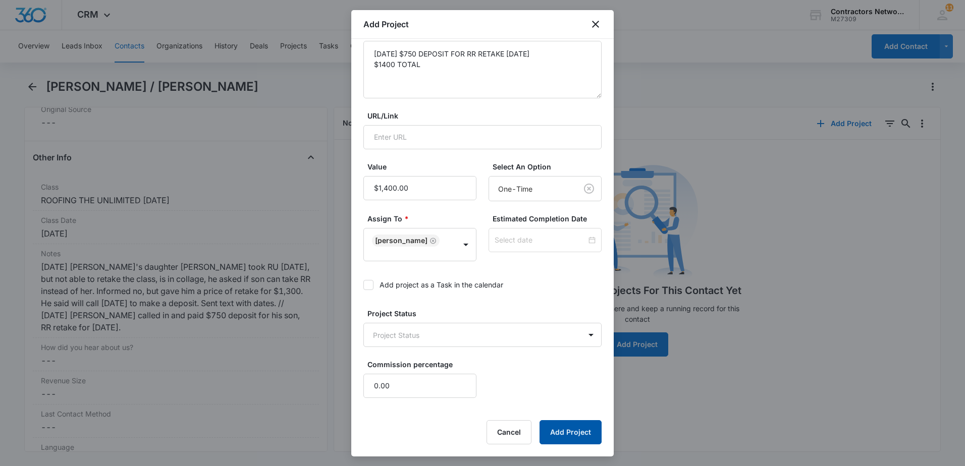
click at [567, 429] on button "Add Project" at bounding box center [571, 433] width 62 height 24
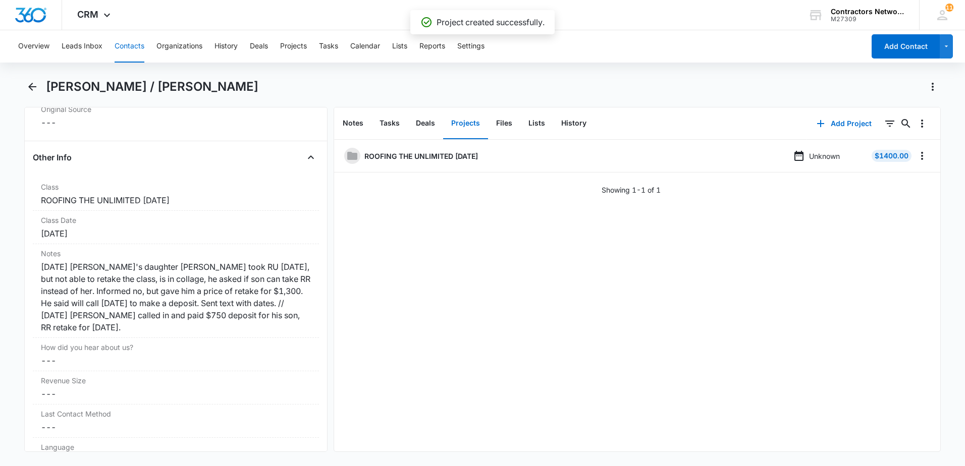
click at [127, 46] on button "Contacts" at bounding box center [130, 46] width 30 height 32
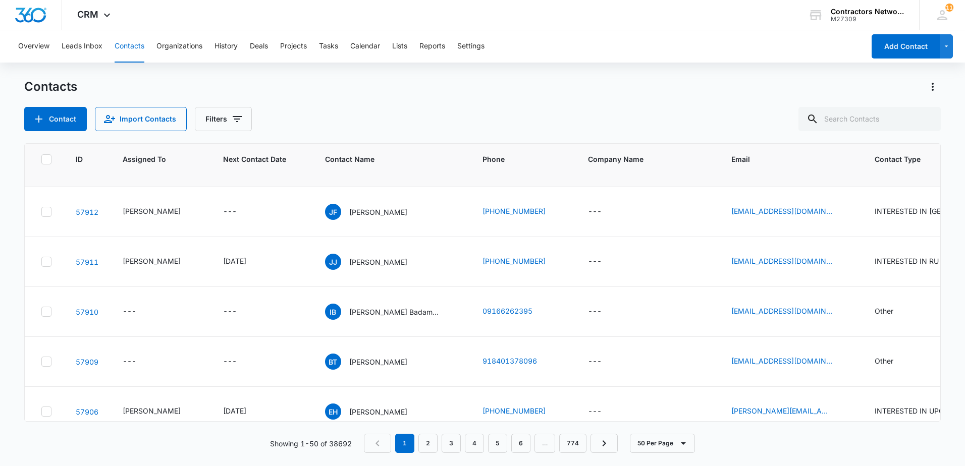
scroll to position [454, 0]
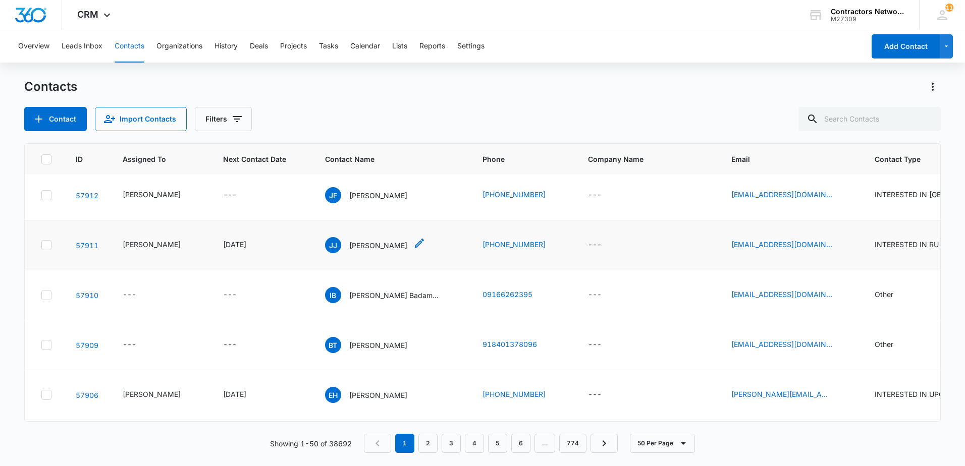
click at [371, 253] on div "[PERSON_NAME] [PERSON_NAME]" at bounding box center [366, 245] width 82 height 16
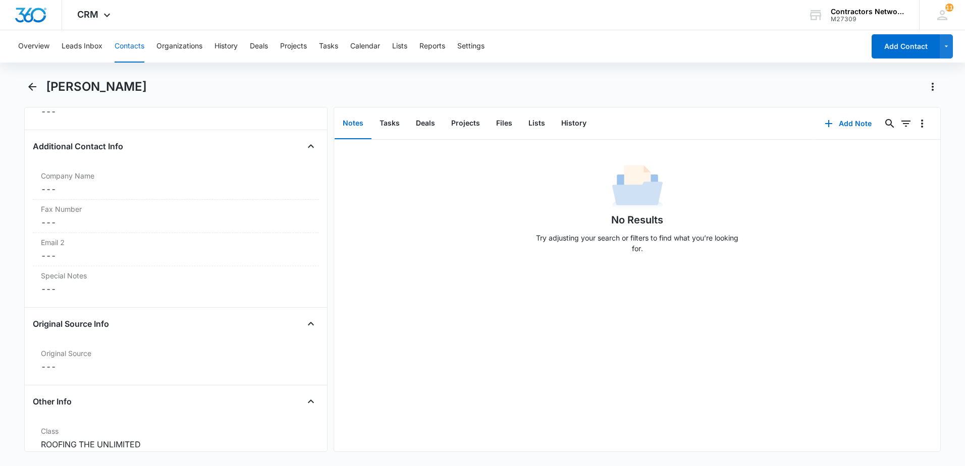
scroll to position [1010, 0]
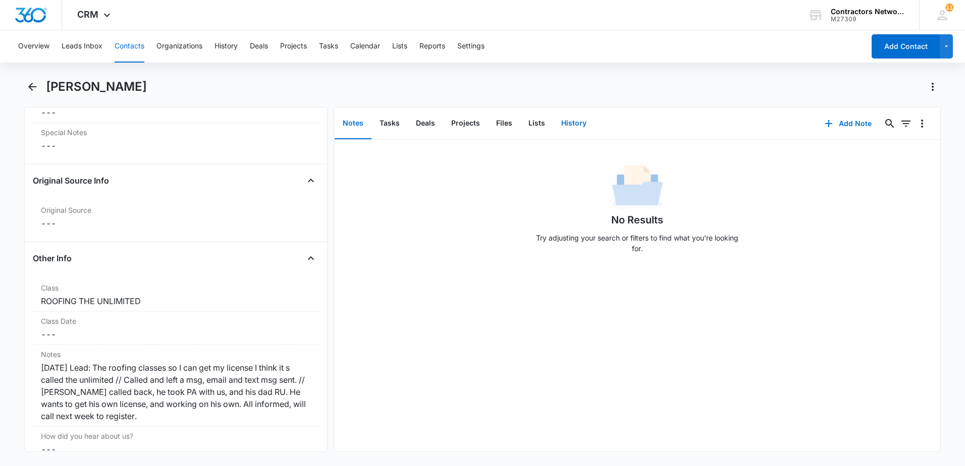
click at [577, 126] on button "History" at bounding box center [573, 123] width 41 height 31
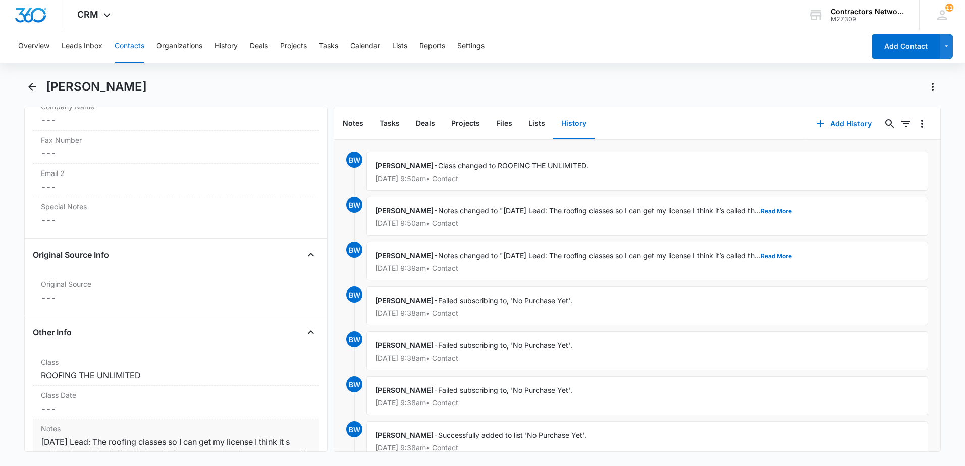
scroll to position [1060, 0]
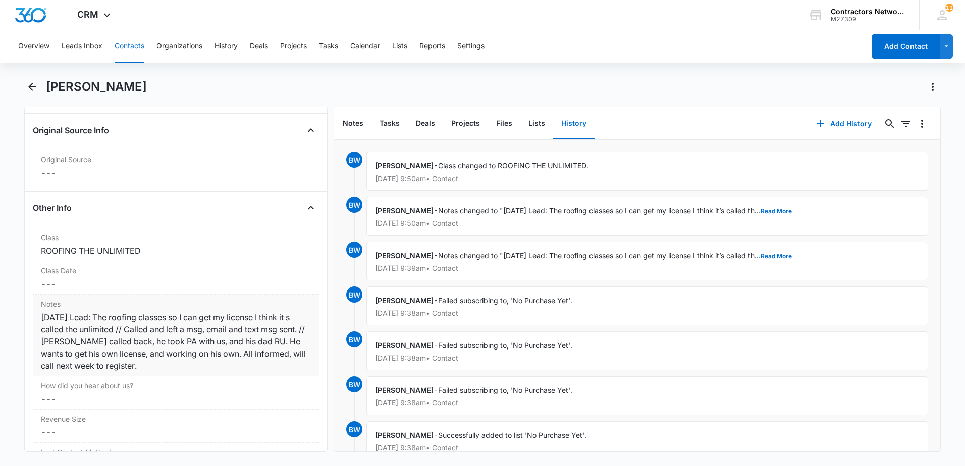
click at [245, 368] on div "[DATE] Lead: The roofing classes so I can get my license I think it s called th…" at bounding box center [176, 341] width 270 height 61
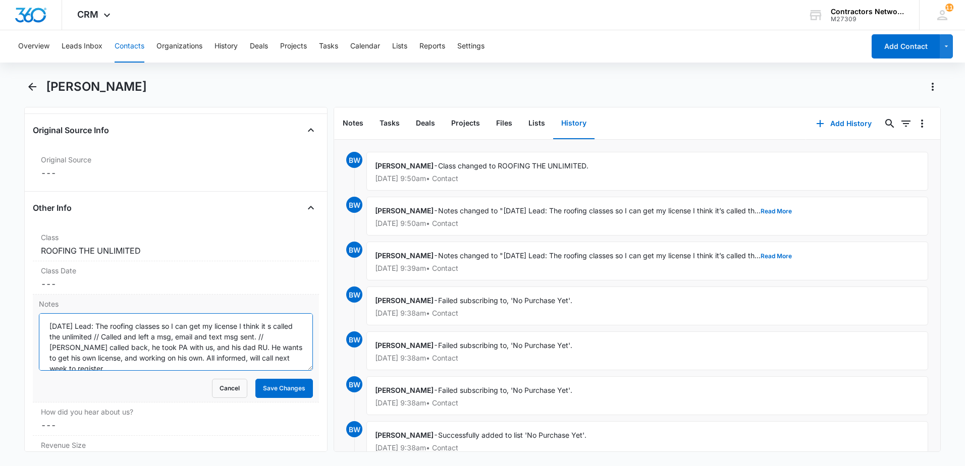
click at [223, 362] on textarea "[DATE] Lead: The roofing classes so I can get my license I think it s called th…" at bounding box center [176, 342] width 274 height 58
click at [151, 367] on textarea "[DATE] Lead: The roofing classes so I can get my license I think it s called th…" at bounding box center [176, 342] width 274 height 58
type textarea "[DATE] Lead: The roofing classes so I can get my license I think it s called th…"
click at [270, 388] on button "Save Changes" at bounding box center [284, 388] width 58 height 19
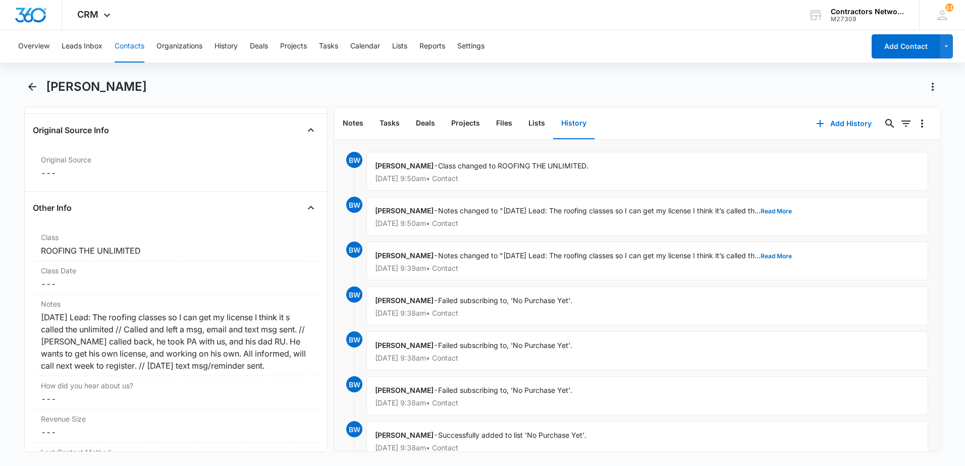
click at [126, 45] on button "Contacts" at bounding box center [130, 46] width 30 height 32
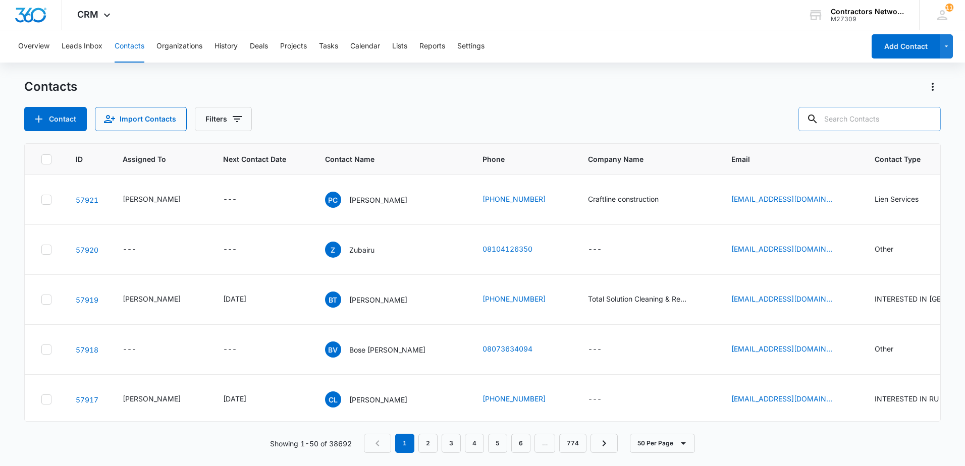
click at [910, 126] on input "text" at bounding box center [870, 119] width 142 height 24
type input "[PHONE_NUMBER]"
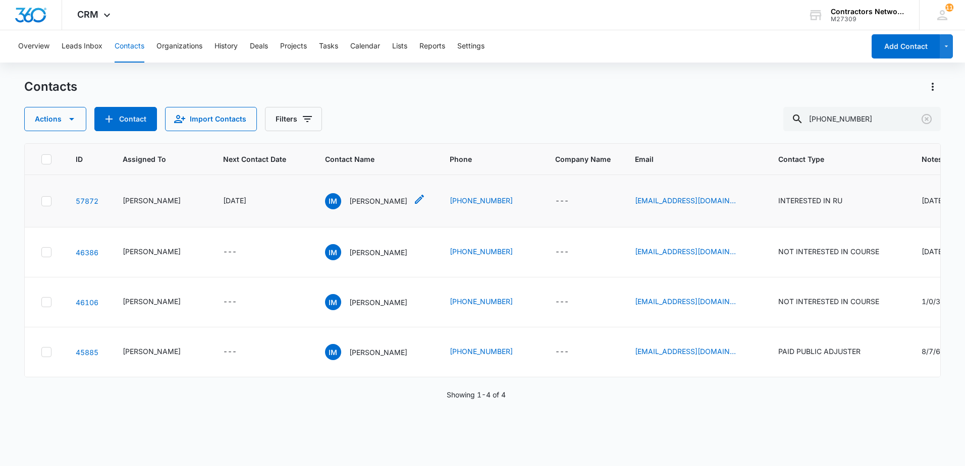
click at [362, 206] on p "[PERSON_NAME]" at bounding box center [378, 201] width 58 height 11
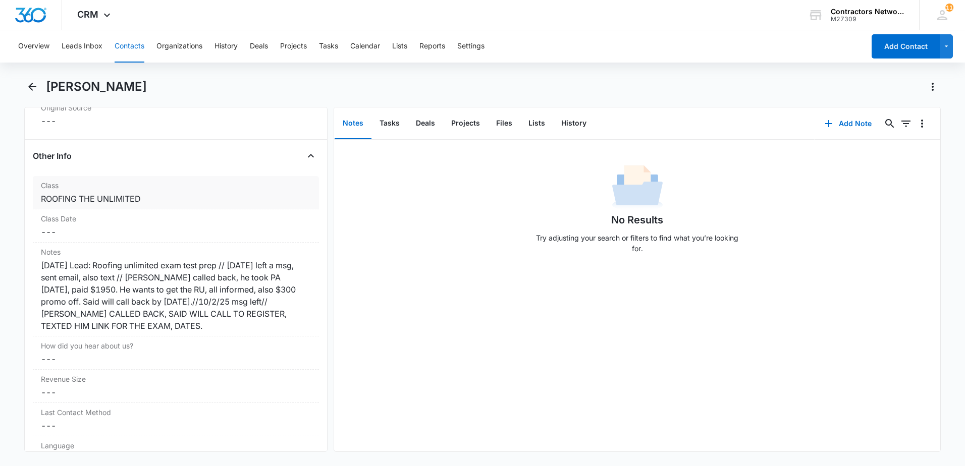
scroll to position [1161, 0]
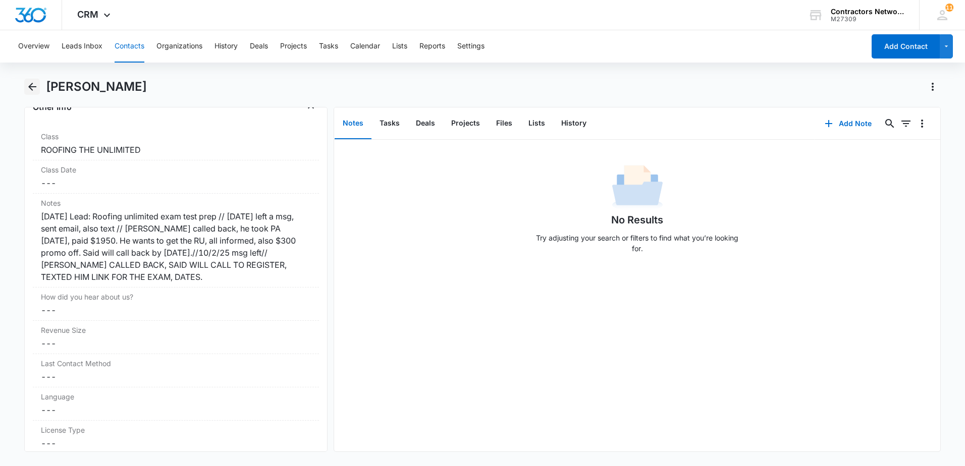
click at [32, 84] on icon "Back" at bounding box center [32, 87] width 8 height 8
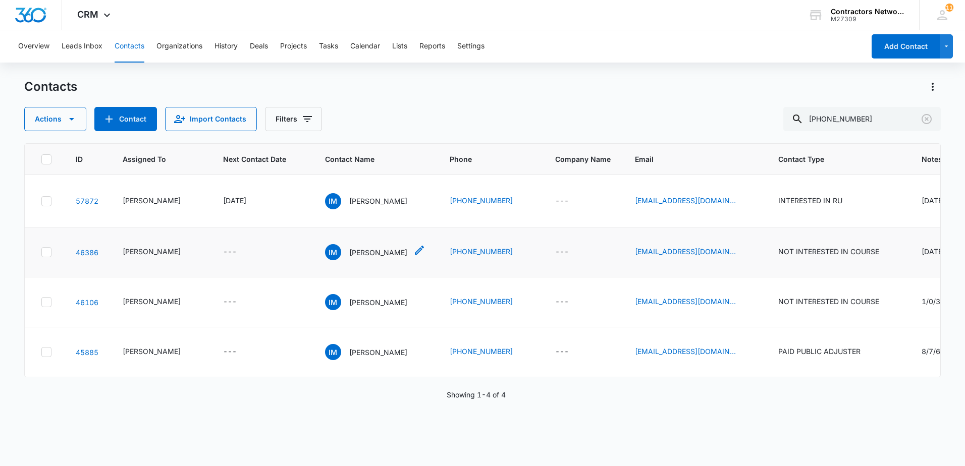
click at [358, 258] on p "[PERSON_NAME]" at bounding box center [378, 252] width 58 height 11
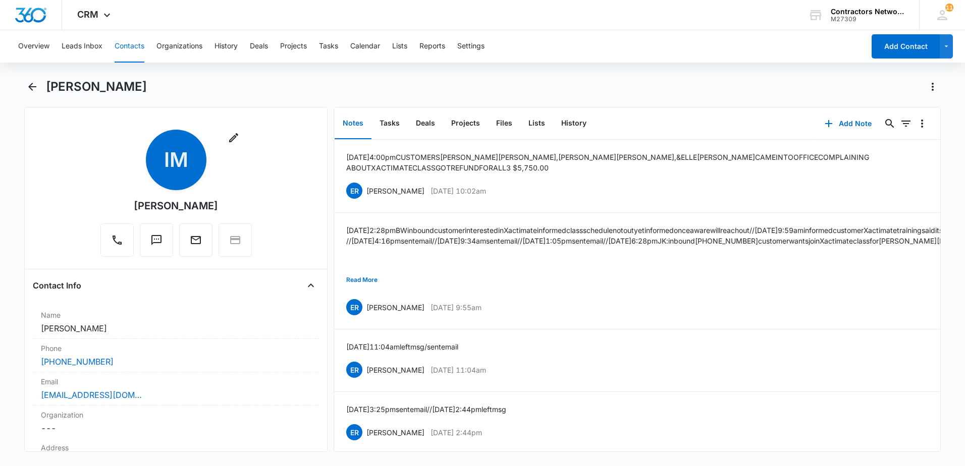
click at [125, 49] on button "Contacts" at bounding box center [130, 46] width 30 height 32
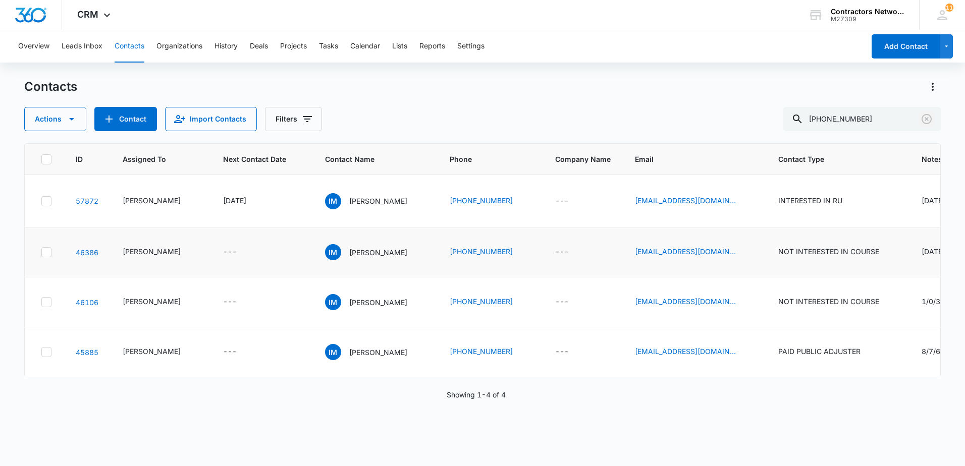
drag, startPoint x: 925, startPoint y: 119, endPoint x: 664, endPoint y: 294, distance: 314.5
click at [666, 289] on div "Contacts Actions Contact Import Contacts Filters [PHONE_NUMBER] ID Assigned To …" at bounding box center [482, 272] width 917 height 387
click at [923, 120] on icon "Clear" at bounding box center [927, 119] width 10 height 10
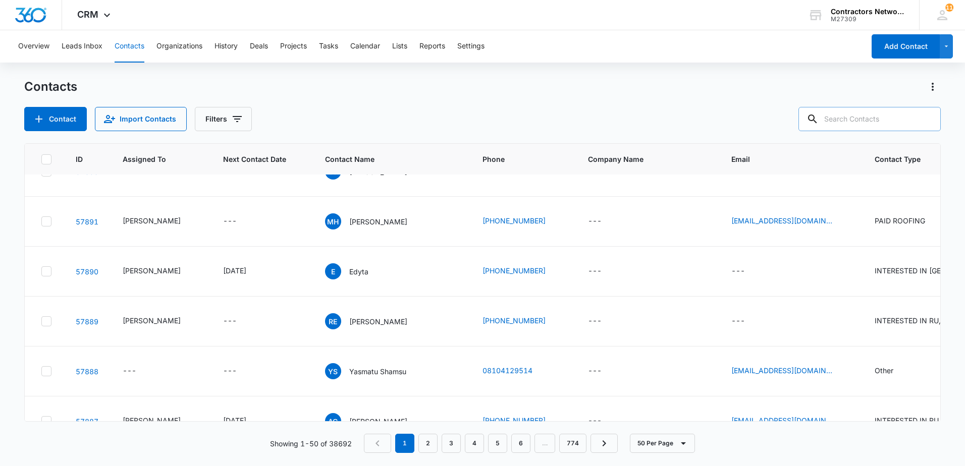
scroll to position [1212, 0]
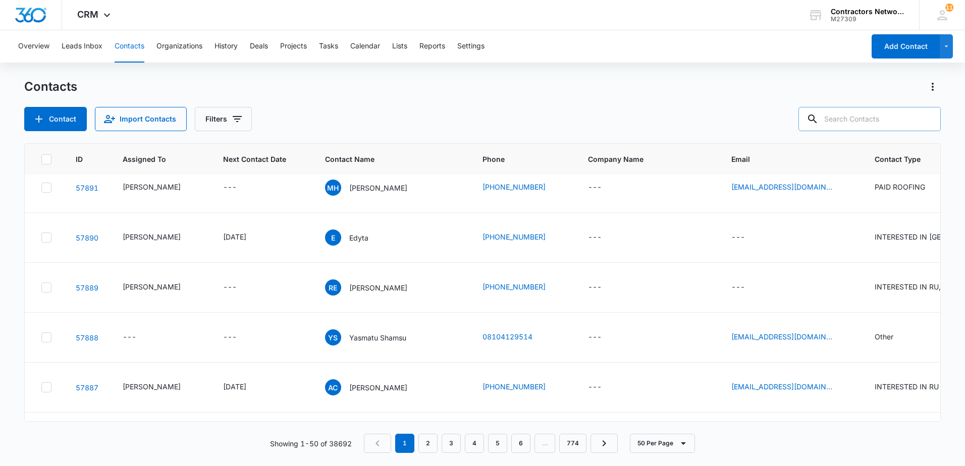
click at [369, 143] on p "[PERSON_NAME]" at bounding box center [378, 138] width 58 height 11
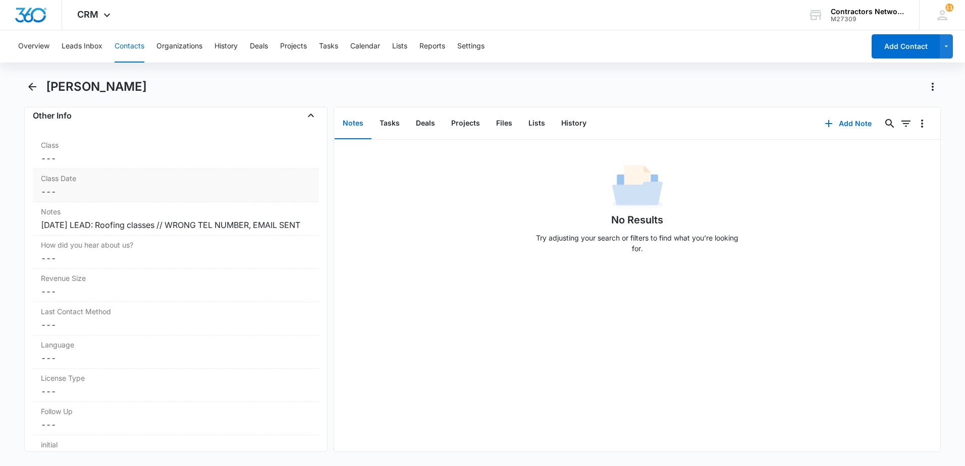
scroll to position [1161, 0]
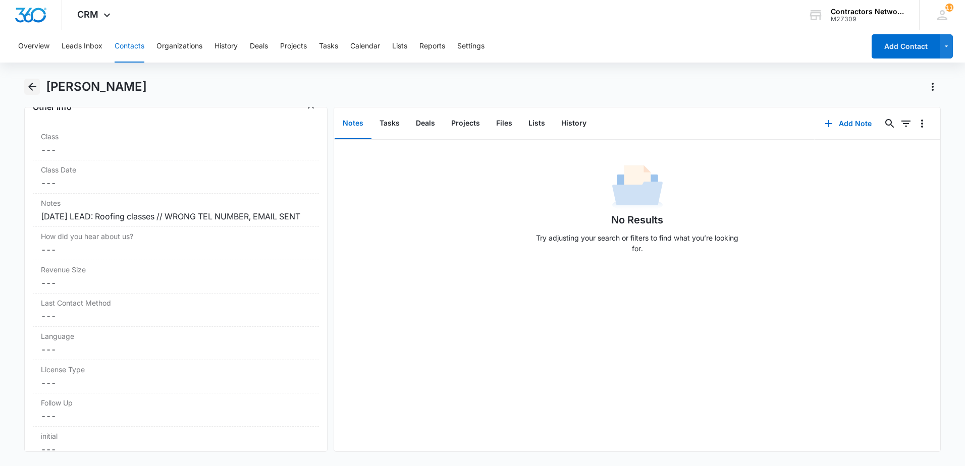
click at [30, 91] on icon "Back" at bounding box center [32, 87] width 12 height 12
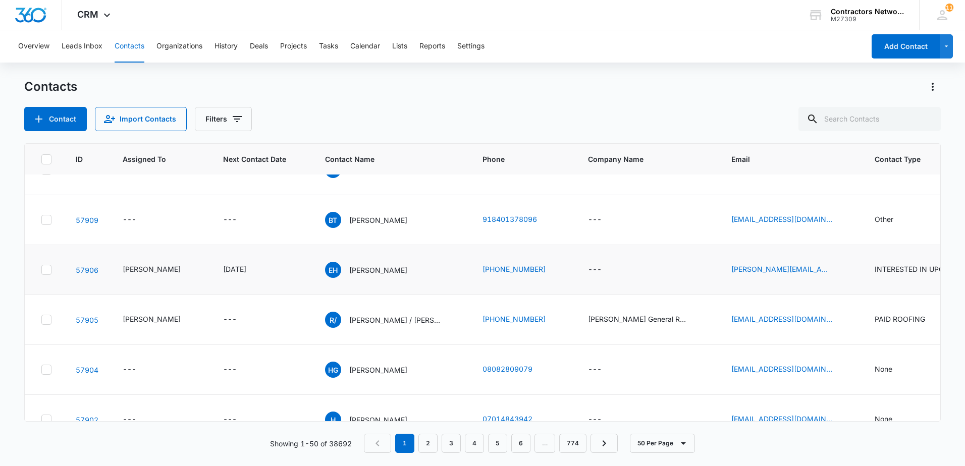
scroll to position [505, 0]
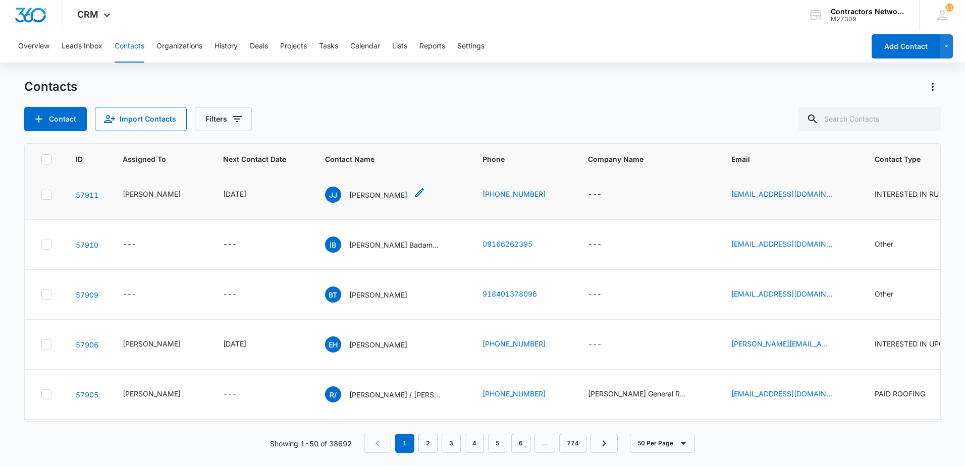
click at [363, 200] on p "[PERSON_NAME]" at bounding box center [378, 195] width 58 height 11
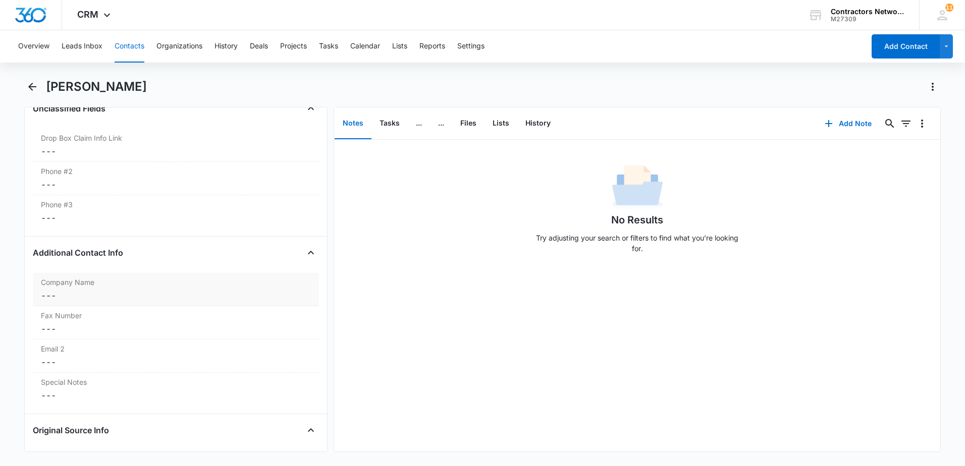
scroll to position [858, 0]
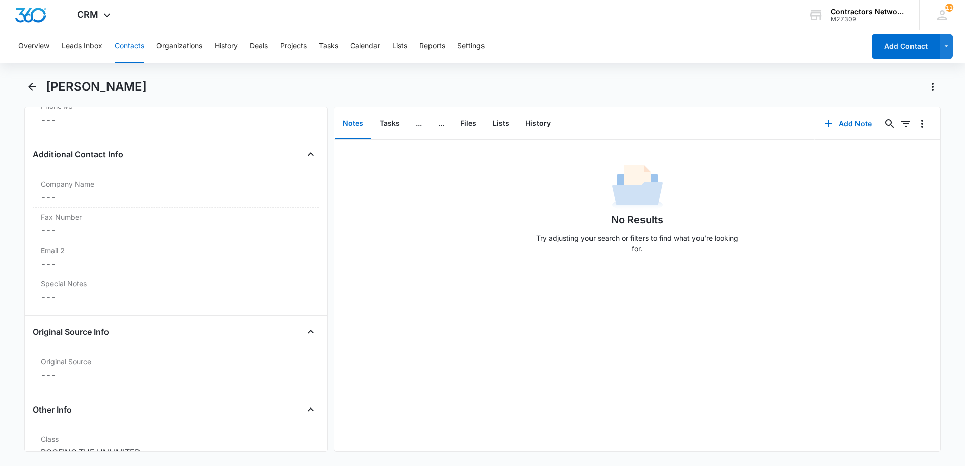
click at [128, 48] on button "Contacts" at bounding box center [130, 46] width 30 height 32
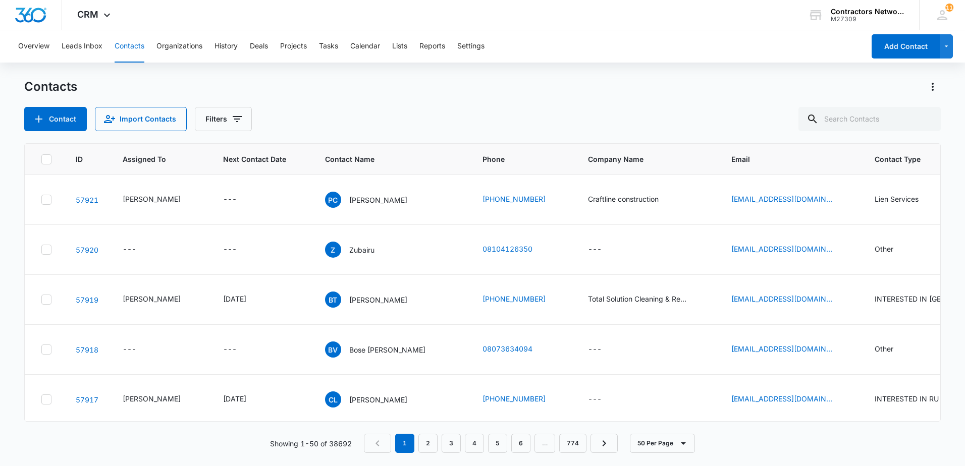
scroll to position [505, 0]
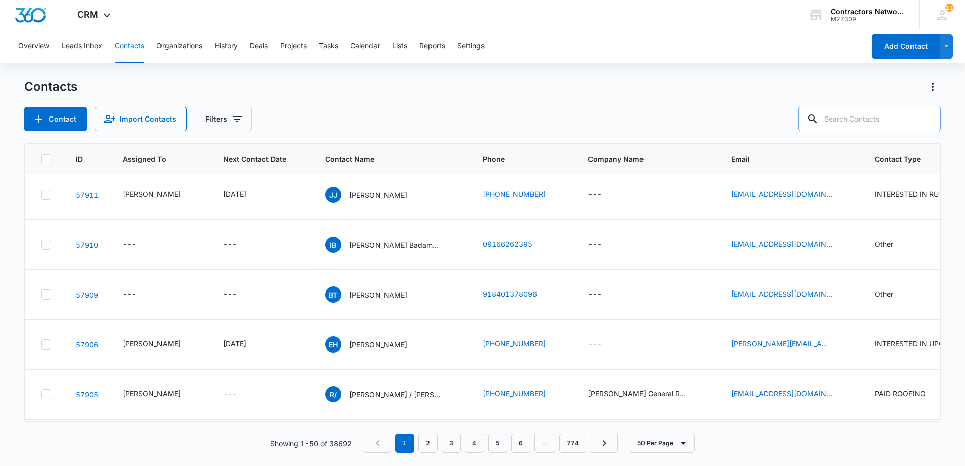
click at [895, 118] on input "text" at bounding box center [870, 119] width 142 height 24
type input "heath"
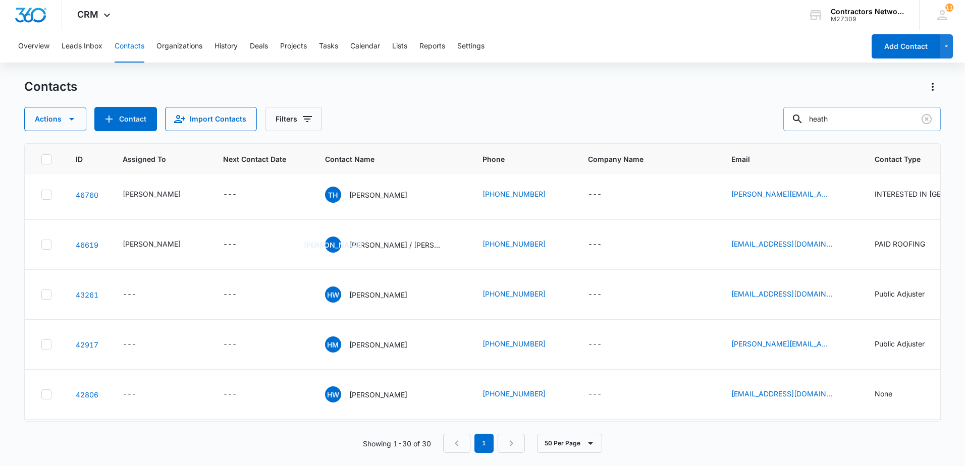
scroll to position [0, 0]
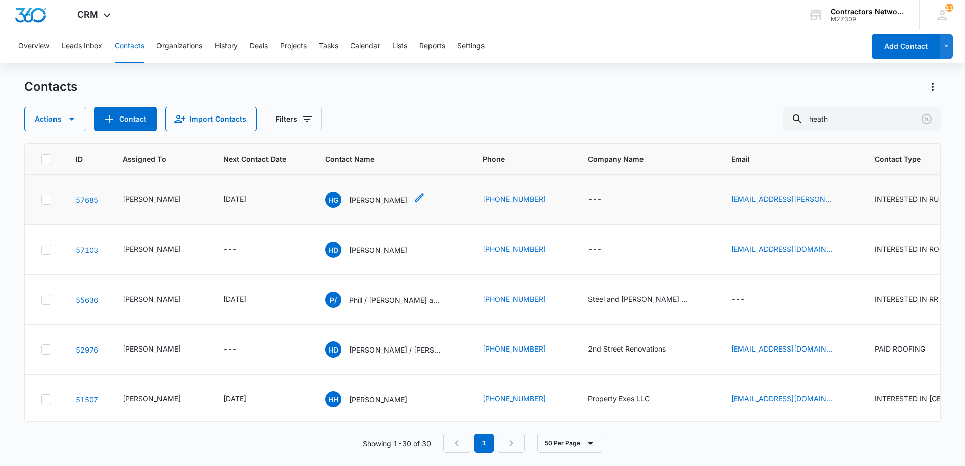
click at [364, 201] on p "[PERSON_NAME]" at bounding box center [378, 200] width 58 height 11
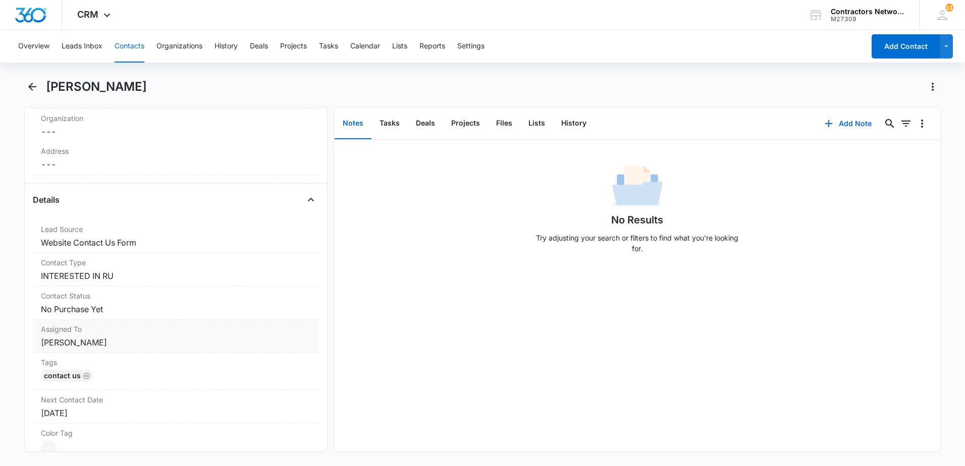
scroll to position [303, 0]
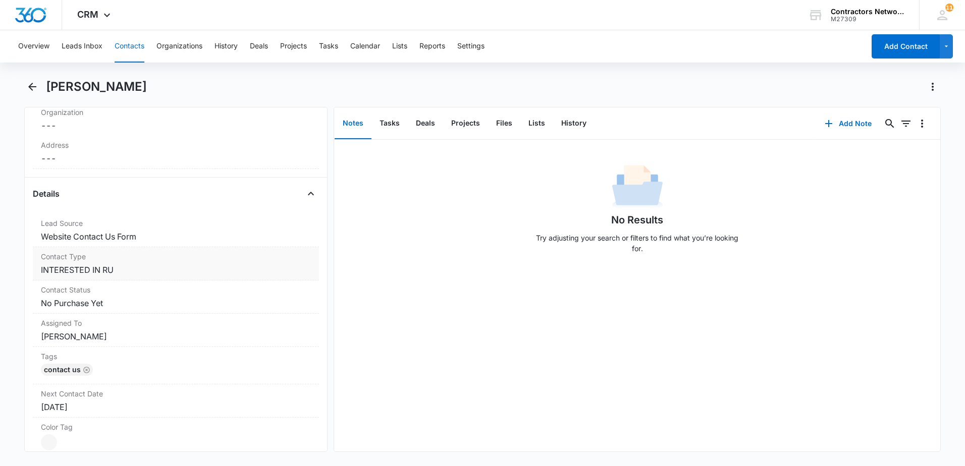
click at [218, 272] on dd "Cancel Save Changes INTERESTED IN RU" at bounding box center [176, 270] width 270 height 12
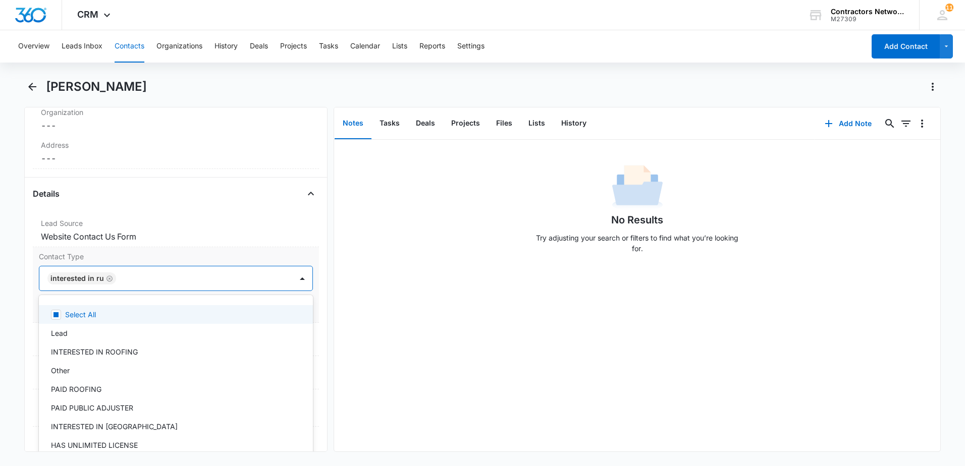
click at [125, 286] on div "INTERESTED IN RU" at bounding box center [165, 279] width 253 height 24
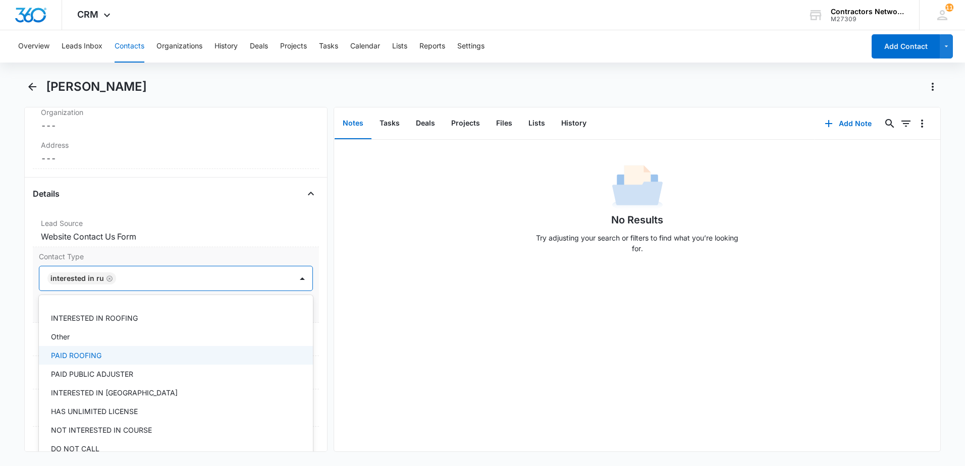
scroll to position [50, 0]
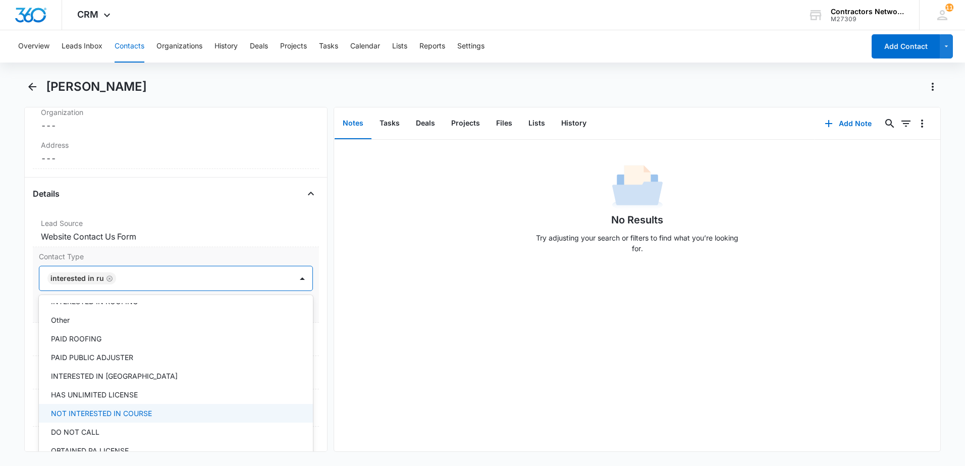
click at [149, 412] on p "NOT INTERESTED IN COURSE" at bounding box center [101, 413] width 101 height 11
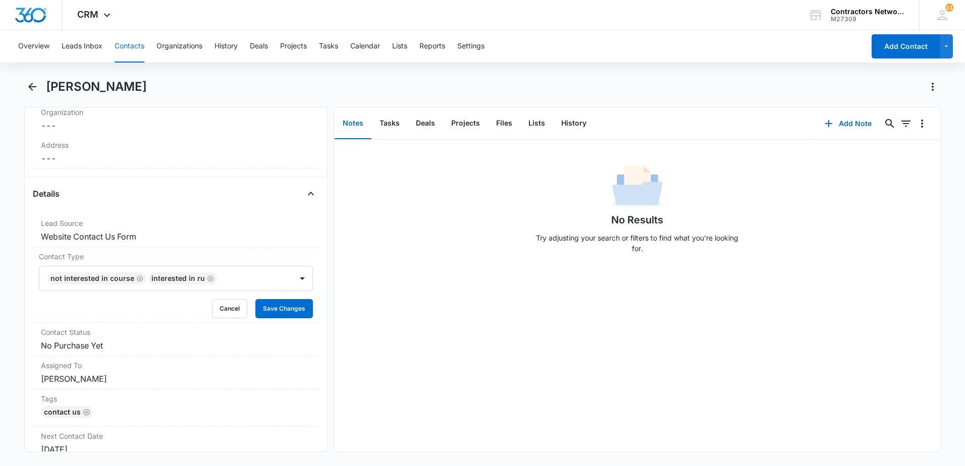
click at [483, 387] on div "No Results Try adjusting your search or filters to find what you’re looking for." at bounding box center [637, 296] width 606 height 312
drag, startPoint x: 205, startPoint y: 277, endPoint x: 237, endPoint y: 298, distance: 38.2
click at [207, 278] on icon "Remove INTERESTED IN RU" at bounding box center [210, 279] width 7 height 8
click at [268, 313] on button "Save Changes" at bounding box center [284, 308] width 58 height 19
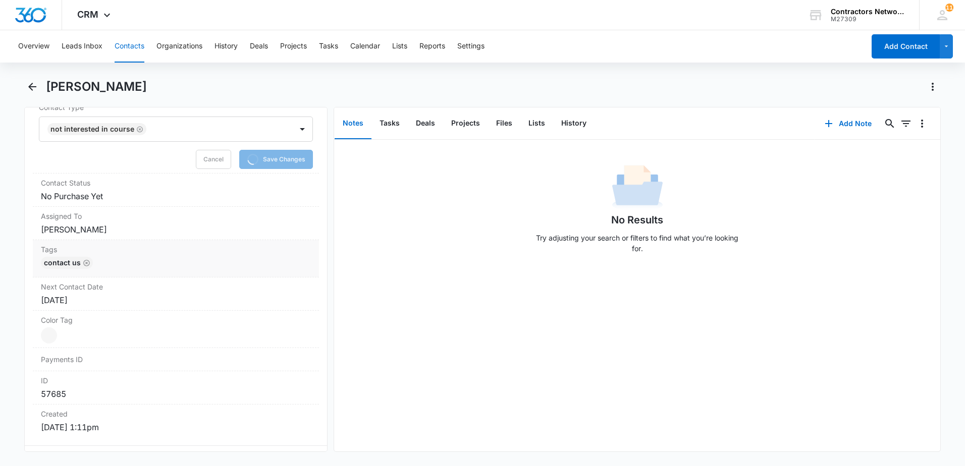
scroll to position [454, 0]
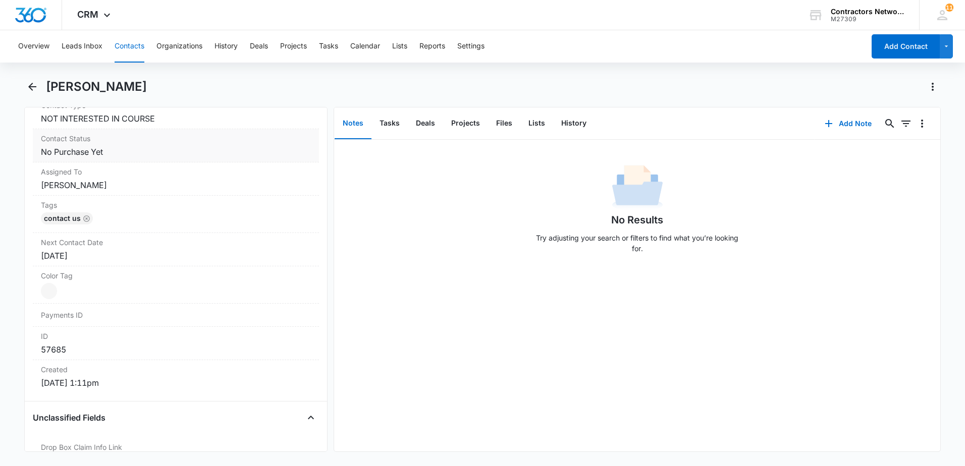
click at [146, 154] on dd "Cancel Save Changes No Purchase Yet" at bounding box center [176, 152] width 270 height 12
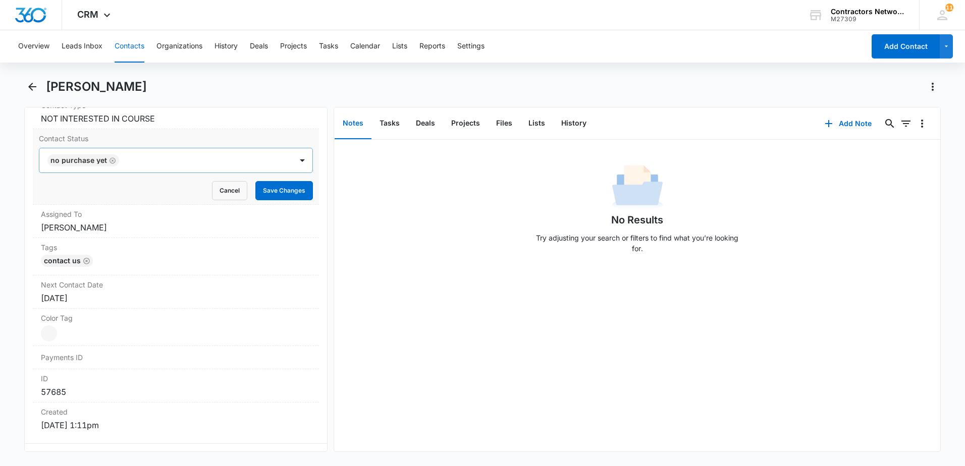
click at [110, 161] on icon "Remove No Purchase Yet" at bounding box center [112, 161] width 7 height 8
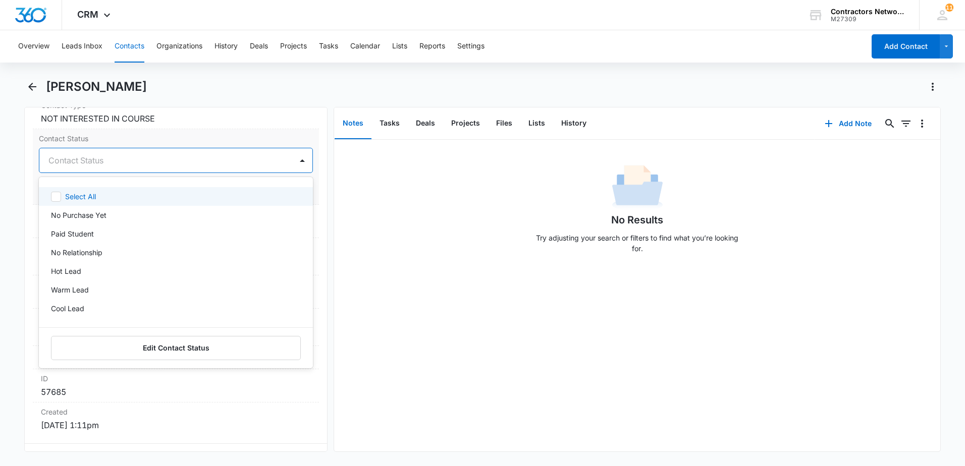
click at [110, 161] on div at bounding box center [163, 160] width 231 height 14
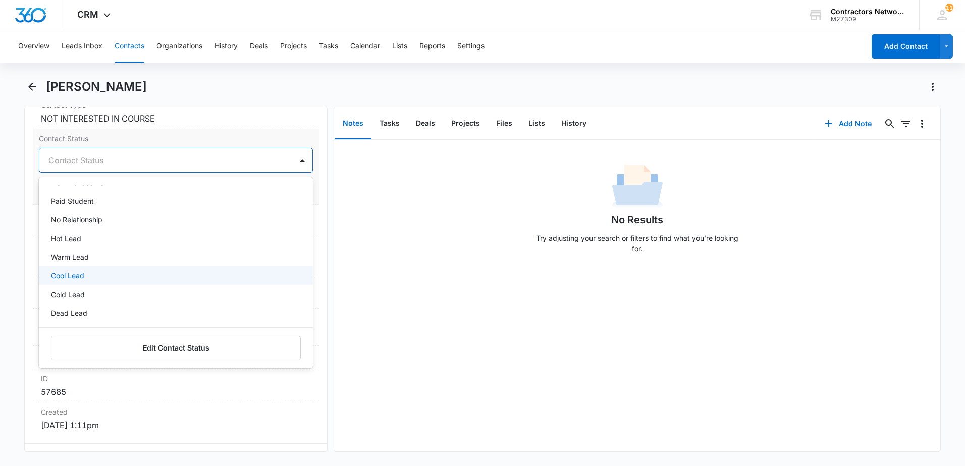
scroll to position [50, 0]
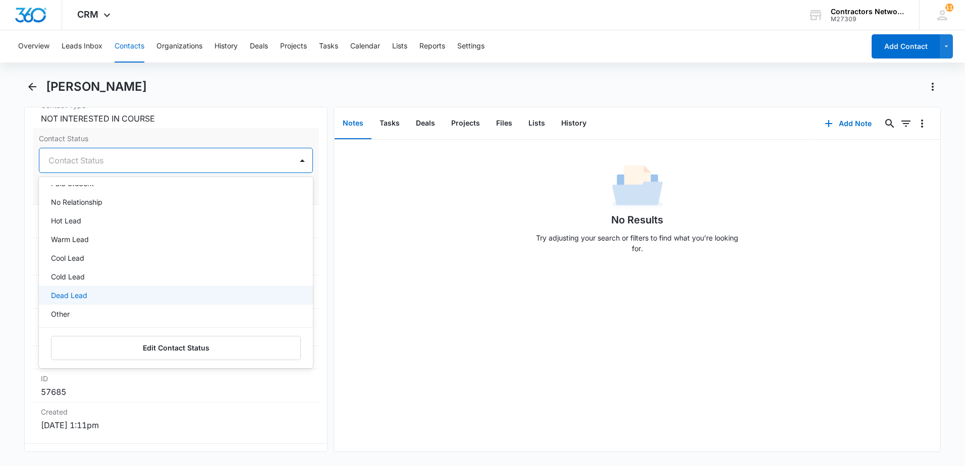
click at [137, 291] on div "Dead Lead" at bounding box center [175, 295] width 248 height 11
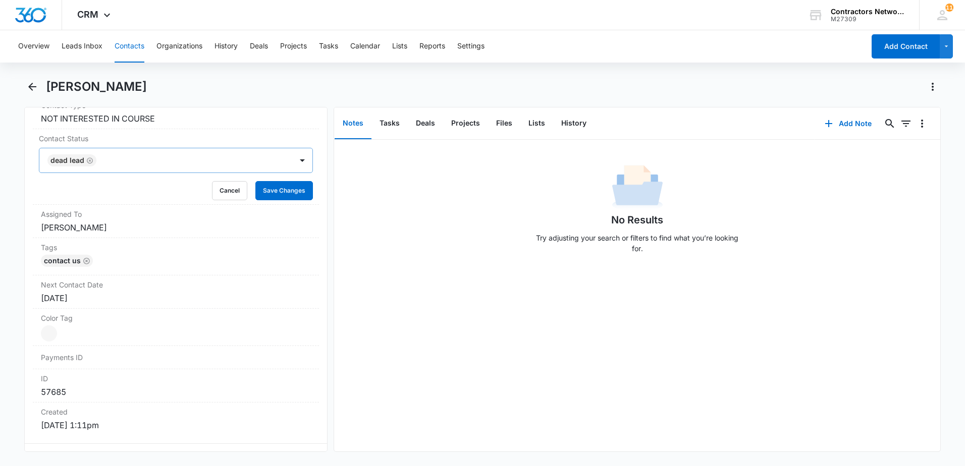
click at [450, 295] on div "No Results Try adjusting your search or filters to find what you’re looking for." at bounding box center [637, 296] width 606 height 312
click at [269, 187] on button "Save Changes" at bounding box center [284, 190] width 58 height 19
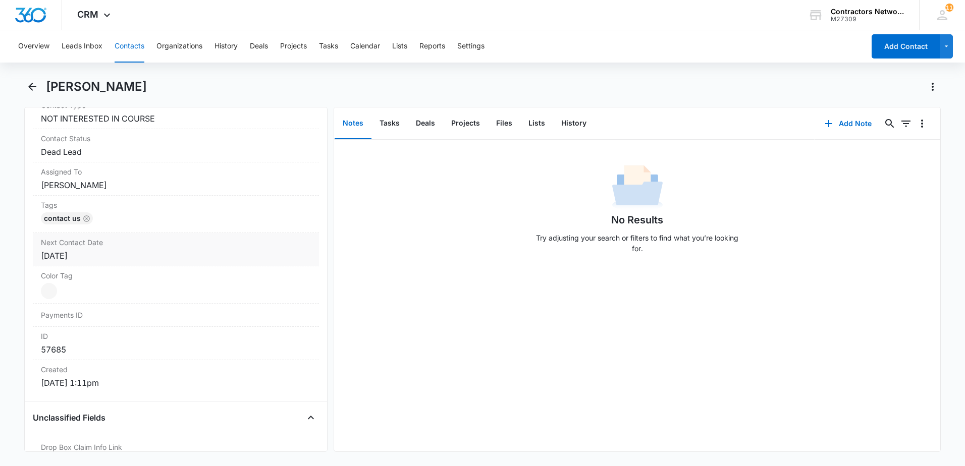
click at [114, 256] on div "[DATE]" at bounding box center [176, 256] width 270 height 12
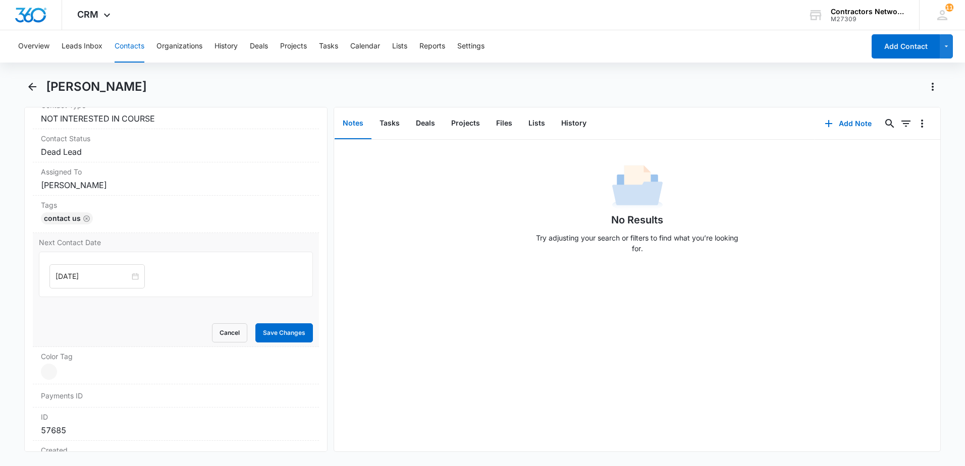
drag, startPoint x: 131, startPoint y: 277, endPoint x: 167, endPoint y: 293, distance: 39.3
click at [133, 278] on div "[DATE]" at bounding box center [96, 277] width 95 height 24
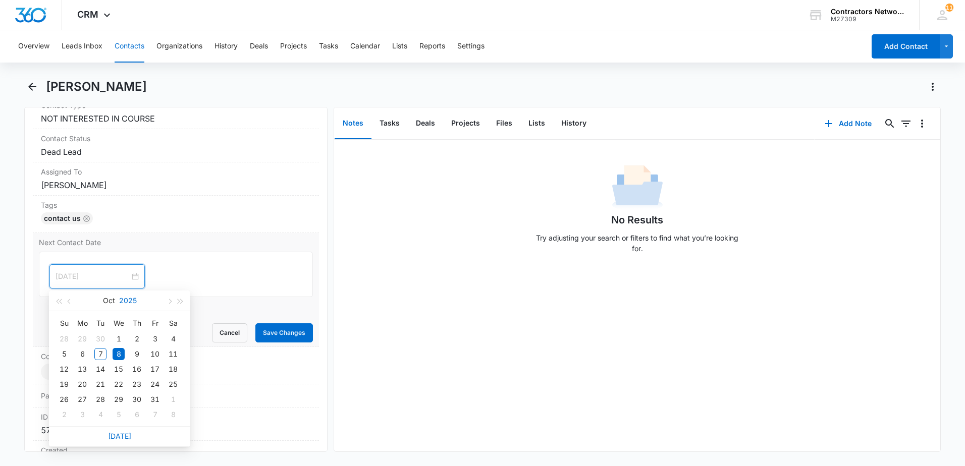
type input "[DATE]"
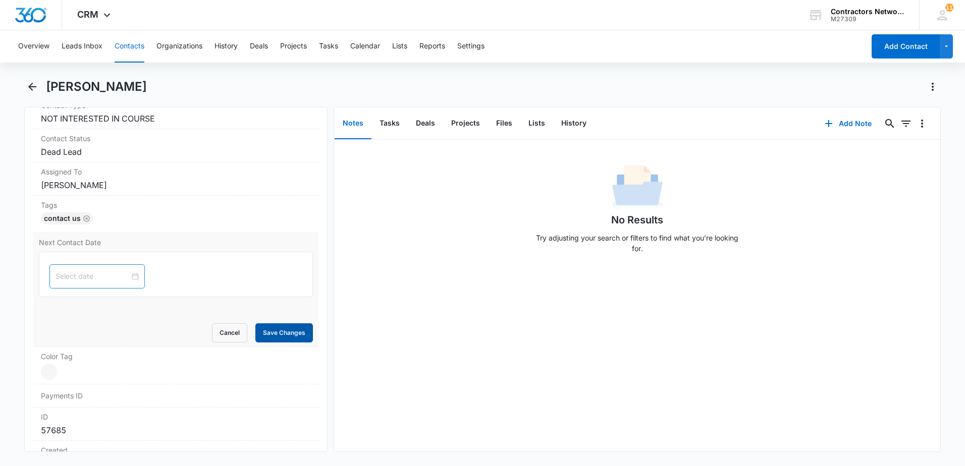
click at [270, 335] on button "Save Changes" at bounding box center [284, 333] width 58 height 19
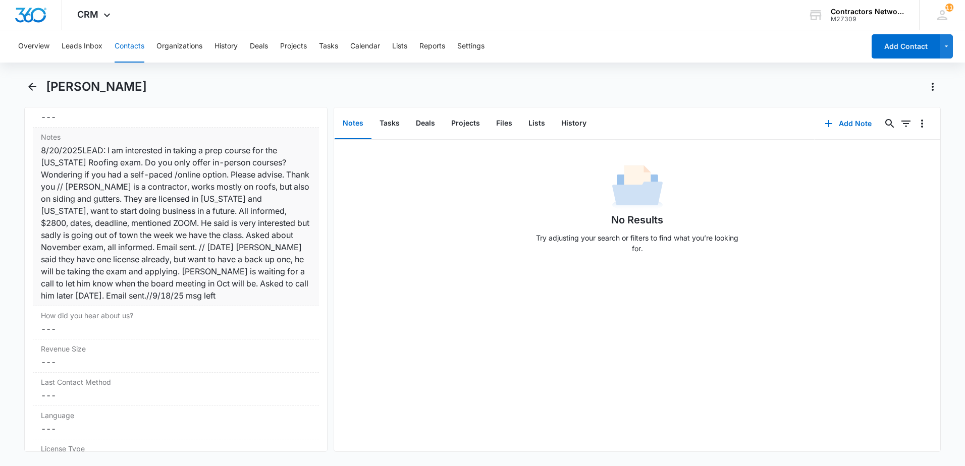
scroll to position [1232, 0]
click at [236, 298] on div "8/20/2025LEAD: I am interested in taking a prep course for the [US_STATE] Roofi…" at bounding box center [176, 223] width 270 height 158
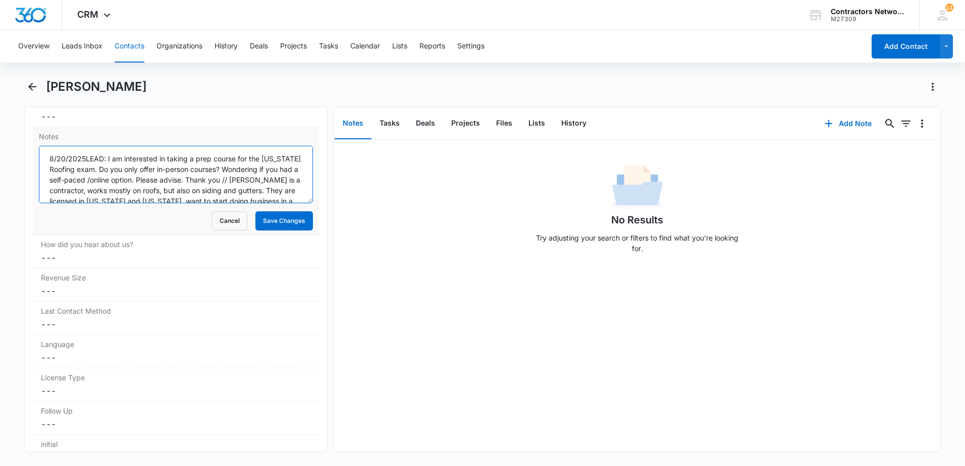
scroll to position [85, 0]
click at [286, 193] on textarea "8/20/2025LEAD: I am interested in taking a prep course for the [US_STATE] Roofi…" at bounding box center [176, 175] width 274 height 58
type textarea "8/20/2025LEAD: I am interested in taking a prep course for the [US_STATE] Roofi…"
click at [282, 230] on button "Save Changes" at bounding box center [284, 221] width 58 height 19
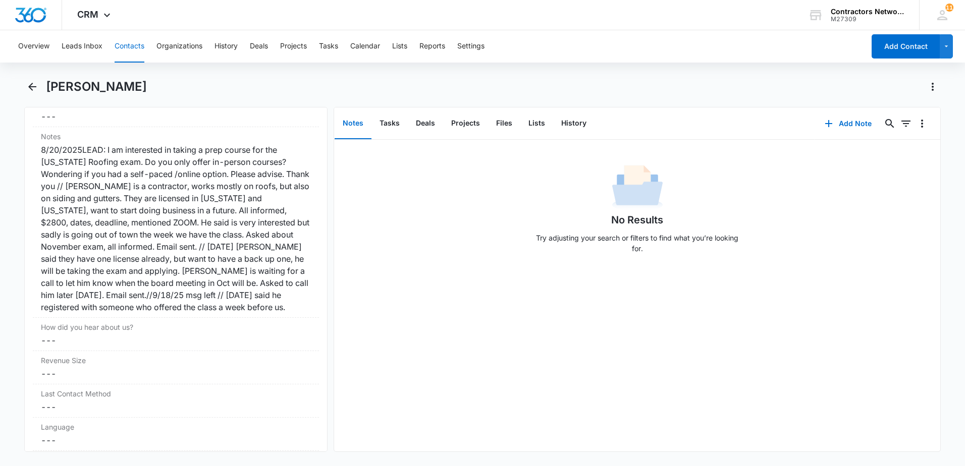
click at [131, 45] on button "Contacts" at bounding box center [130, 46] width 30 height 32
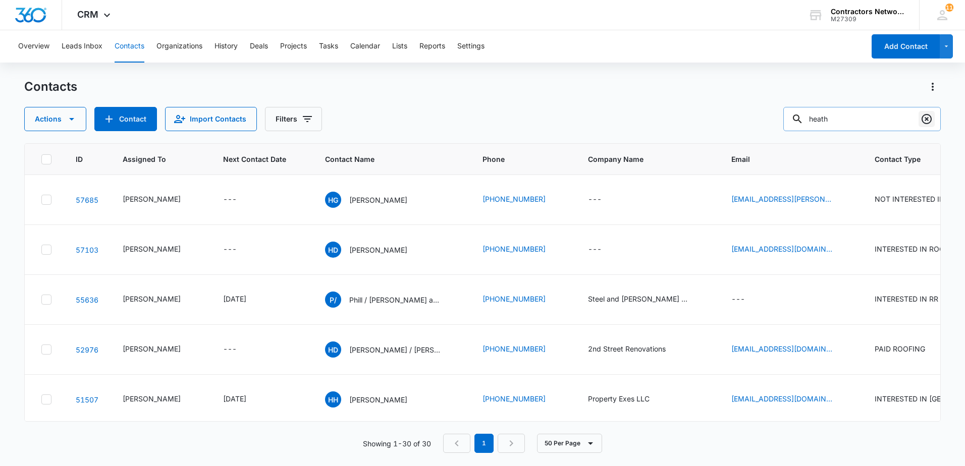
click at [927, 125] on icon "Clear" at bounding box center [927, 119] width 12 height 12
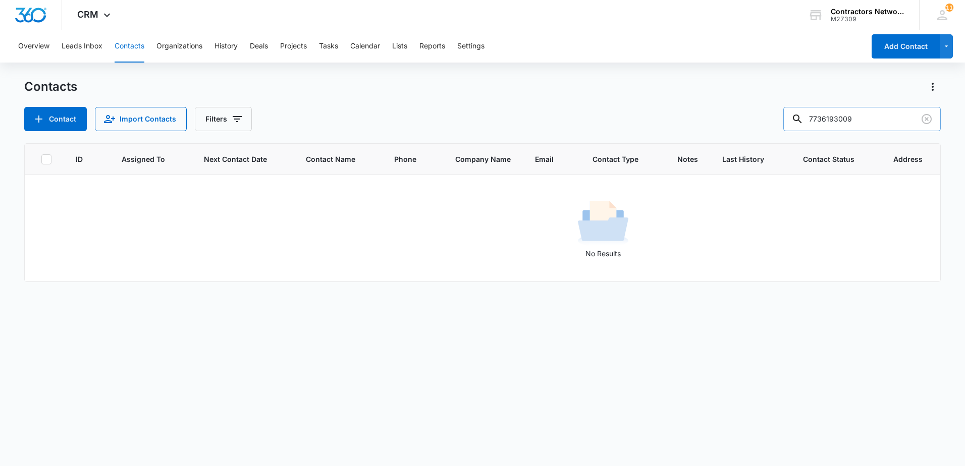
click at [829, 120] on input "7736193009" at bounding box center [862, 119] width 158 height 24
click at [847, 123] on input "773-6193009" at bounding box center [862, 119] width 158 height 24
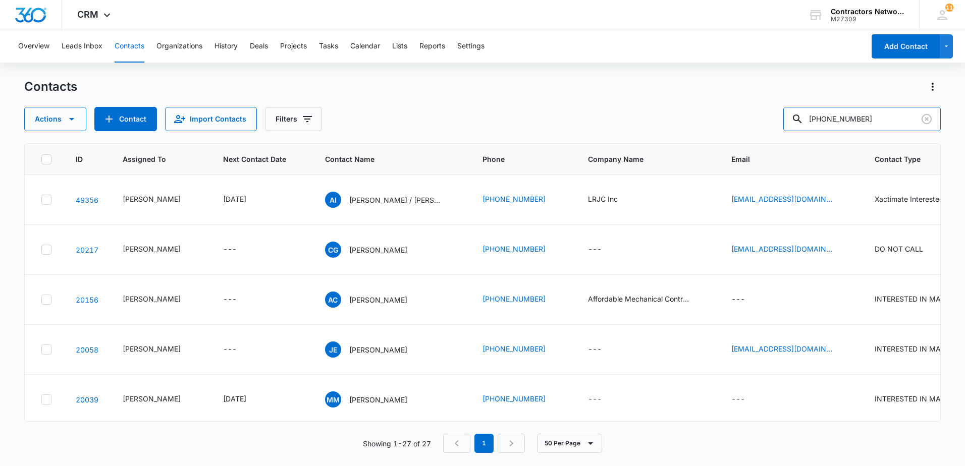
drag, startPoint x: 879, startPoint y: 122, endPoint x: 609, endPoint y: 128, distance: 270.1
click at [609, 128] on div "Actions Contact Import Contacts Filters [PHONE_NUMBER]" at bounding box center [482, 119] width 917 height 24
type input "[PHONE_NUMBER]"
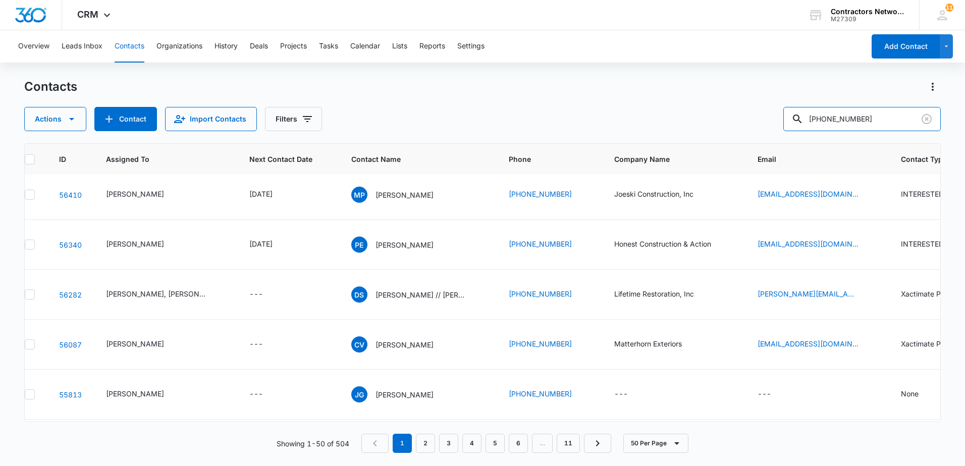
scroll to position [505, 0]
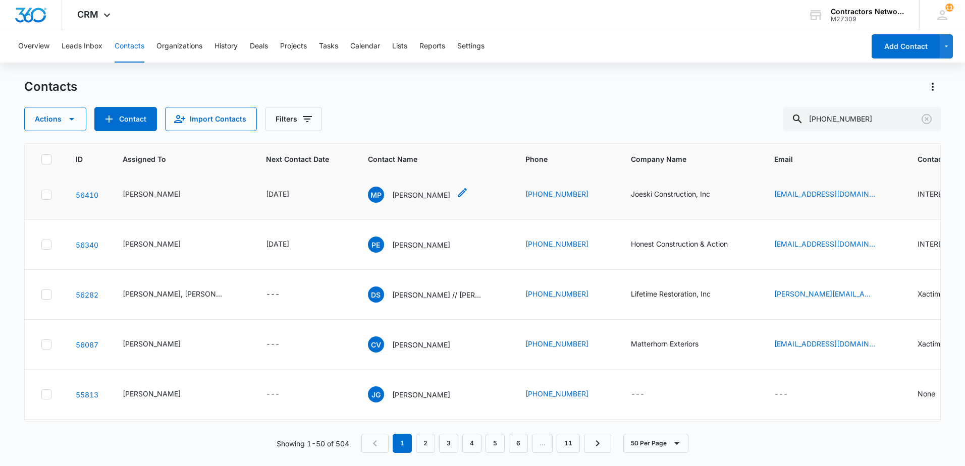
click at [413, 200] on p "[PERSON_NAME]" at bounding box center [421, 195] width 58 height 11
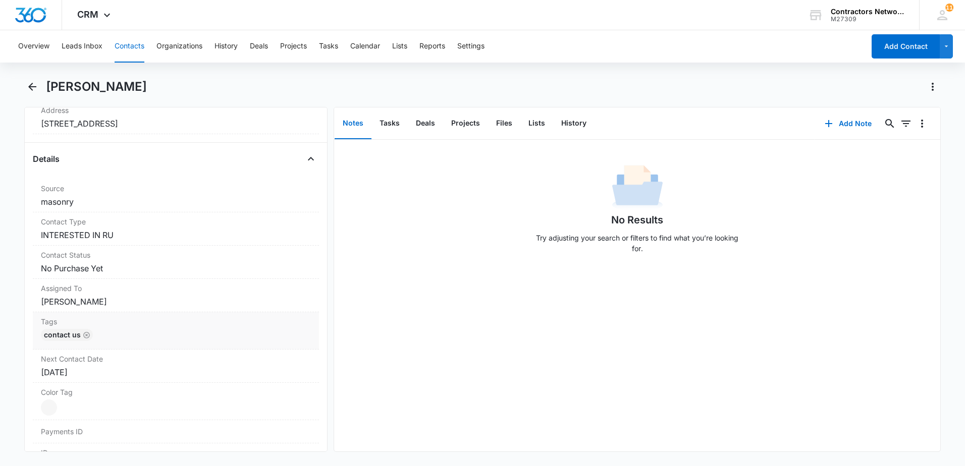
scroll to position [353, 0]
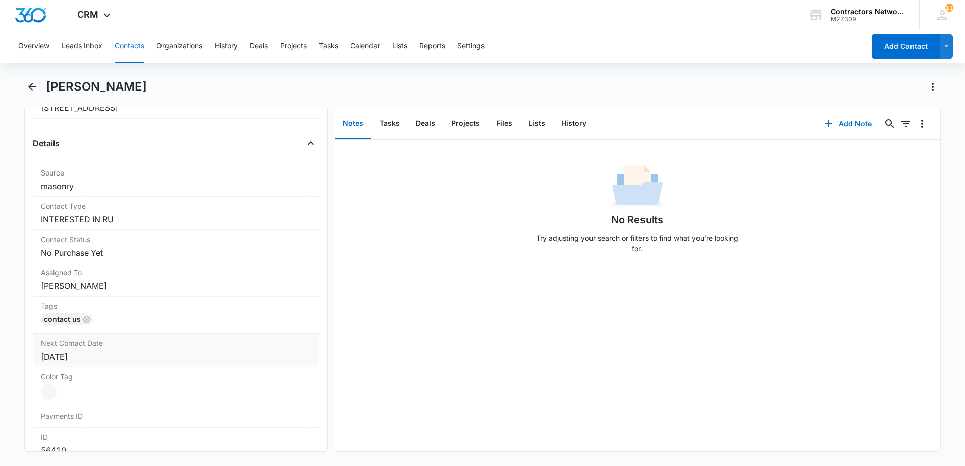
click at [117, 353] on div "[DATE]" at bounding box center [176, 357] width 270 height 12
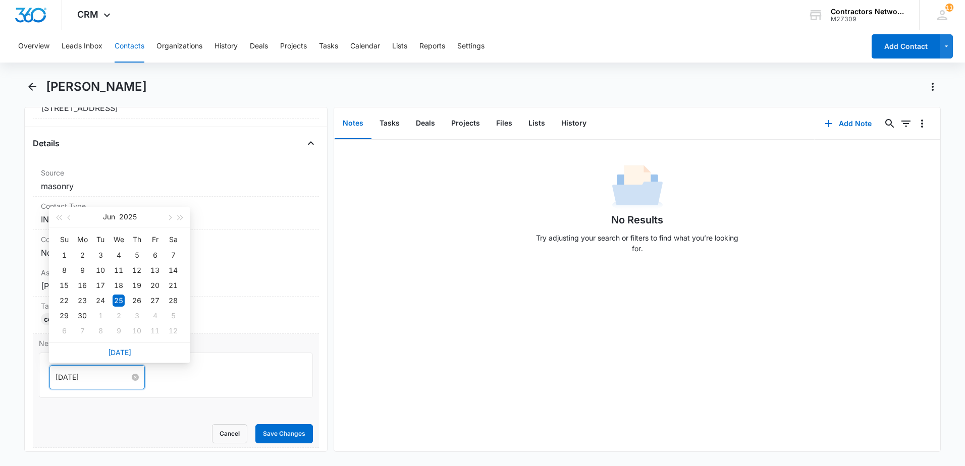
click at [109, 373] on input "[DATE]" at bounding box center [93, 377] width 74 height 11
click at [171, 219] on button "button" at bounding box center [169, 217] width 11 height 20
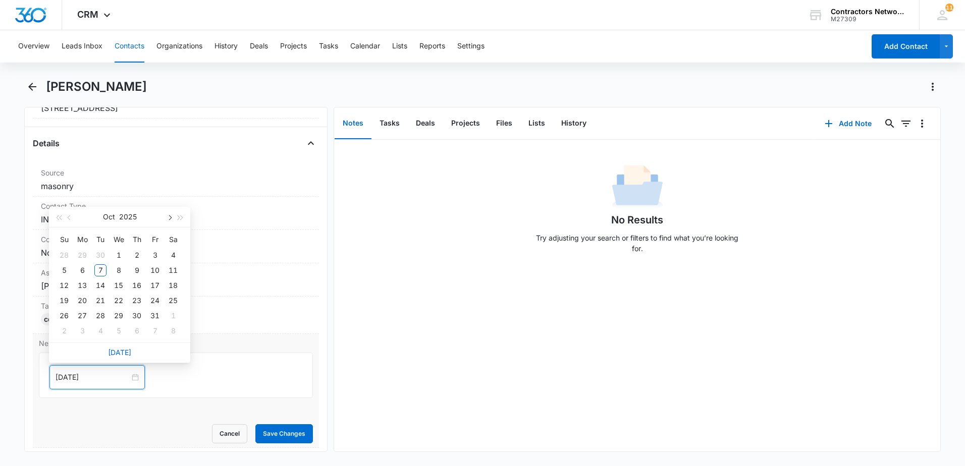
click at [171, 219] on button "button" at bounding box center [169, 217] width 11 height 20
type input "[DATE]"
click at [82, 300] on div "22" at bounding box center [82, 301] width 12 height 12
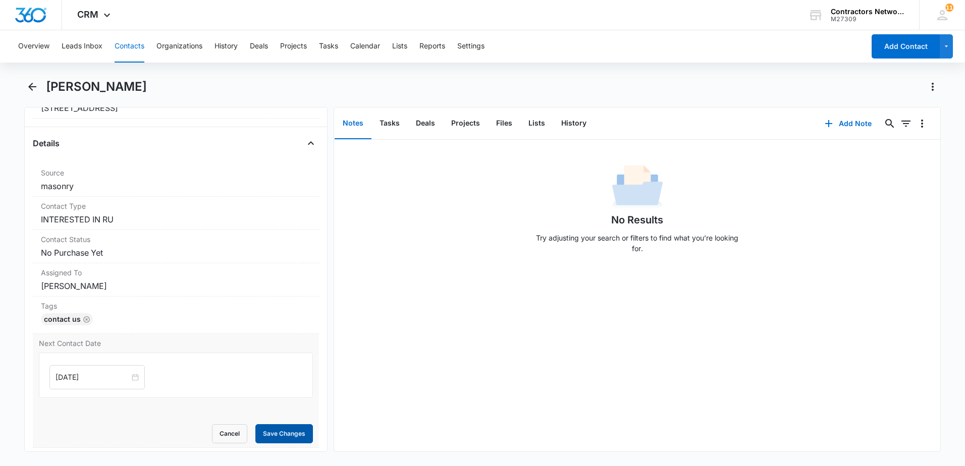
click at [281, 434] on button "Save Changes" at bounding box center [284, 434] width 58 height 19
click at [577, 123] on button "History" at bounding box center [573, 123] width 41 height 31
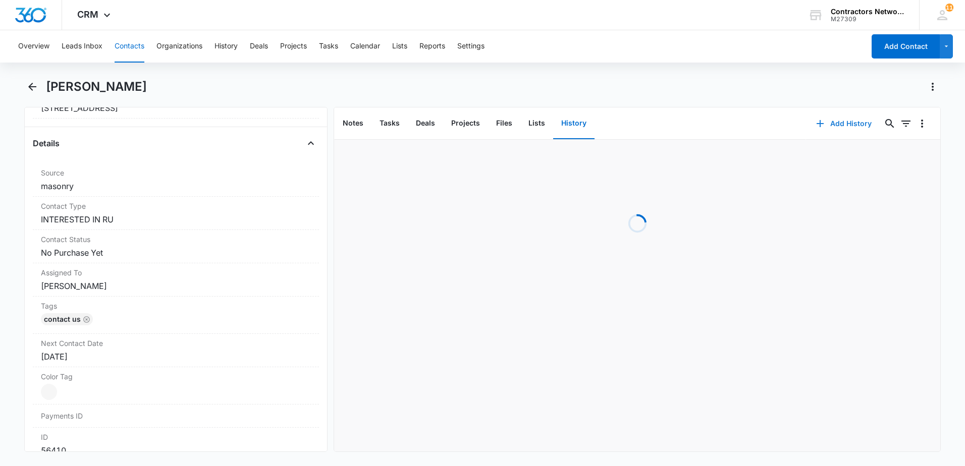
click at [817, 125] on icon "button" at bounding box center [820, 123] width 7 height 7
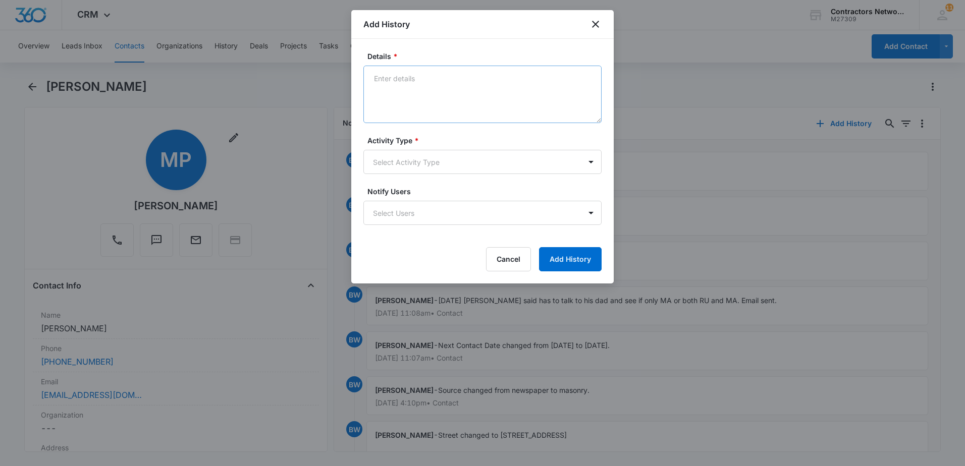
scroll to position [353, 0]
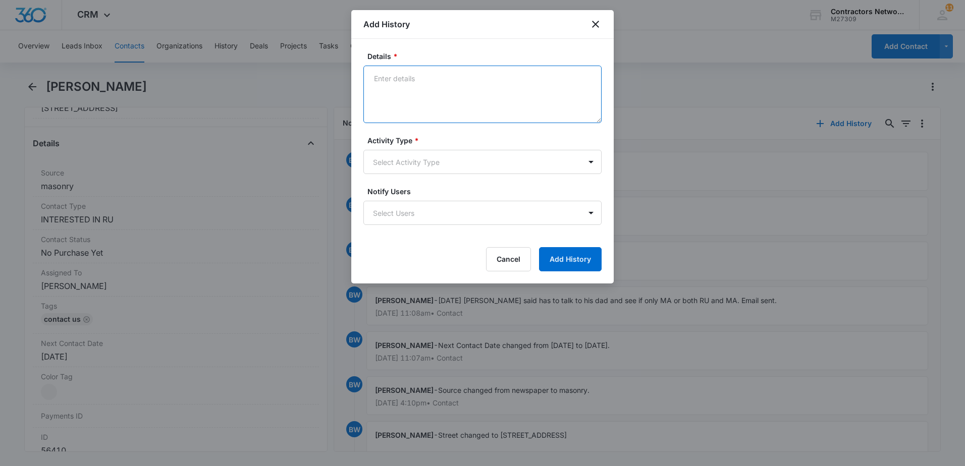
click at [473, 96] on textarea "Details *" at bounding box center [482, 95] width 238 height 58
type textarea "10/7/25 Maciej said will see, if decides will call. ok to follow up before Janu…"
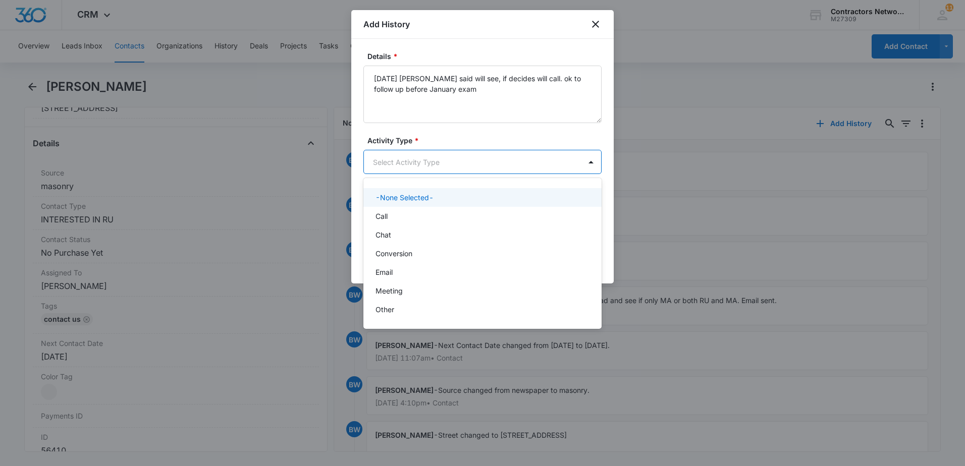
click at [397, 157] on body "CRM Apps Reputation Websites Forms CRM Email Social Shop Payments POS Content A…" at bounding box center [482, 233] width 965 height 466
click at [386, 217] on p "Call" at bounding box center [382, 216] width 12 height 11
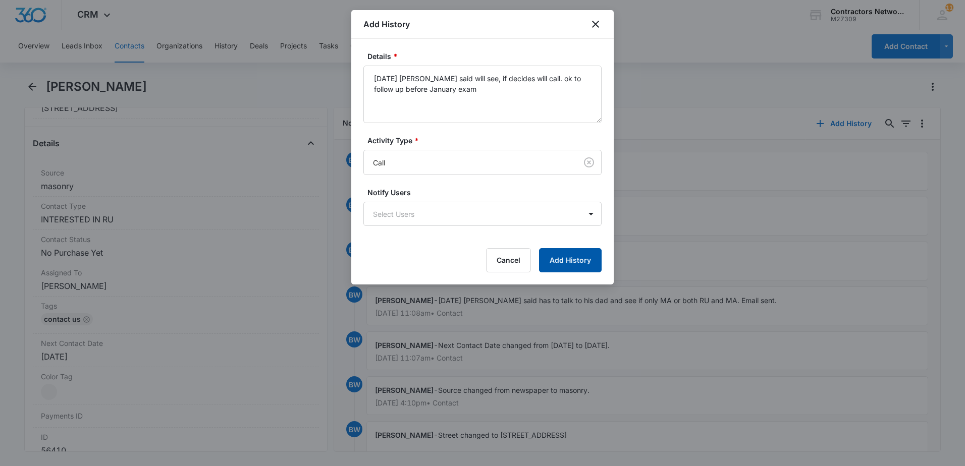
click at [548, 251] on button "Add History" at bounding box center [570, 260] width 63 height 24
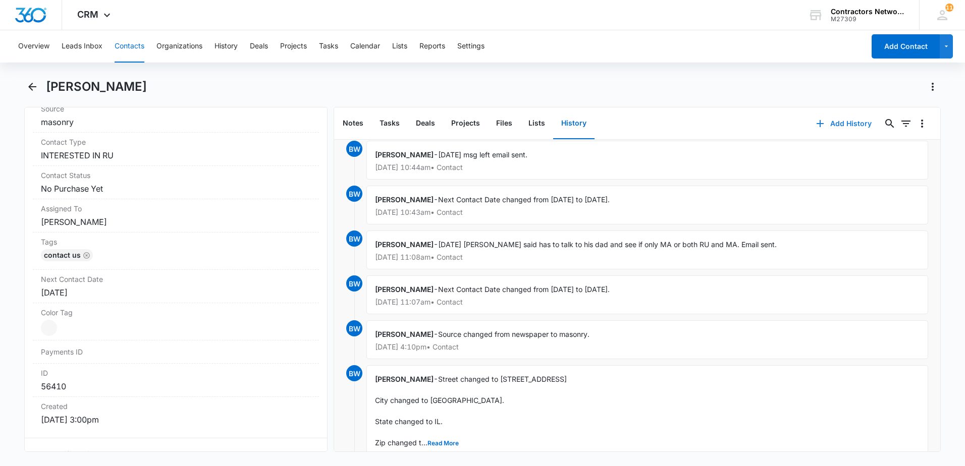
scroll to position [252, 0]
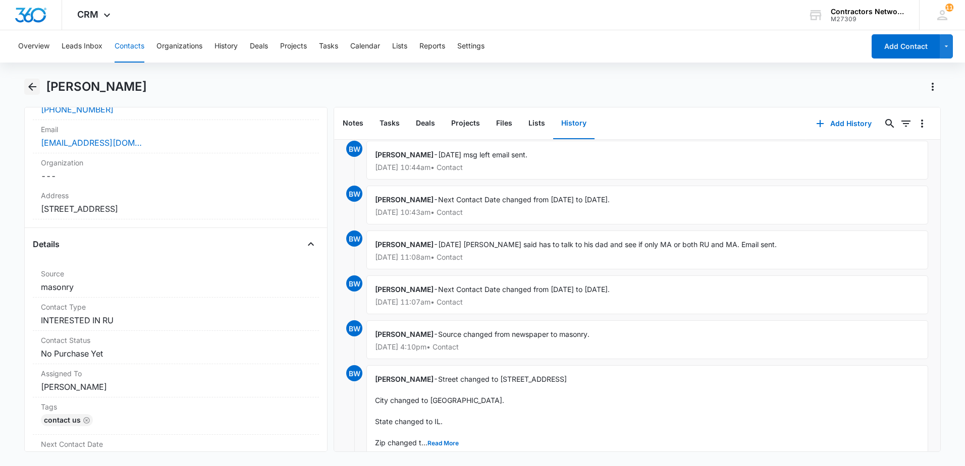
click at [34, 86] on icon "Back" at bounding box center [32, 87] width 8 height 8
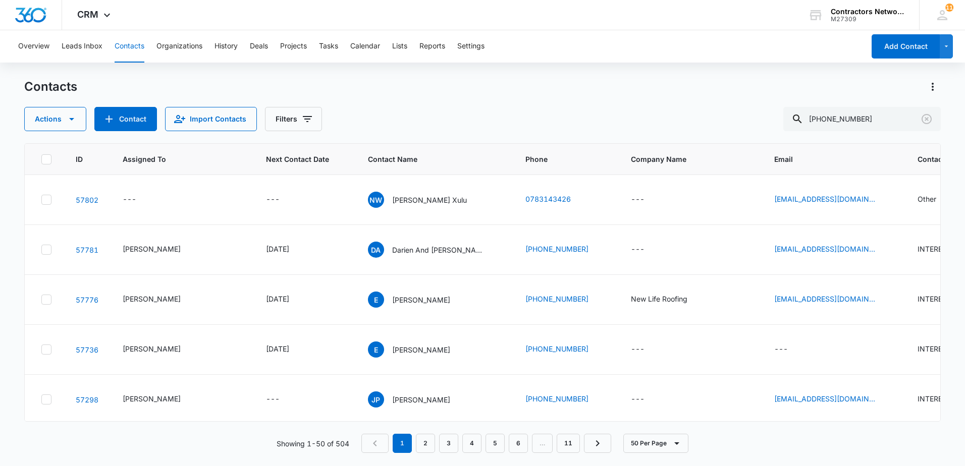
scroll to position [505, 0]
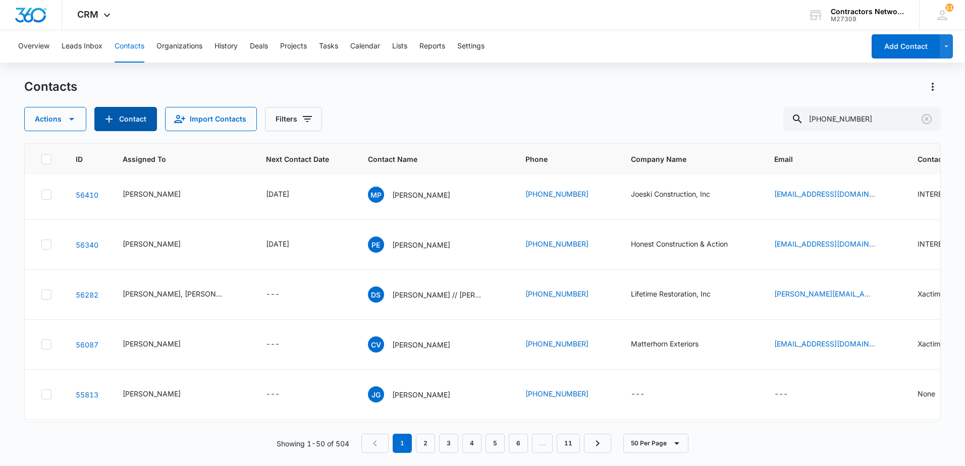
click at [114, 120] on icon "Add Contact" at bounding box center [109, 119] width 12 height 12
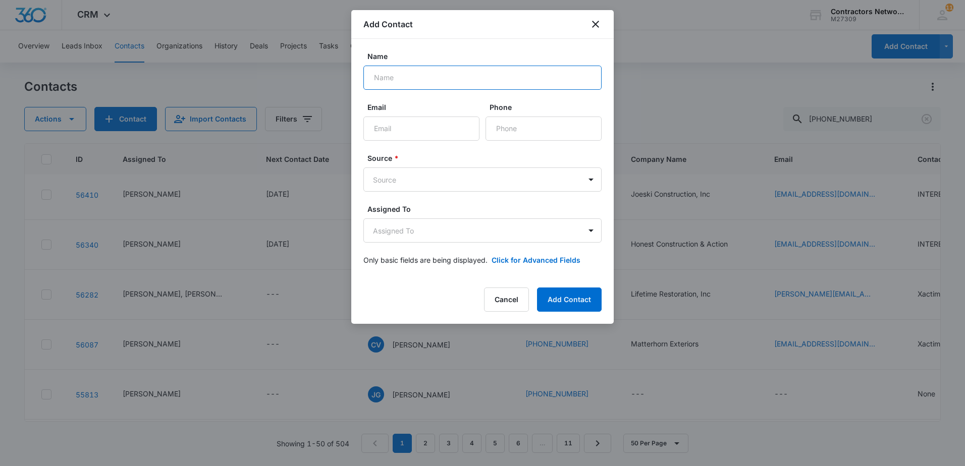
click at [442, 86] on input "Name" at bounding box center [482, 78] width 238 height 24
type input "Missed call / Koessel"
click at [529, 130] on input "Phone" at bounding box center [544, 129] width 116 height 24
type input "(314) 497-74"
click at [529, 180] on body "CRM Apps Reputation Websites Forms CRM Email Social Shop Payments POS Content A…" at bounding box center [482, 233] width 965 height 466
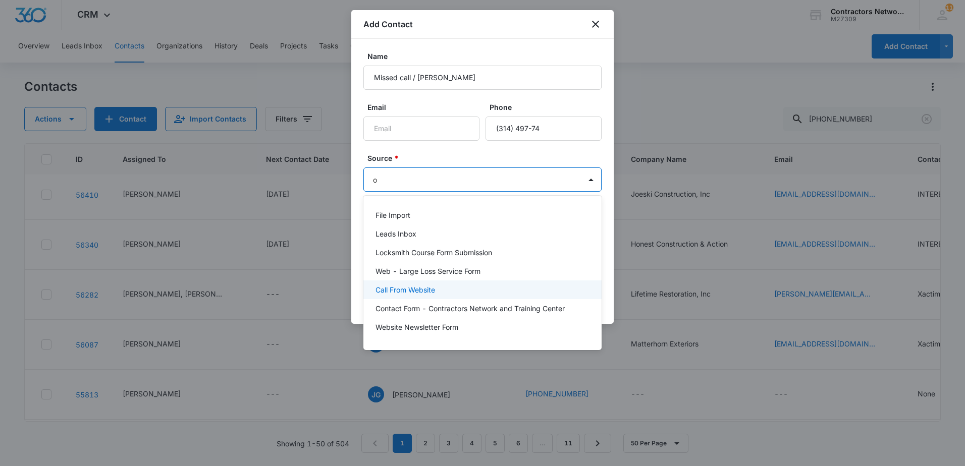
type input "ot"
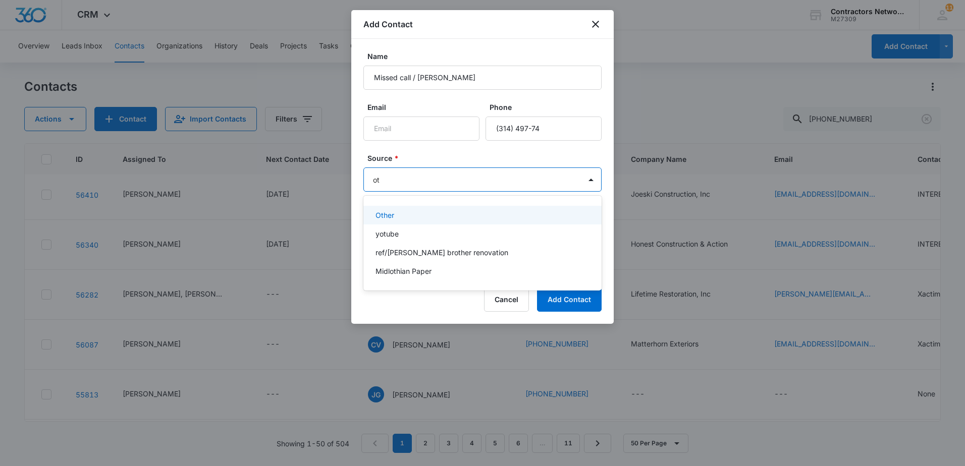
click at [446, 215] on div "Other" at bounding box center [482, 215] width 212 height 11
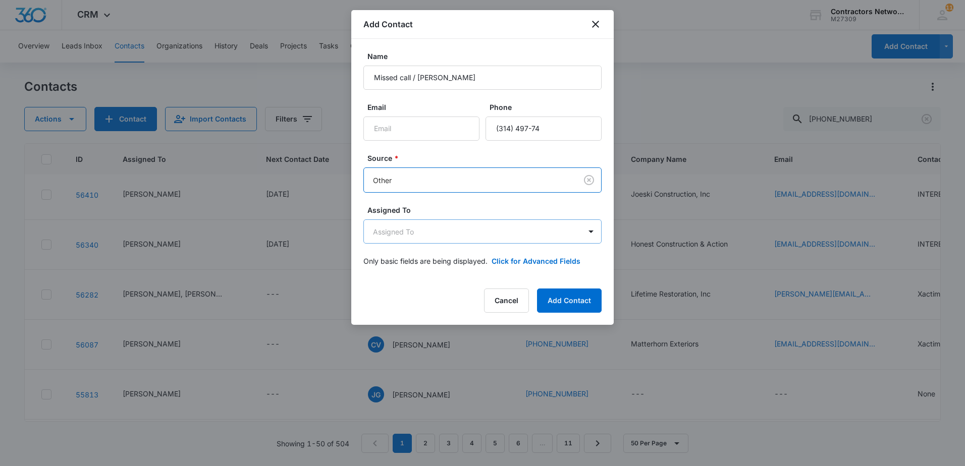
click at [435, 234] on body "CRM Apps Reputation Websites Forms CRM Email Social Shop Payments POS Content A…" at bounding box center [482, 233] width 965 height 466
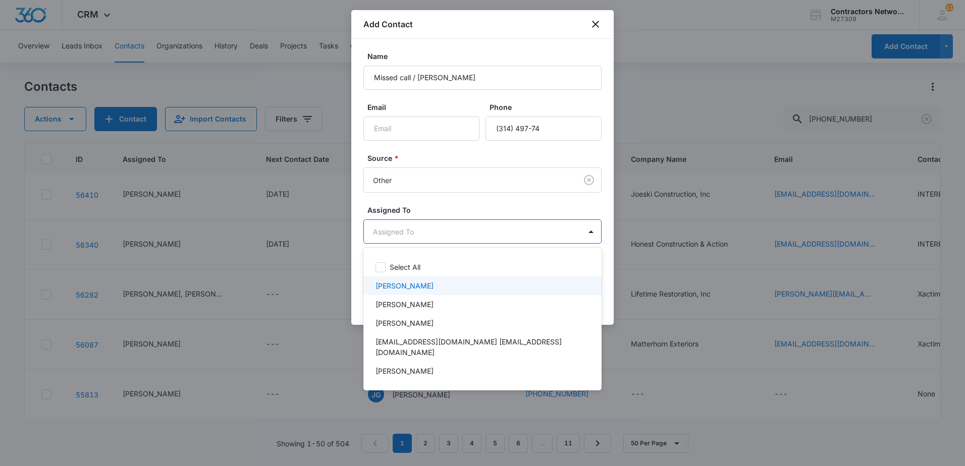
click at [411, 284] on p "[PERSON_NAME]" at bounding box center [405, 286] width 58 height 11
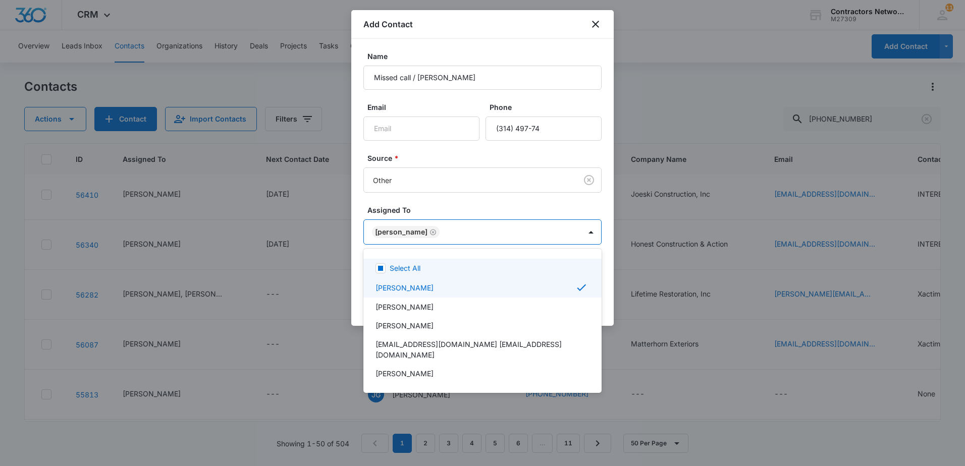
click at [452, 210] on div at bounding box center [482, 233] width 965 height 466
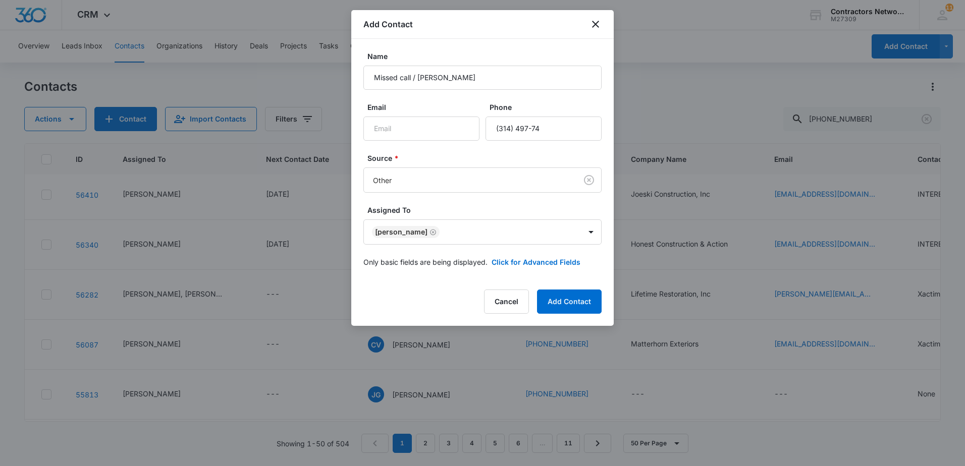
click at [561, 252] on form "Name Missed call / Koessel Email Phone Source * Other Assigned To Bozena Wojnar…" at bounding box center [482, 165] width 238 height 229
click at [562, 265] on button "Click for Advanced Fields" at bounding box center [536, 262] width 89 height 11
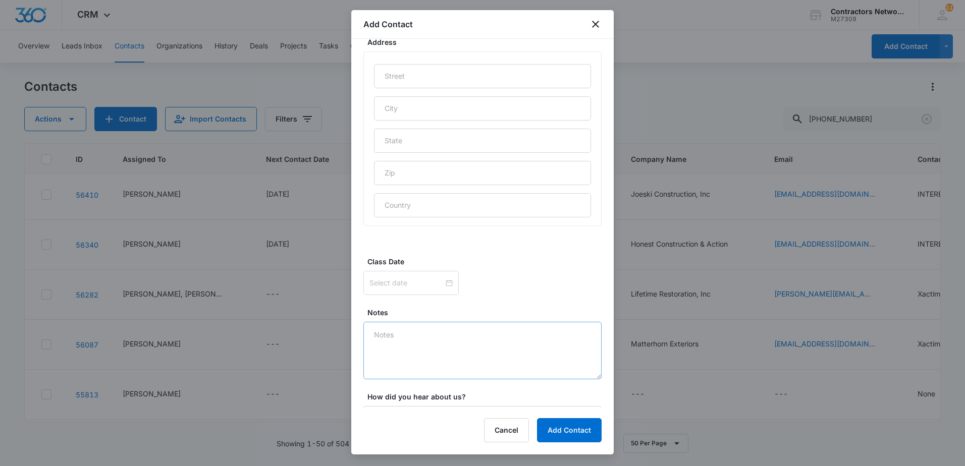
scroll to position [547, 0]
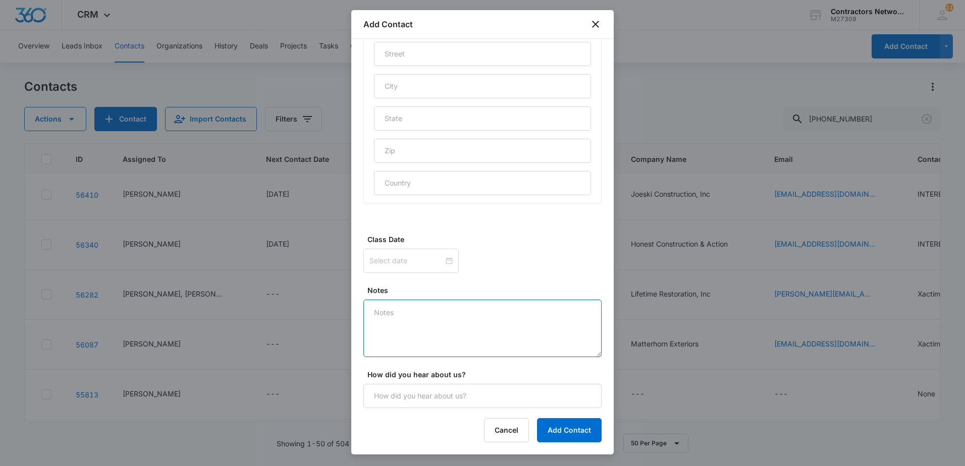
click at [408, 316] on textarea "Notes" at bounding box center [482, 329] width 238 height 58
type textarea "10/7/25 missed call // call back and left a msg"
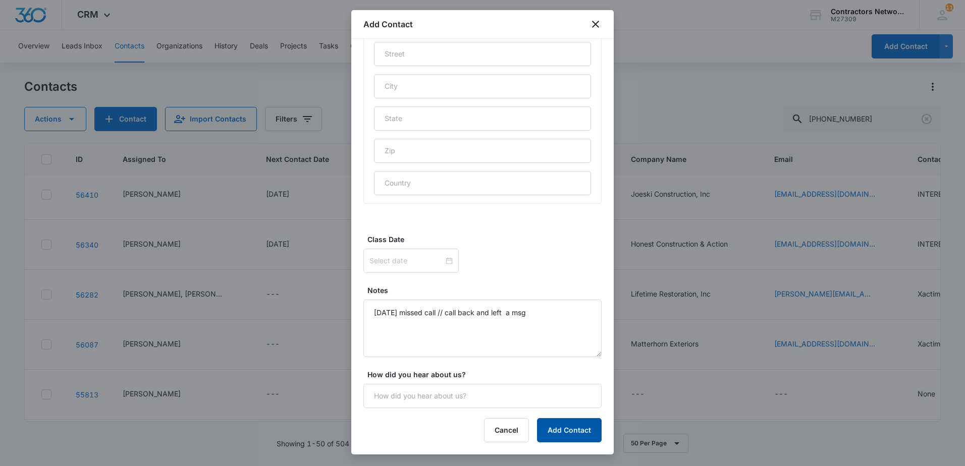
click at [584, 426] on button "Add Contact" at bounding box center [569, 430] width 65 height 24
click at [579, 432] on button "Add Contact" at bounding box center [569, 430] width 65 height 24
click at [582, 431] on button "Add Contact" at bounding box center [569, 430] width 65 height 24
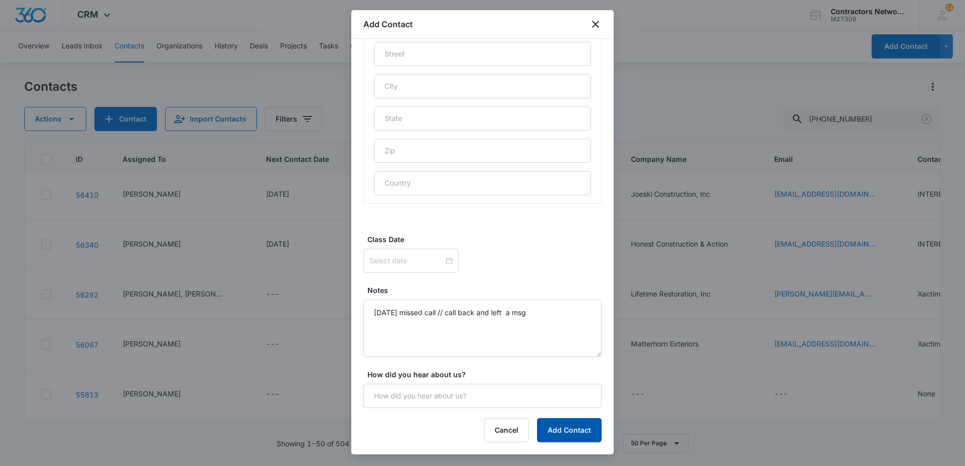
click at [575, 434] on button "Add Contact" at bounding box center [569, 430] width 65 height 24
click at [555, 432] on button "Add Contact" at bounding box center [569, 430] width 65 height 24
click at [561, 426] on button "Add Contact" at bounding box center [569, 430] width 65 height 24
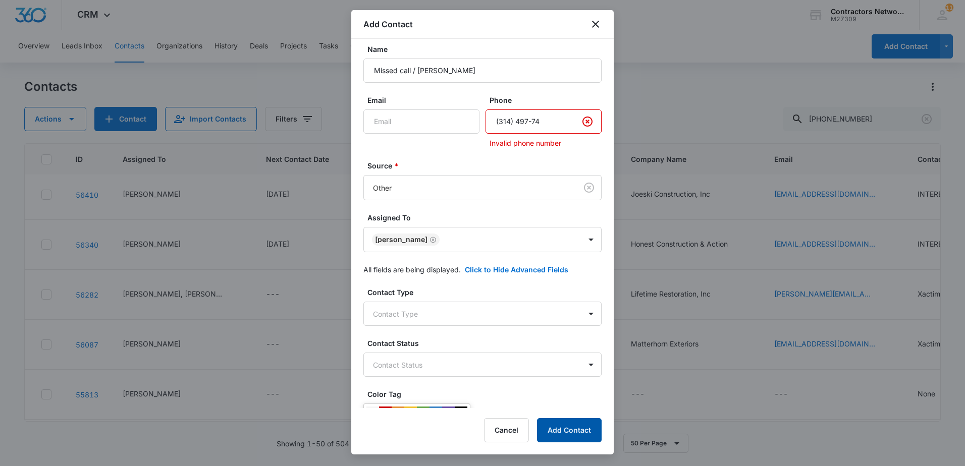
scroll to position [0, 0]
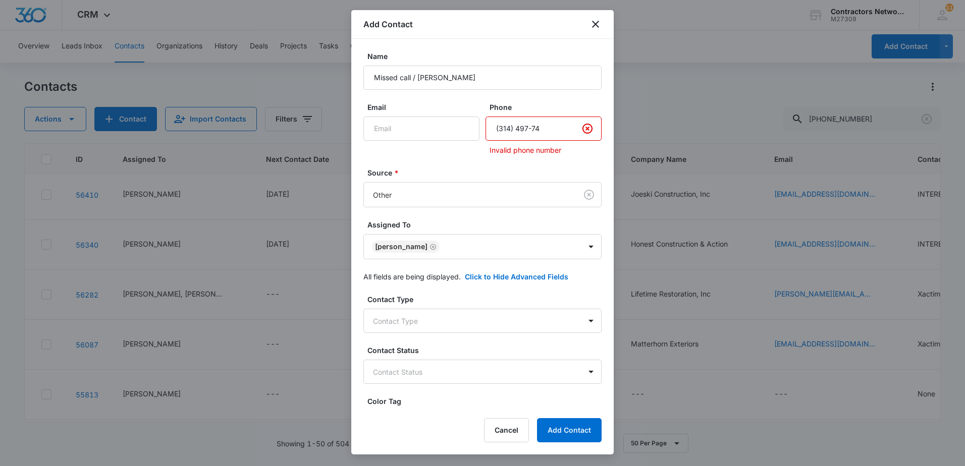
click at [555, 128] on input "Phone" at bounding box center [544, 129] width 116 height 24
type input "(314) 497-0774"
click at [568, 432] on button "Add Contact" at bounding box center [569, 430] width 65 height 24
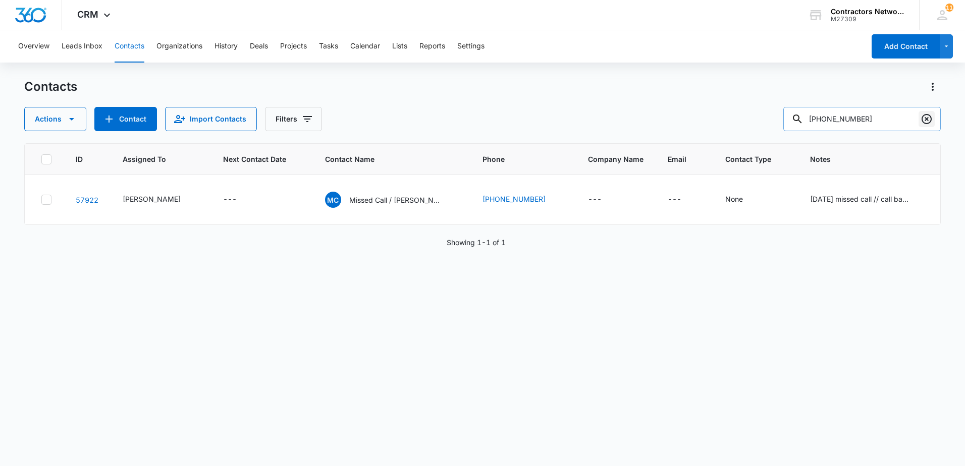
click at [926, 121] on icon "Clear" at bounding box center [927, 119] width 12 height 12
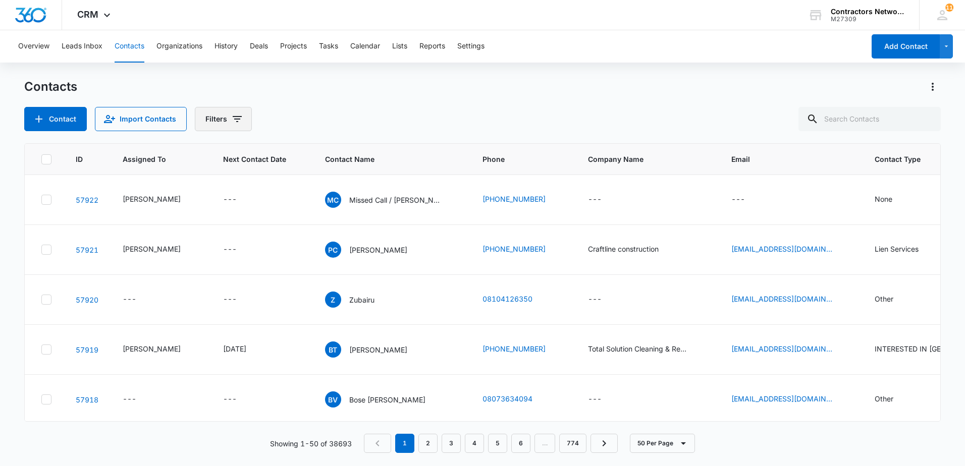
click at [233, 120] on icon "Filters" at bounding box center [237, 119] width 9 height 6
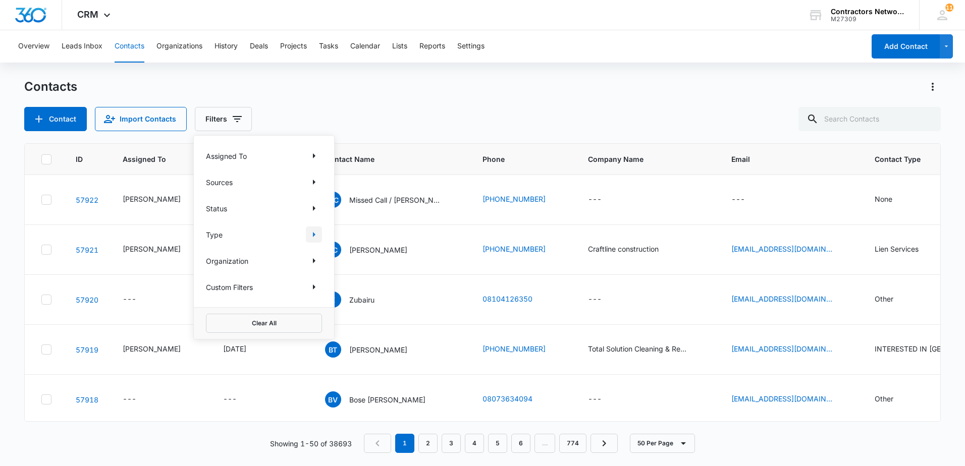
click at [311, 234] on icon "Show Type filters" at bounding box center [314, 235] width 12 height 12
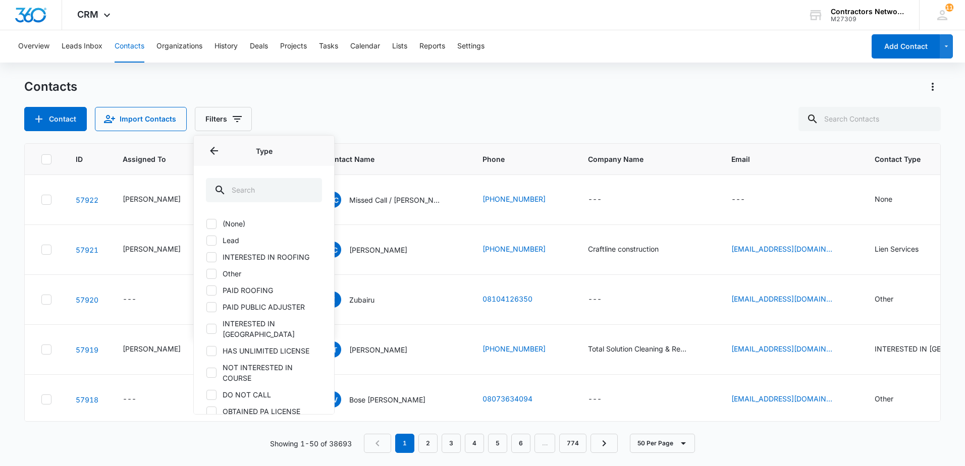
click at [217, 322] on label "INTERESTED IN [GEOGRAPHIC_DATA]" at bounding box center [264, 329] width 116 height 21
click at [206, 329] on input "INTERESTED IN [GEOGRAPHIC_DATA]" at bounding box center [206, 329] width 1 height 1
checkbox input "true"
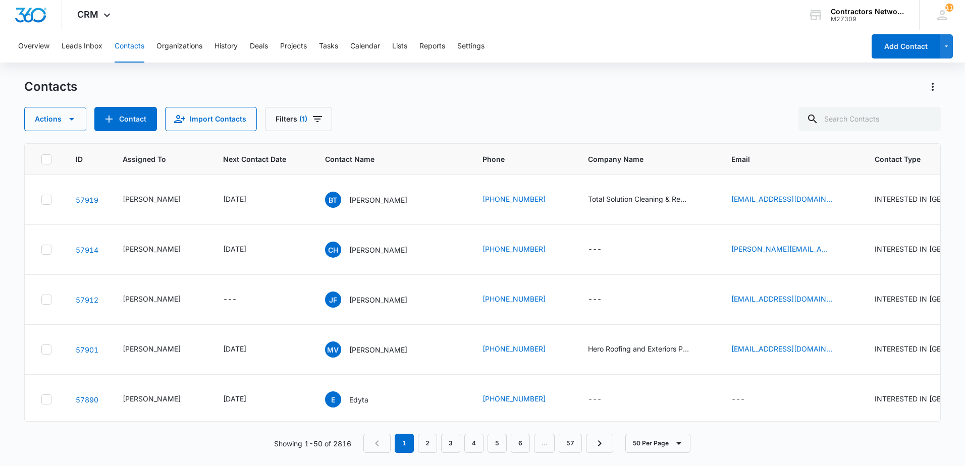
click at [453, 112] on div "Actions Contact Import Contacts Filters (1)" at bounding box center [482, 119] width 917 height 24
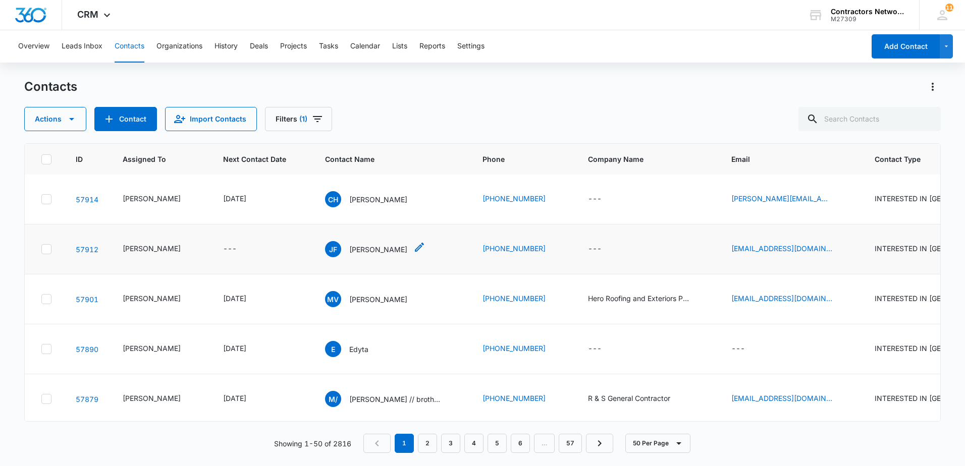
click at [359, 255] on p "[PERSON_NAME]" at bounding box center [378, 249] width 58 height 11
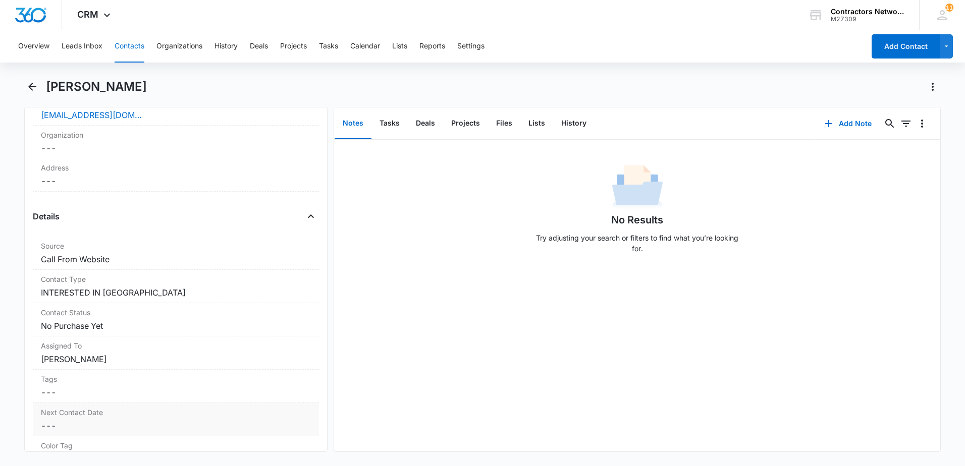
scroll to position [252, 0]
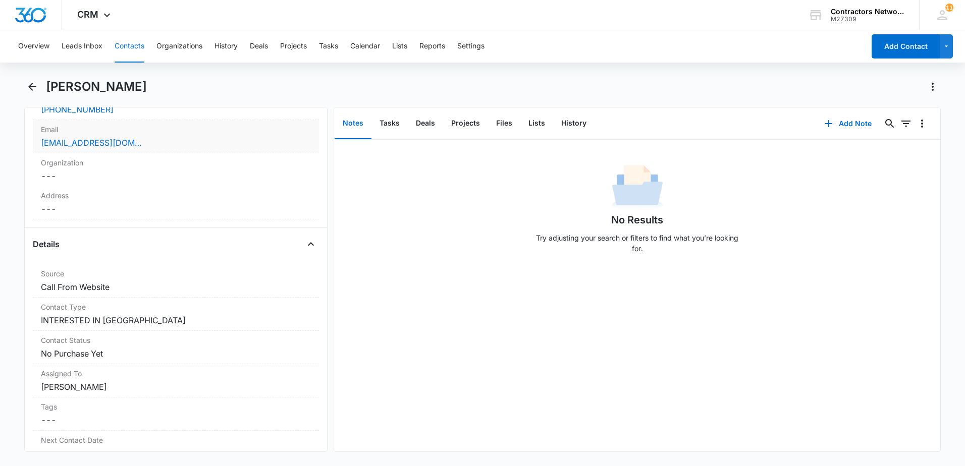
click at [214, 147] on div "[EMAIL_ADDRESS][DOMAIN_NAME]" at bounding box center [176, 143] width 270 height 12
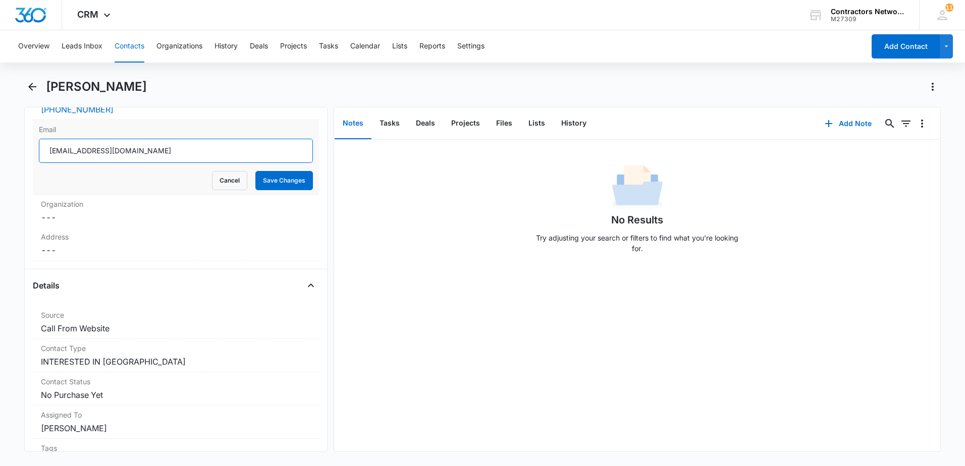
click at [197, 151] on input "[EMAIL_ADDRESS][DOMAIN_NAME]" at bounding box center [176, 151] width 274 height 24
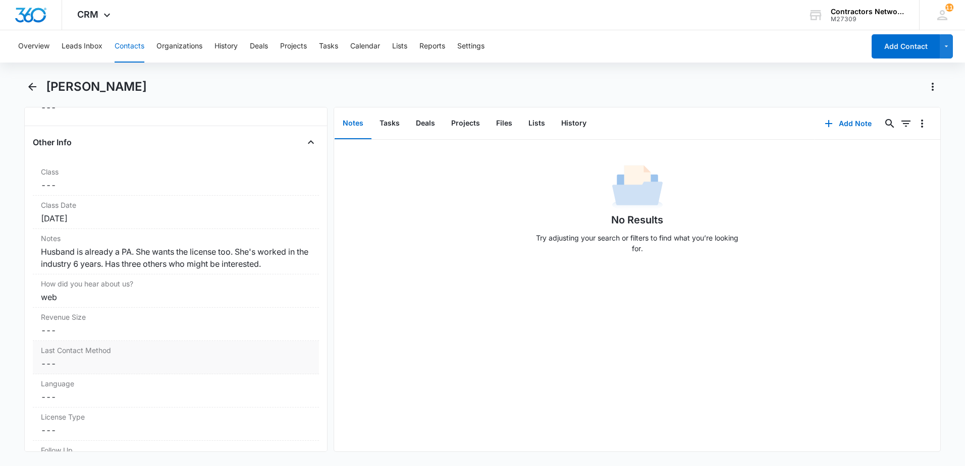
scroll to position [1212, 0]
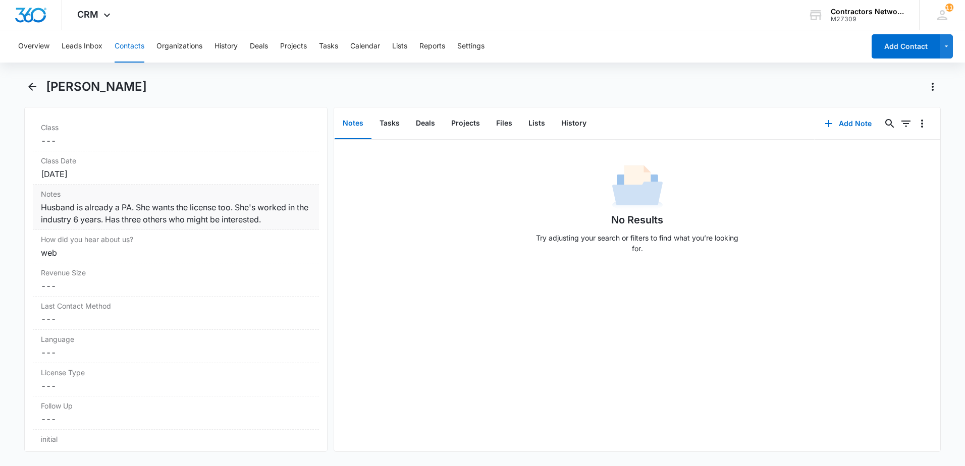
click at [287, 219] on div "Husband is already a PA. She wants the license too. She's worked in the industr…" at bounding box center [176, 213] width 270 height 24
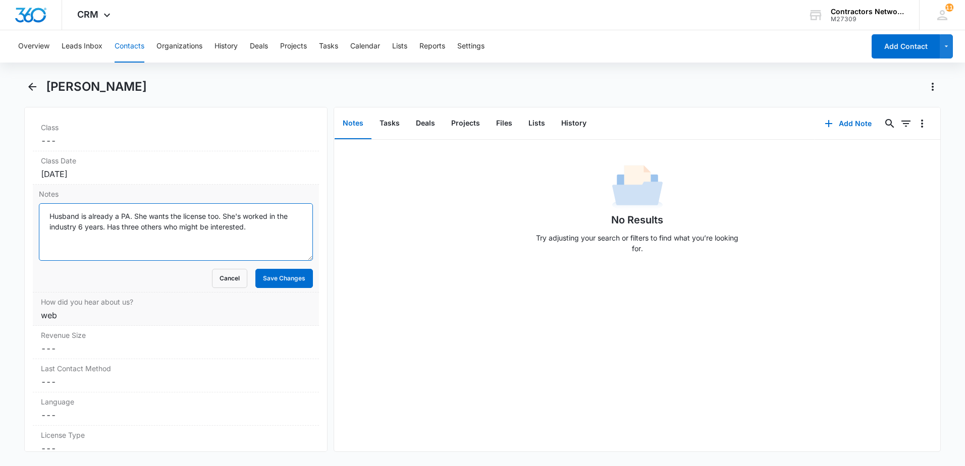
click at [290, 240] on textarea "Husband is already a PA. She wants the license too. She's worked in the industr…" at bounding box center [176, 232] width 274 height 58
type textarea "Husband is already a PA. She wants the license too. She's worked in the industr…"
click at [280, 280] on button "Save Changes" at bounding box center [284, 278] width 58 height 19
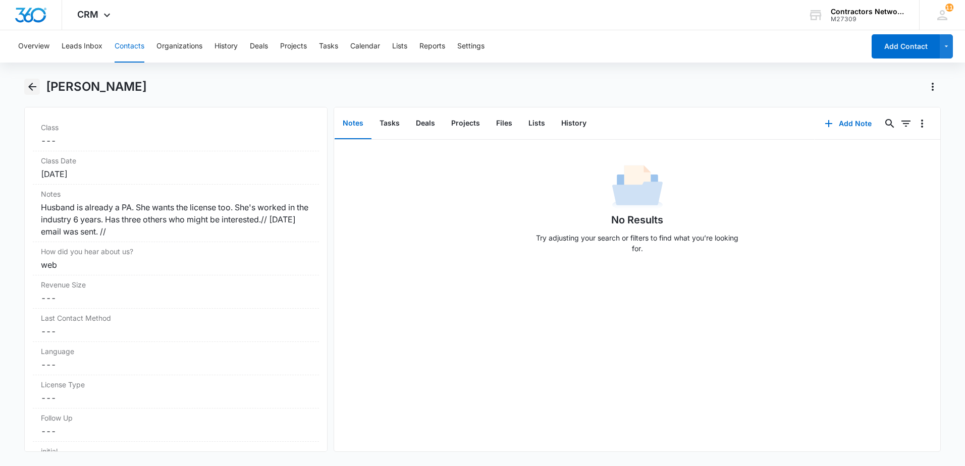
click at [29, 87] on icon "Back" at bounding box center [32, 87] width 8 height 8
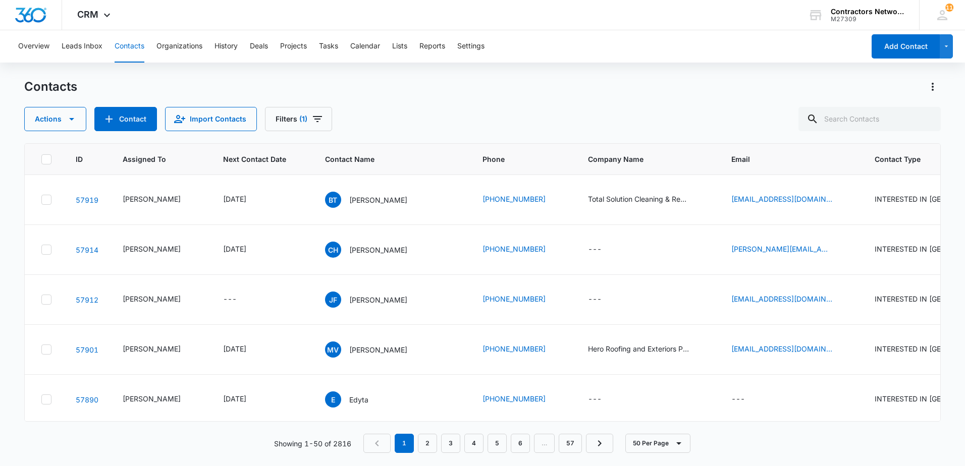
scroll to position [50, 0]
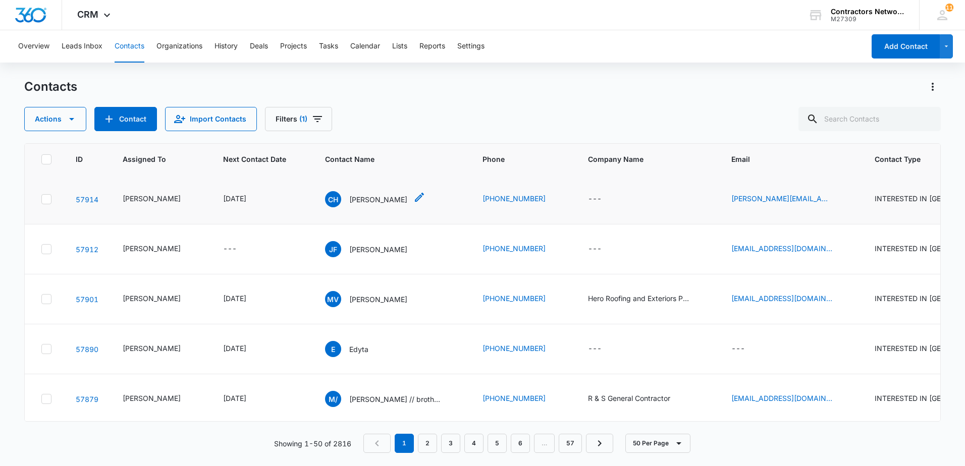
click at [374, 205] on p "[PERSON_NAME]" at bounding box center [378, 199] width 58 height 11
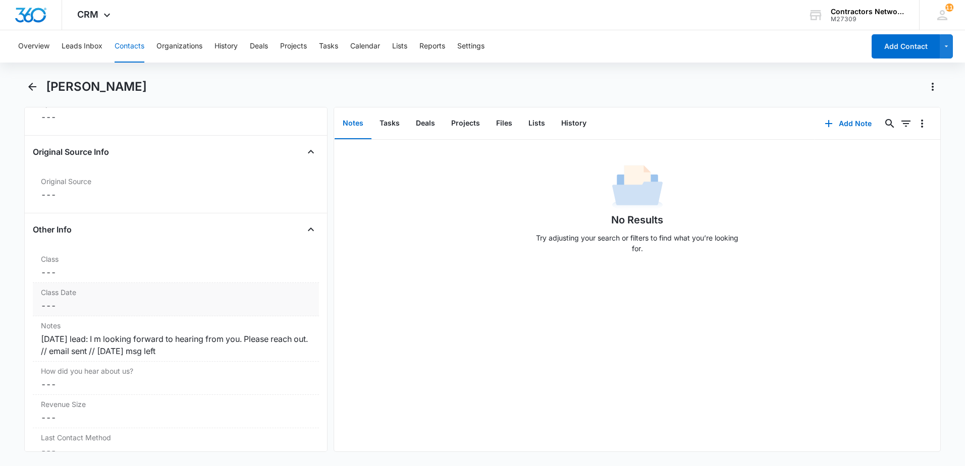
scroll to position [1060, 0]
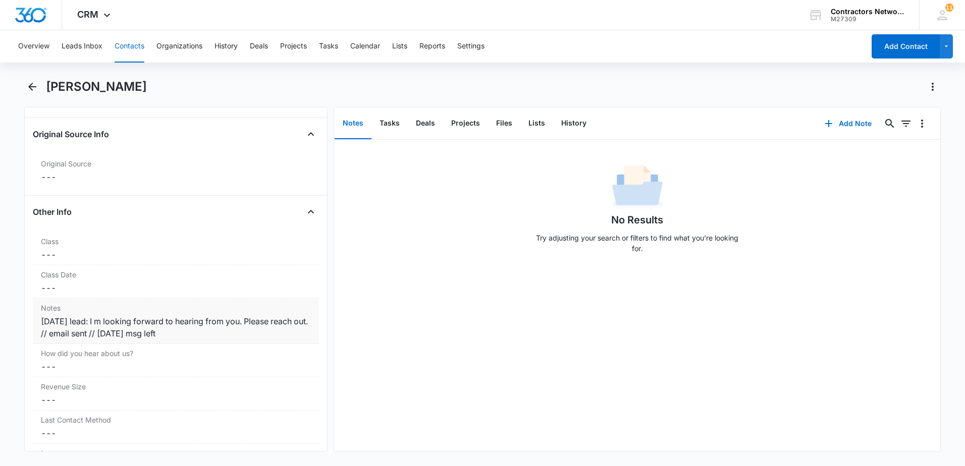
click at [238, 337] on div "[DATE] lead: I m looking forward to hearing from you. Please reach out. // emai…" at bounding box center [176, 328] width 270 height 24
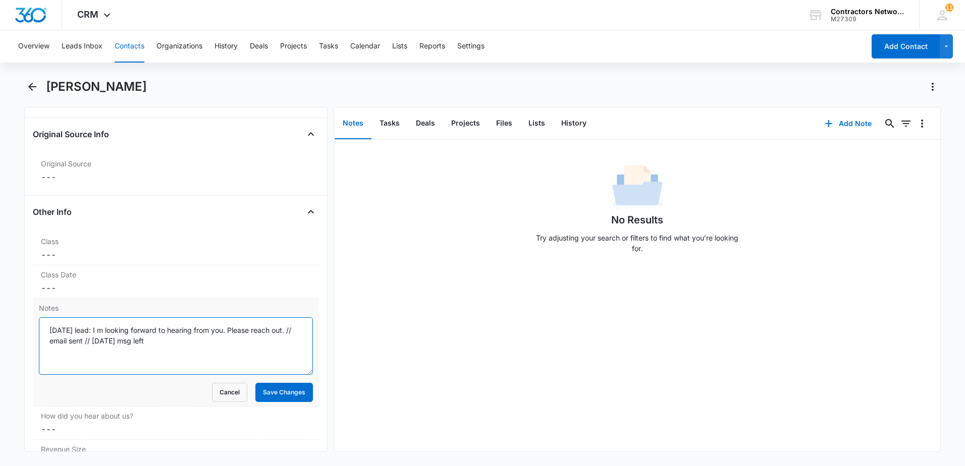
click at [260, 343] on textarea "[DATE] lead: I m looking forward to hearing from you. Please reach out. // emai…" at bounding box center [176, 347] width 274 height 58
type textarea "[DATE] lead: I m looking forward to hearing from you. Please reach out. // emai…"
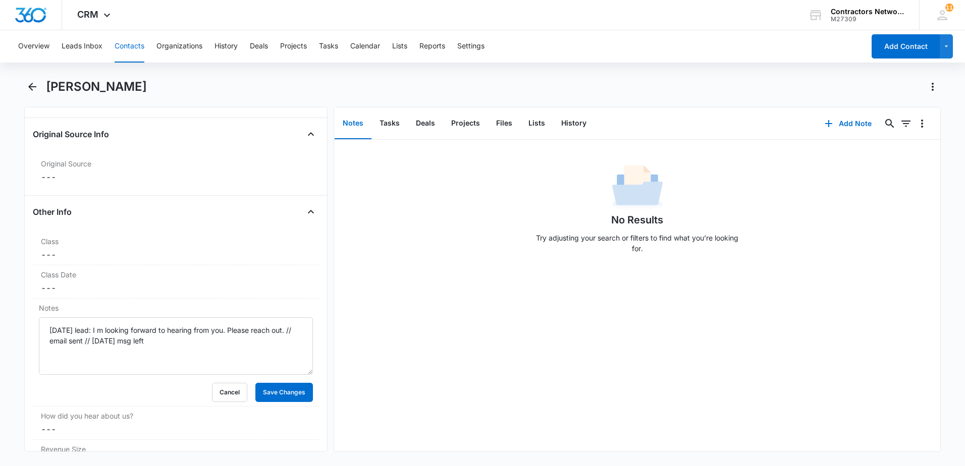
click at [129, 46] on button "Contacts" at bounding box center [130, 46] width 30 height 32
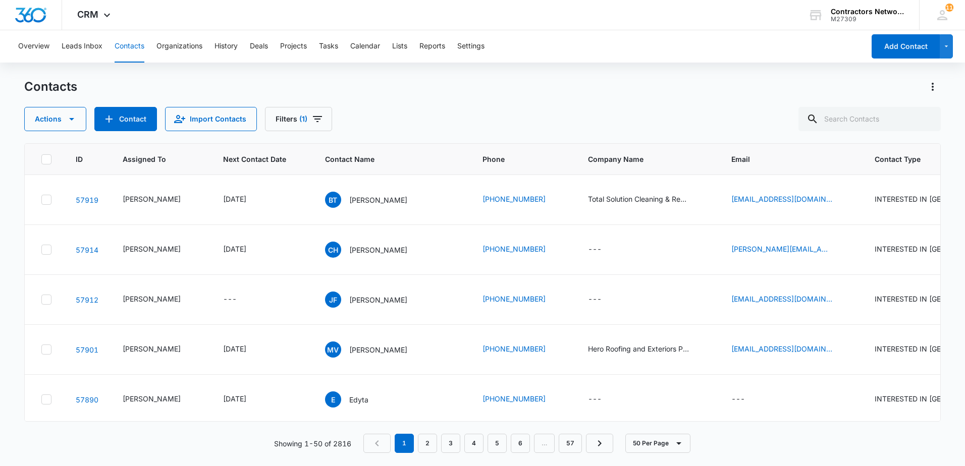
scroll to position [50, 0]
